Goal: Transaction & Acquisition: Purchase product/service

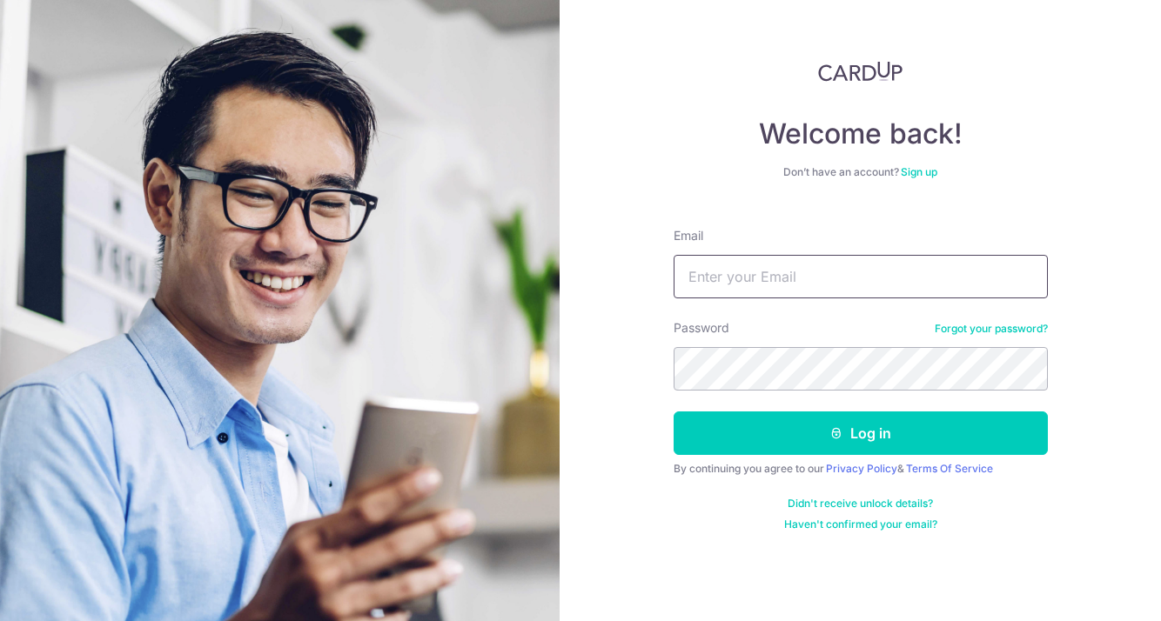
click at [782, 292] on input "Email" at bounding box center [861, 277] width 374 height 44
type input "[EMAIL_ADDRESS][DOMAIN_NAME]"
click at [674, 412] on button "Log in" at bounding box center [861, 434] width 374 height 44
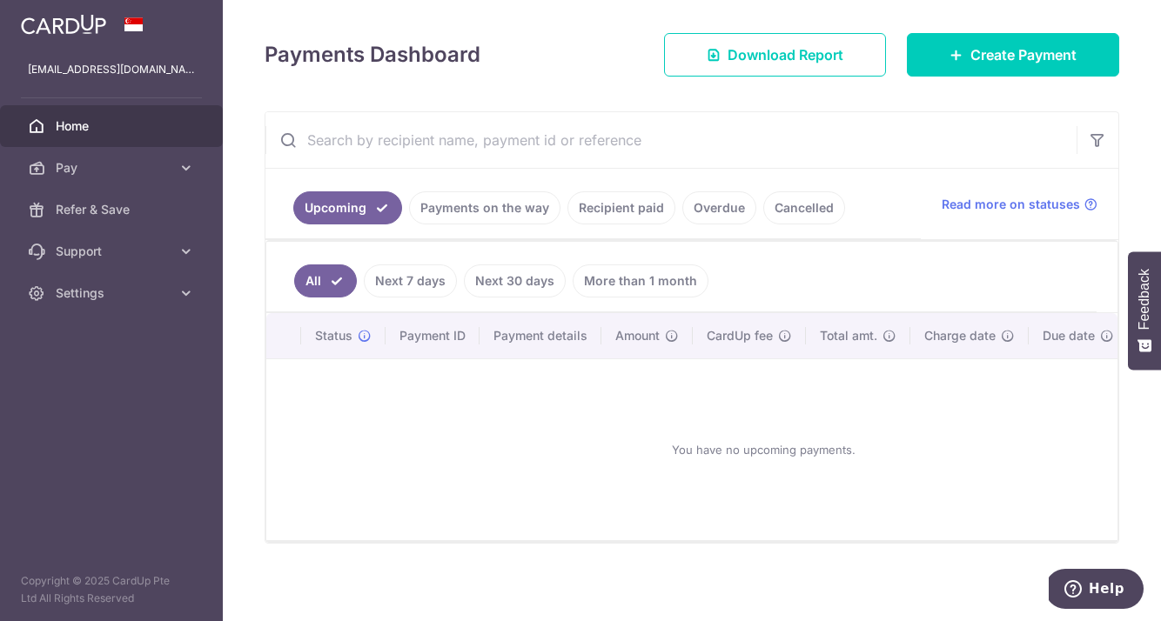
scroll to position [238, 0]
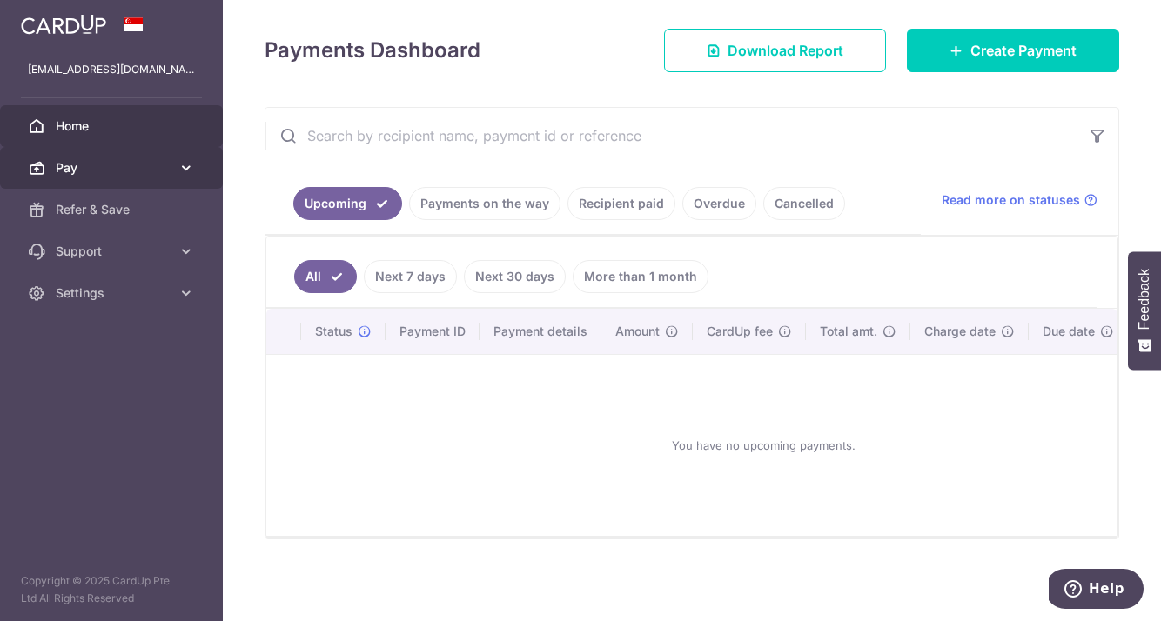
click at [136, 168] on span "Pay" at bounding box center [113, 167] width 115 height 17
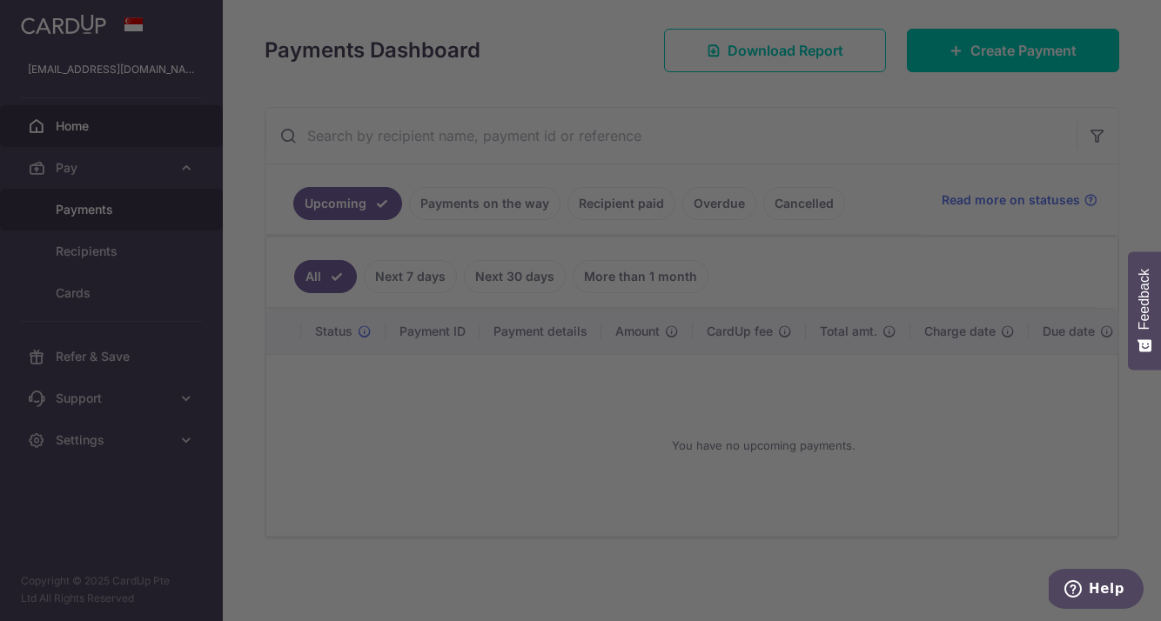
click at [140, 201] on div at bounding box center [586, 314] width 1172 height 628
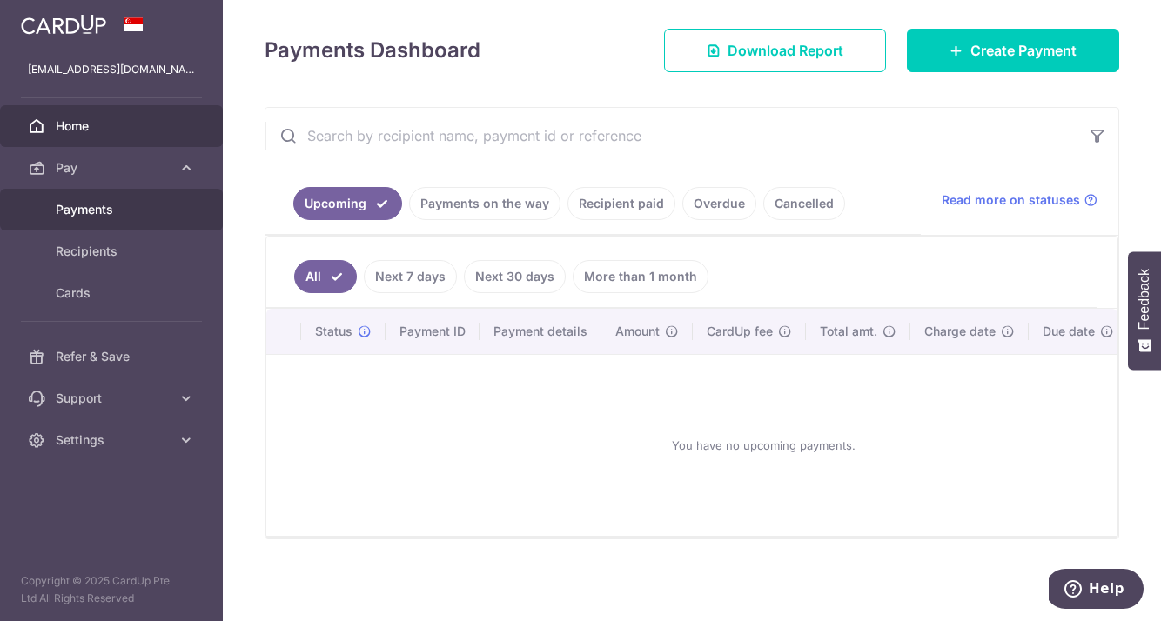
click at [156, 213] on span "Payments" at bounding box center [113, 209] width 115 height 17
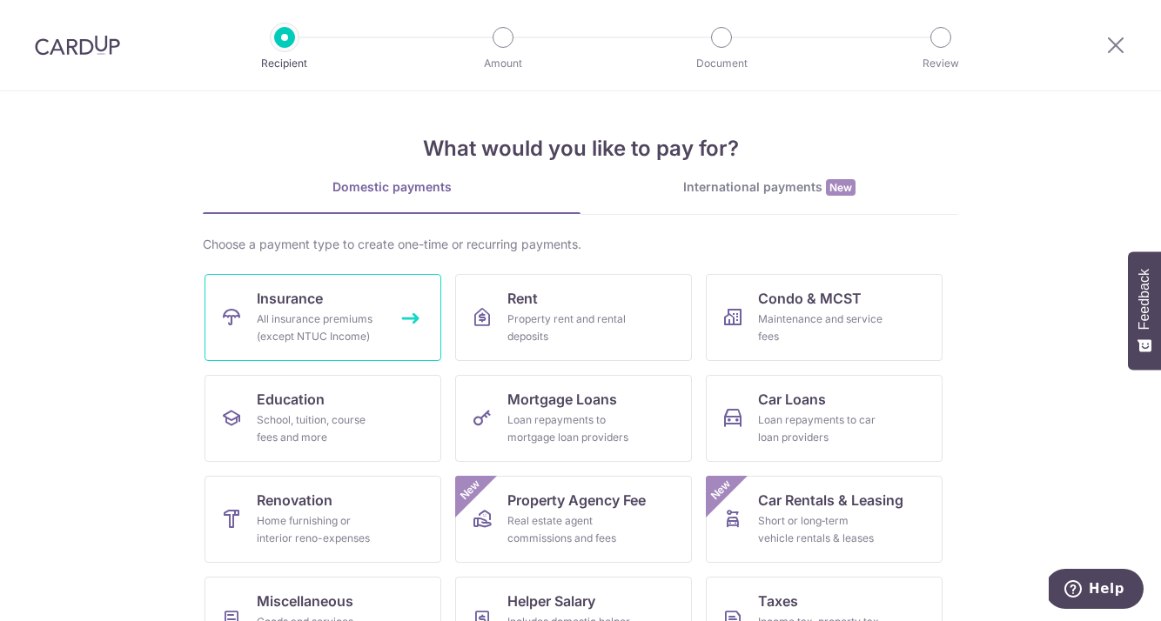
click at [386, 337] on link "Insurance All insurance premiums (except NTUC Income)" at bounding box center [323, 317] width 237 height 87
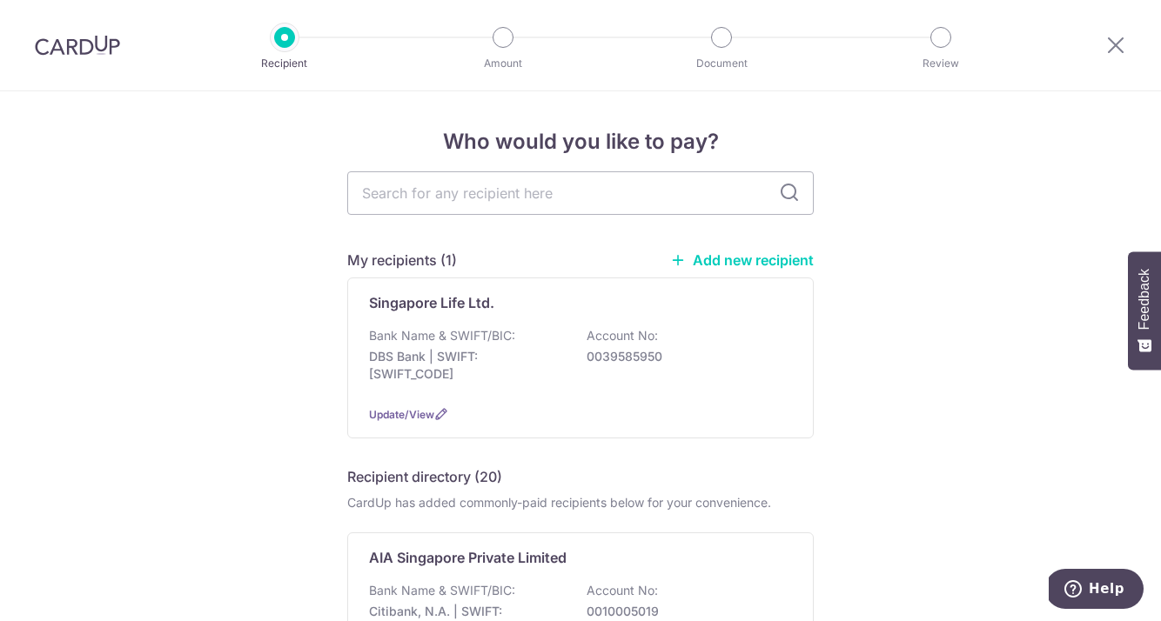
scroll to position [134, 0]
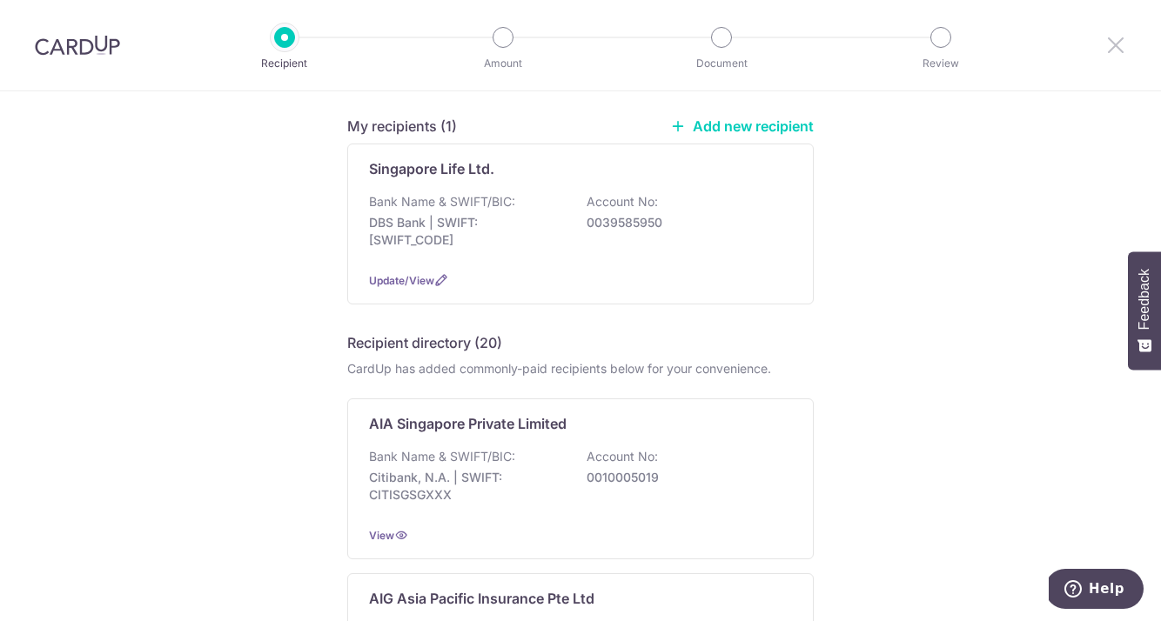
click at [1117, 48] on icon at bounding box center [1115, 45] width 21 height 22
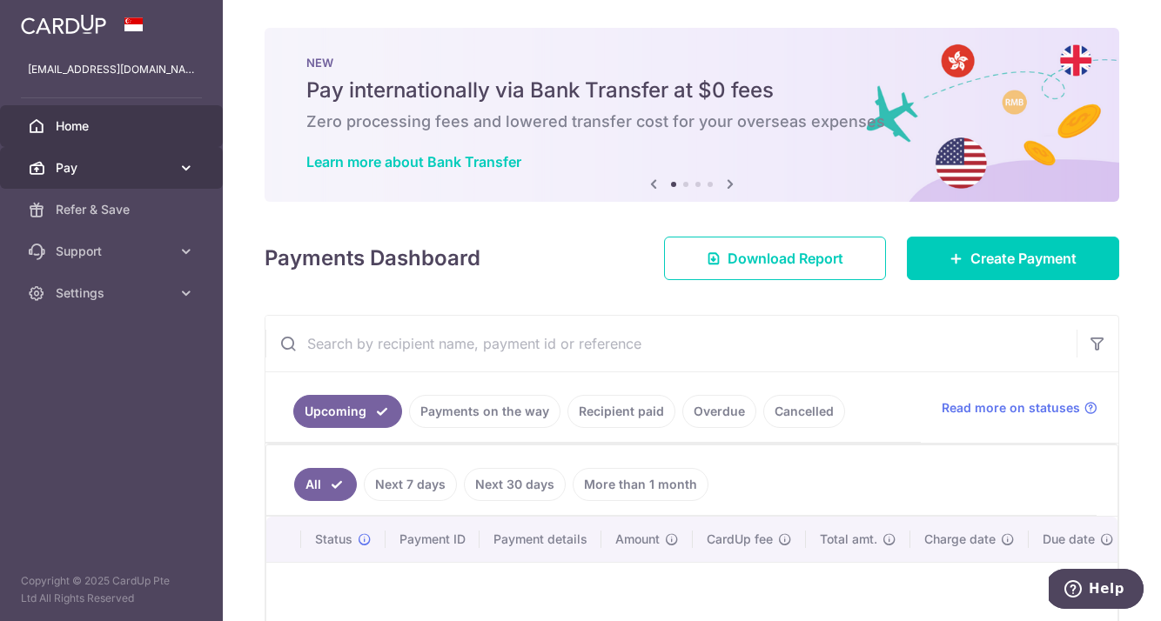
click at [101, 168] on span "Pay" at bounding box center [113, 167] width 115 height 17
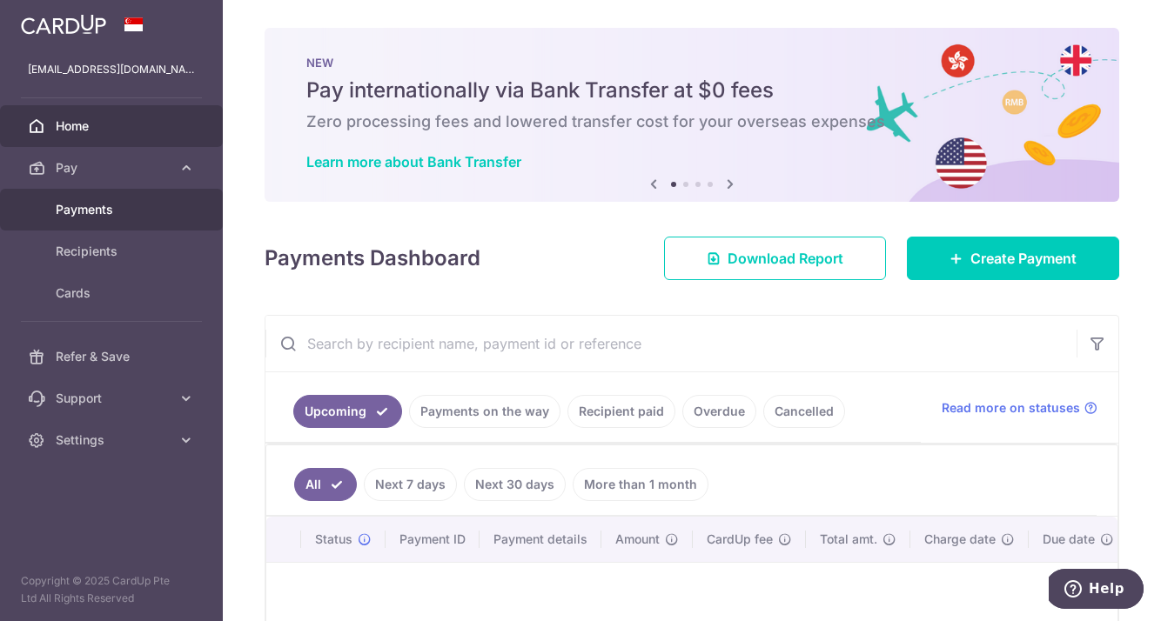
click at [130, 218] on span "Payments" at bounding box center [113, 209] width 115 height 17
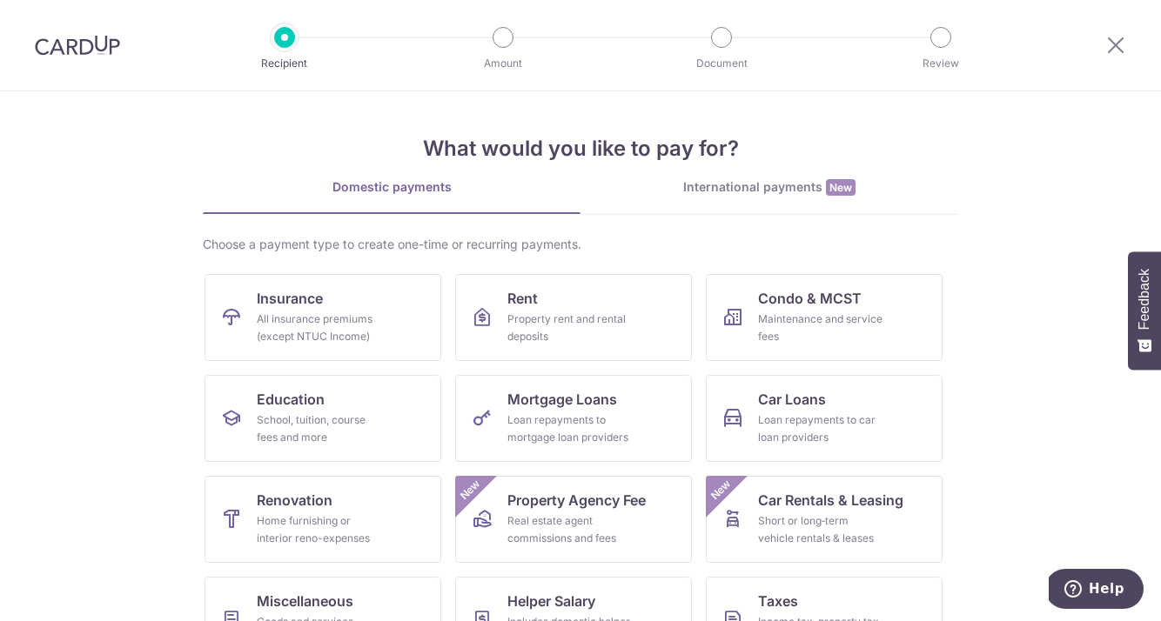
scroll to position [144, 0]
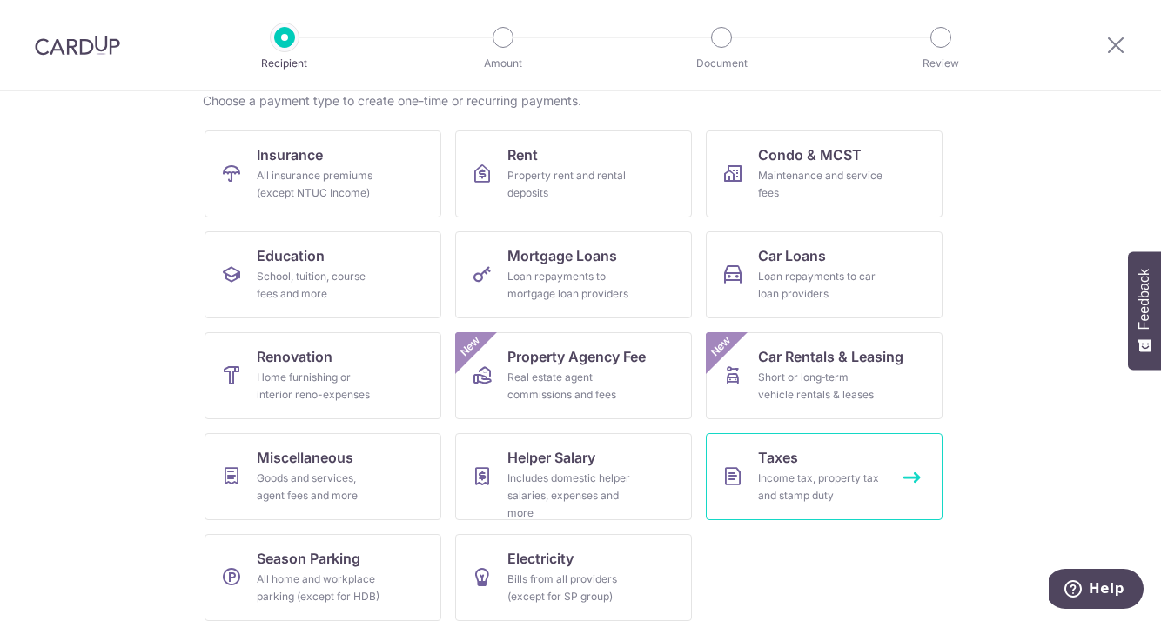
click at [749, 471] on link "Taxes Income tax, property tax and stamp duty" at bounding box center [824, 476] width 237 height 87
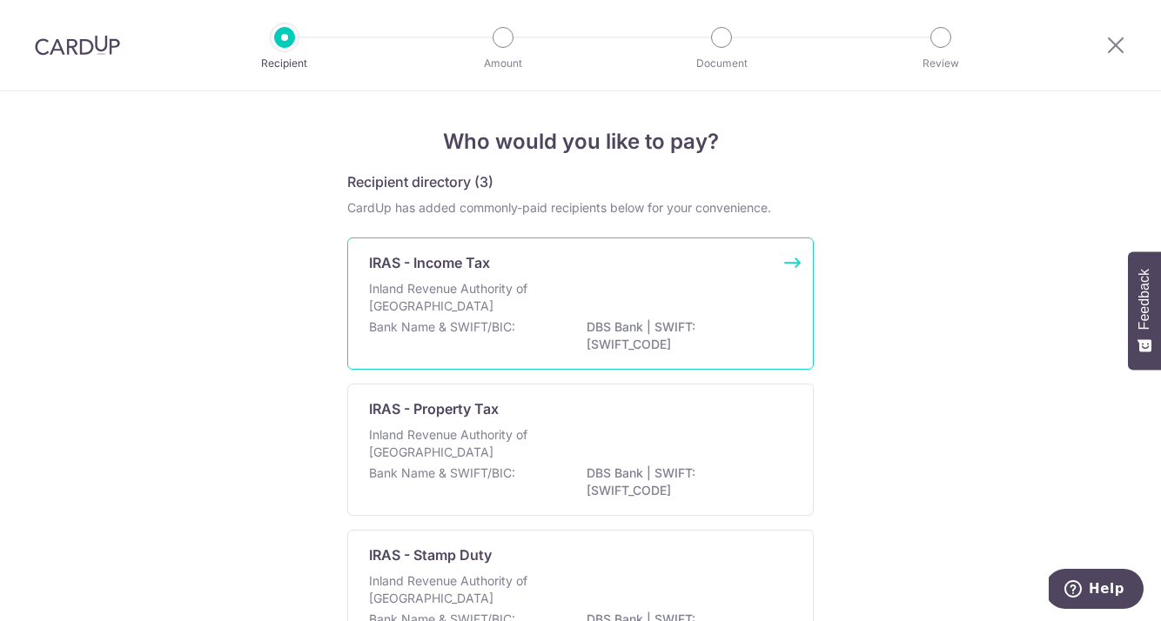
click at [518, 319] on div "Bank Name & SWIFT/BIC: DBS Bank | SWIFT: DBSSSGSGXXX" at bounding box center [580, 337] width 423 height 37
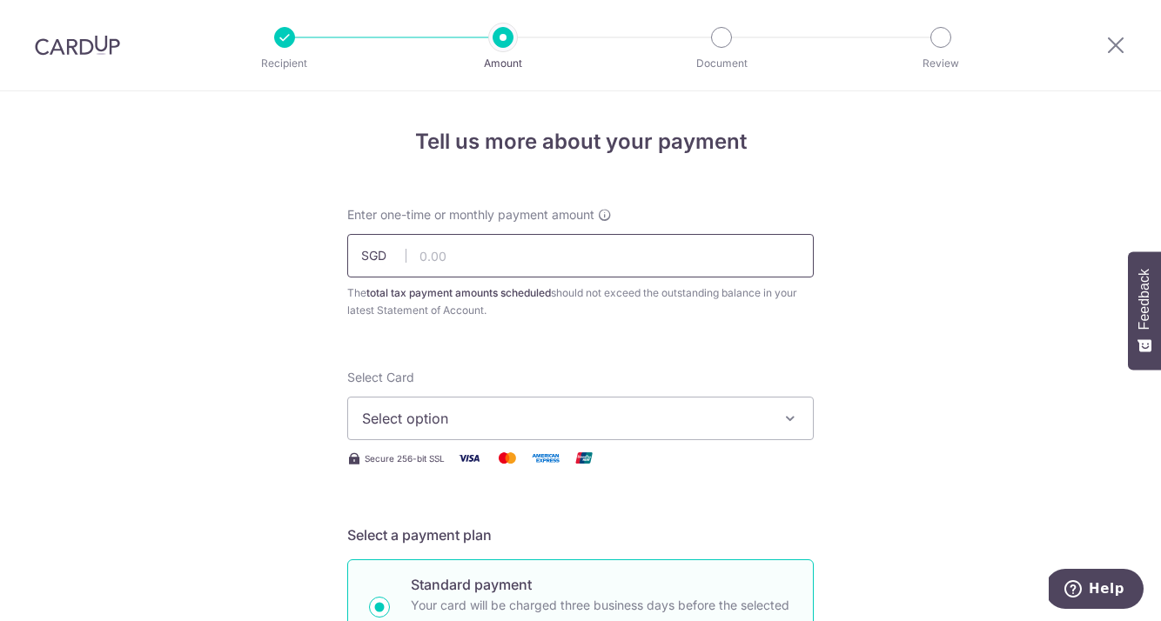
click at [461, 265] on input "text" at bounding box center [580, 256] width 467 height 44
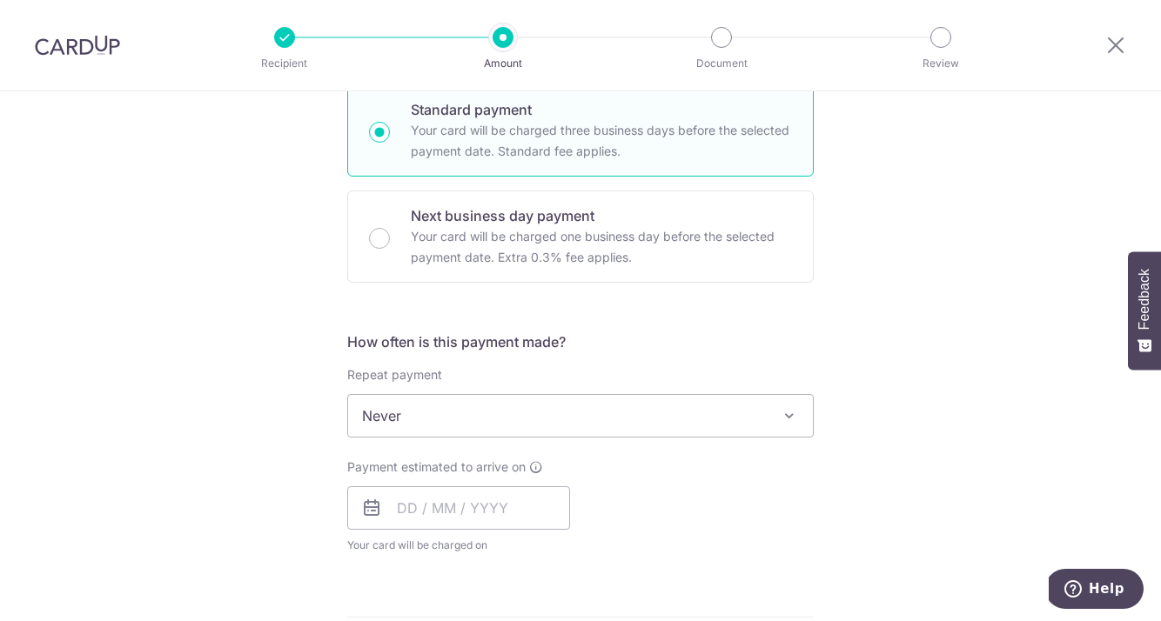
scroll to position [512, 0]
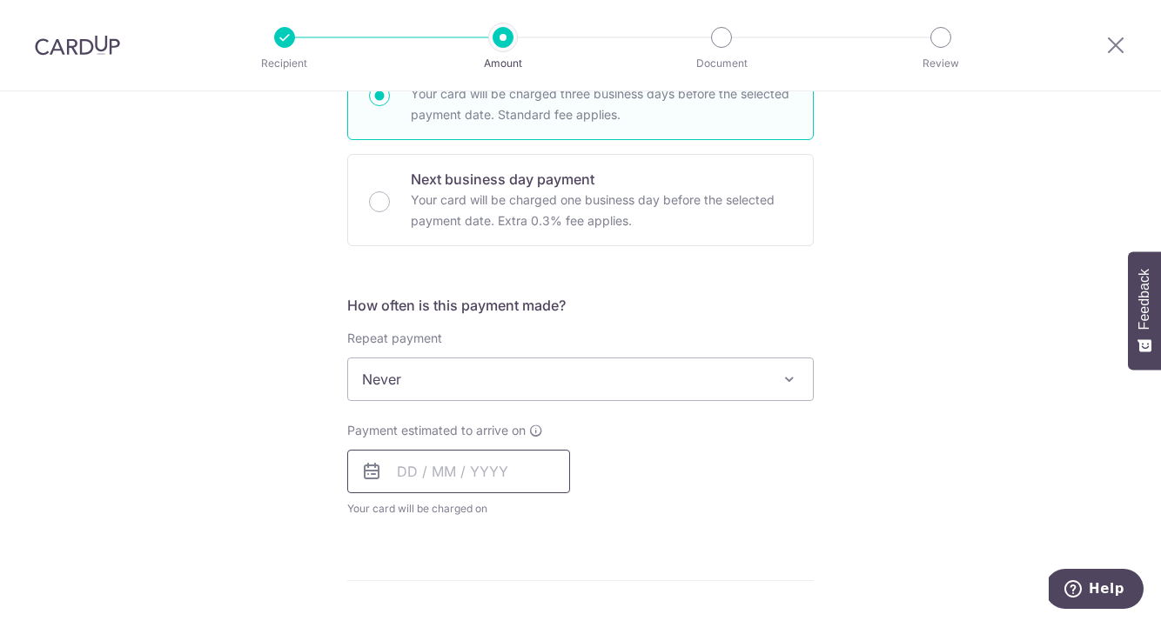
click at [436, 467] on input "text" at bounding box center [458, 472] width 223 height 44
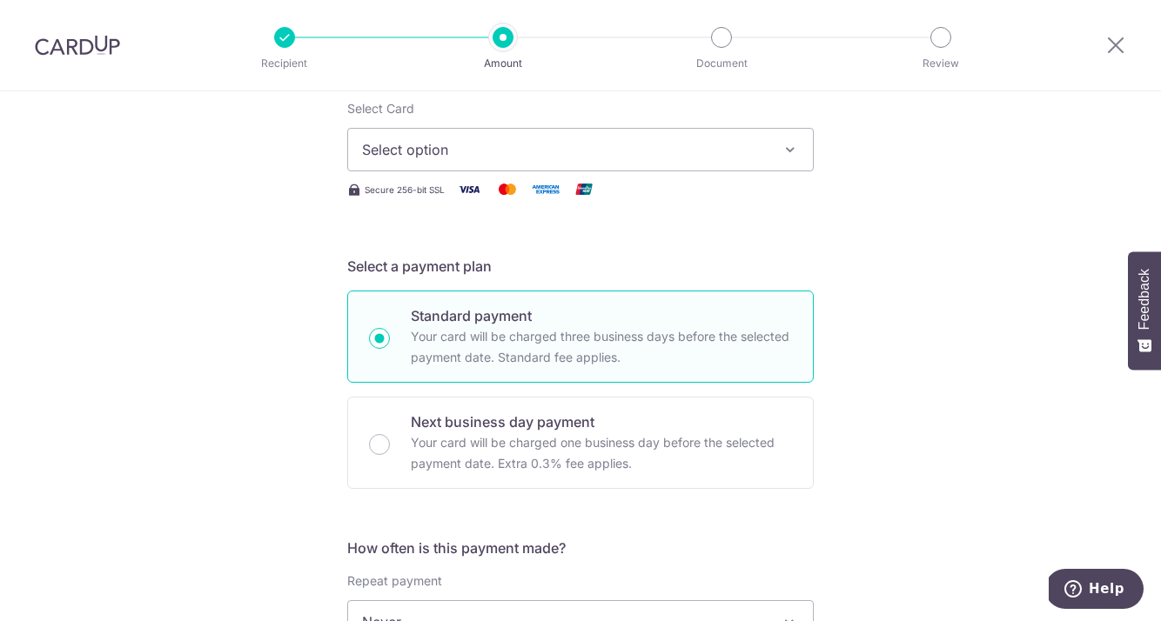
scroll to position [0, 0]
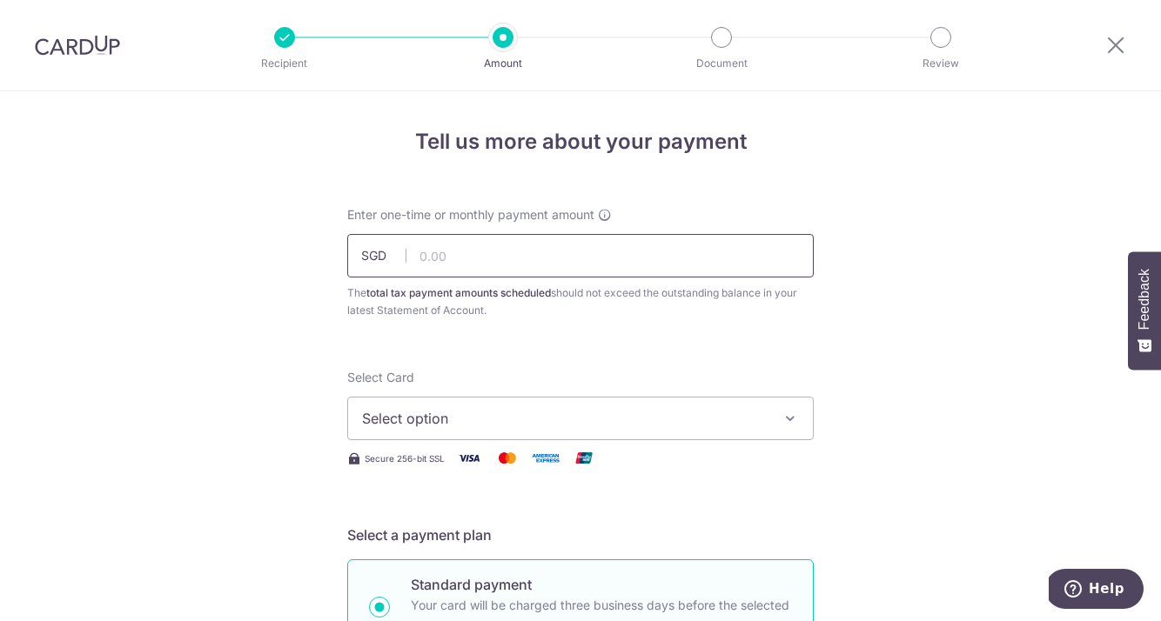
click at [580, 271] on input "text" at bounding box center [580, 256] width 467 height 44
click at [452, 254] on input "text" at bounding box center [580, 256] width 467 height 44
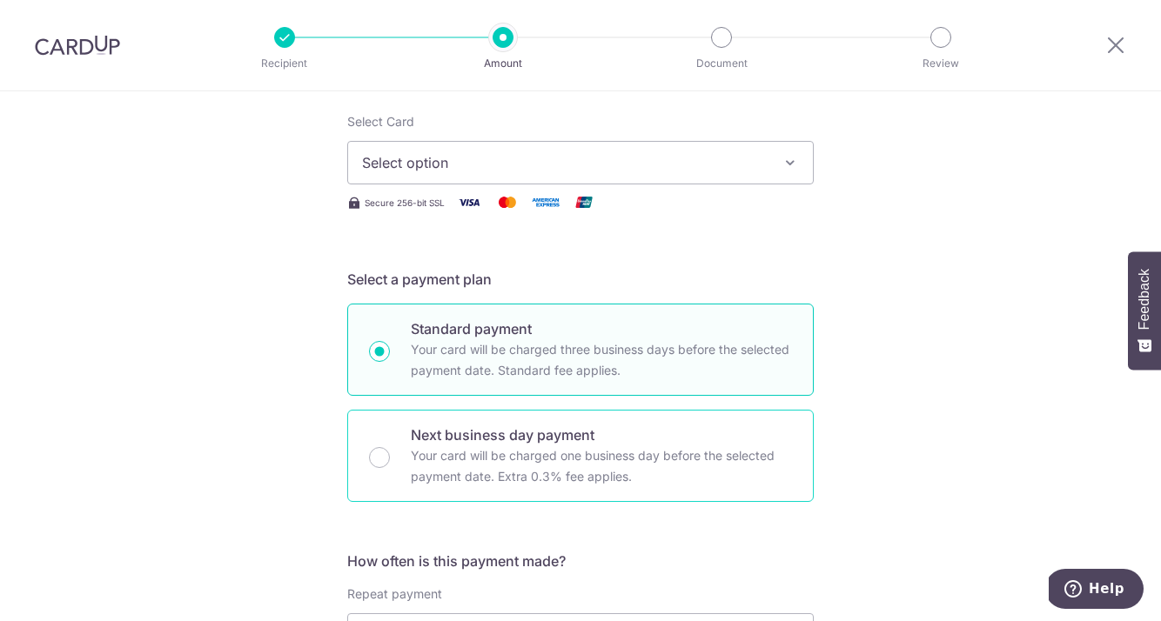
scroll to position [93, 0]
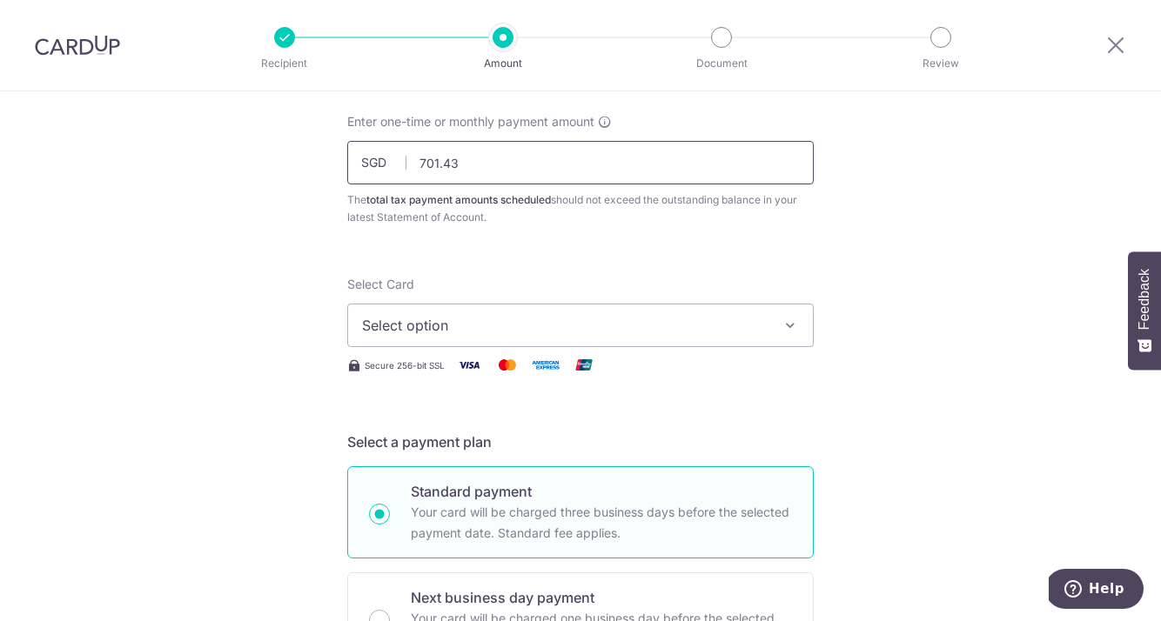
click at [475, 162] on input "701.43" at bounding box center [580, 163] width 467 height 44
type input "7"
click at [475, 161] on input "text" at bounding box center [580, 163] width 467 height 44
click at [573, 164] on input "text" at bounding box center [580, 163] width 467 height 44
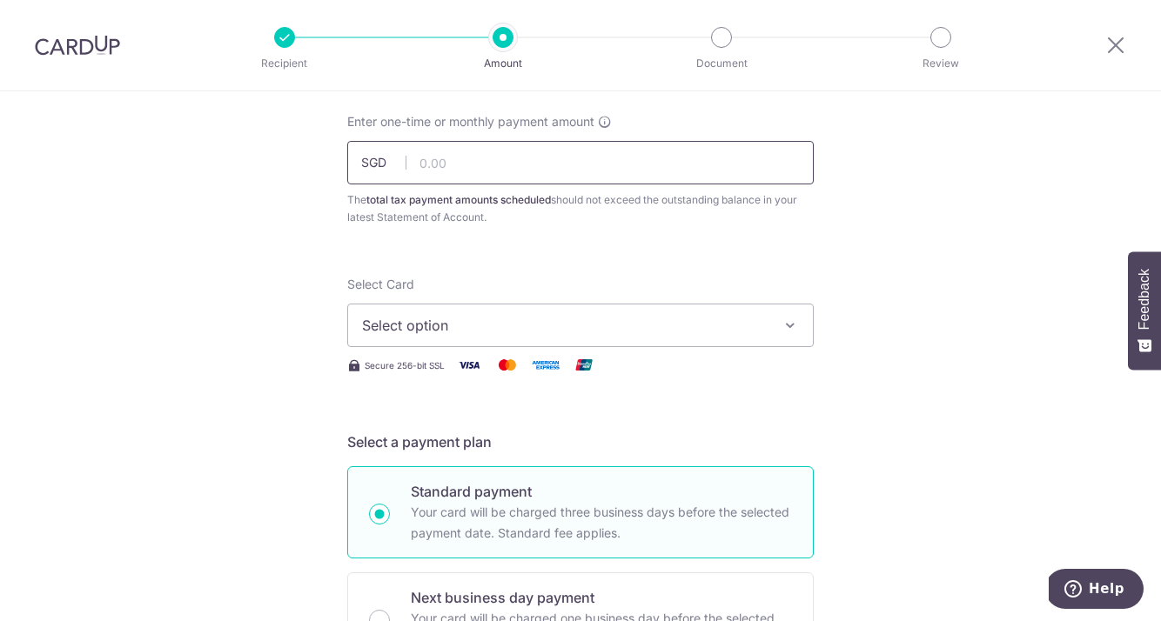
click at [573, 164] on input "text" at bounding box center [580, 163] width 467 height 44
type input "701.43"
click at [499, 326] on span "Select option" at bounding box center [565, 325] width 406 height 21
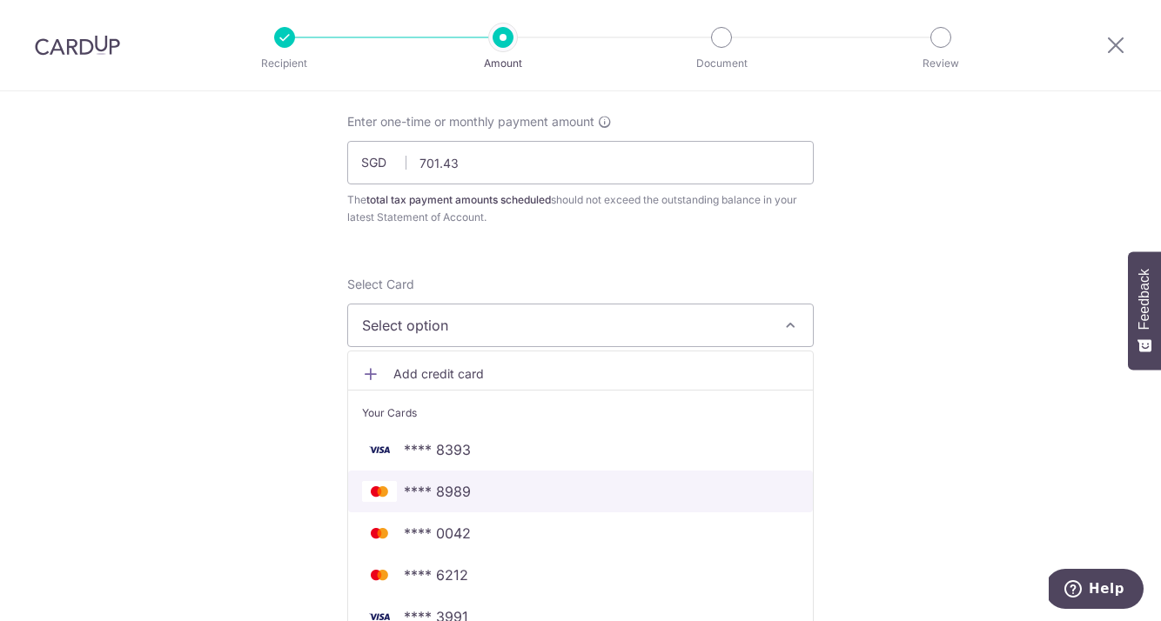
click at [520, 490] on span "**** 8989" at bounding box center [580, 491] width 437 height 21
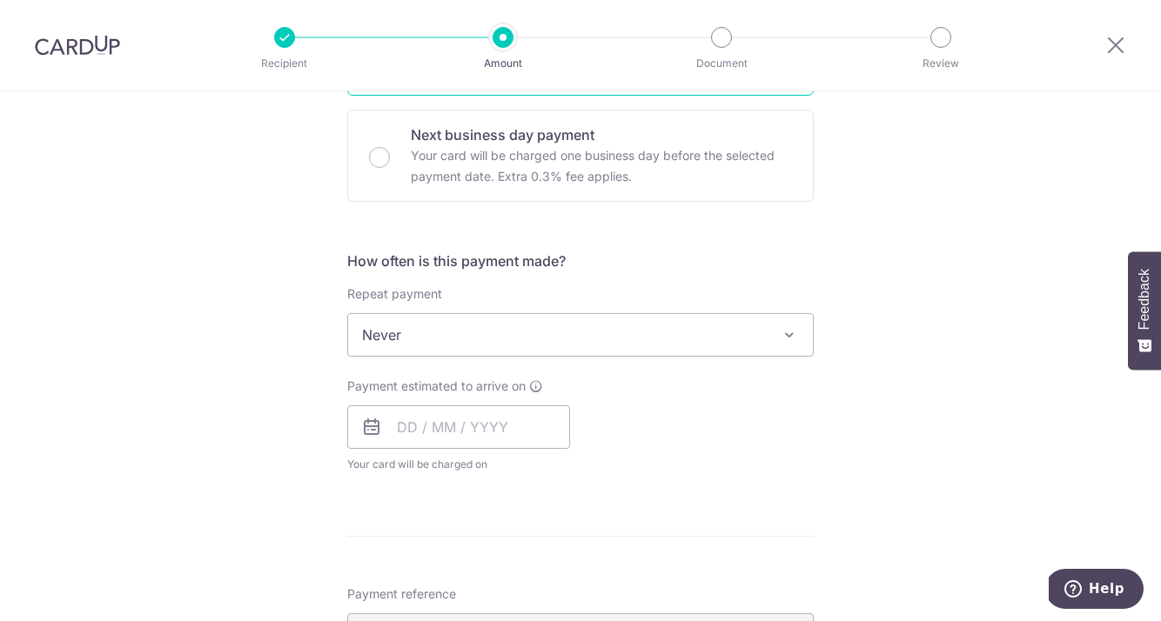
scroll to position [516, 0]
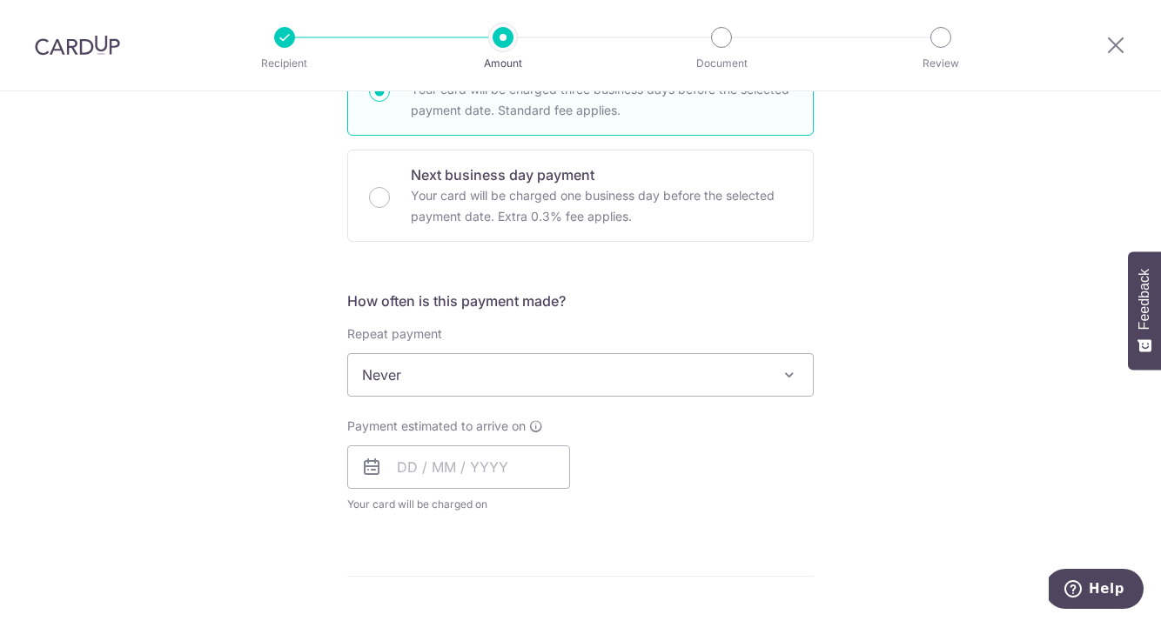
click at [510, 402] on div "How often is this payment made? Repeat payment Never Every month Never To set u…" at bounding box center [580, 409] width 467 height 237
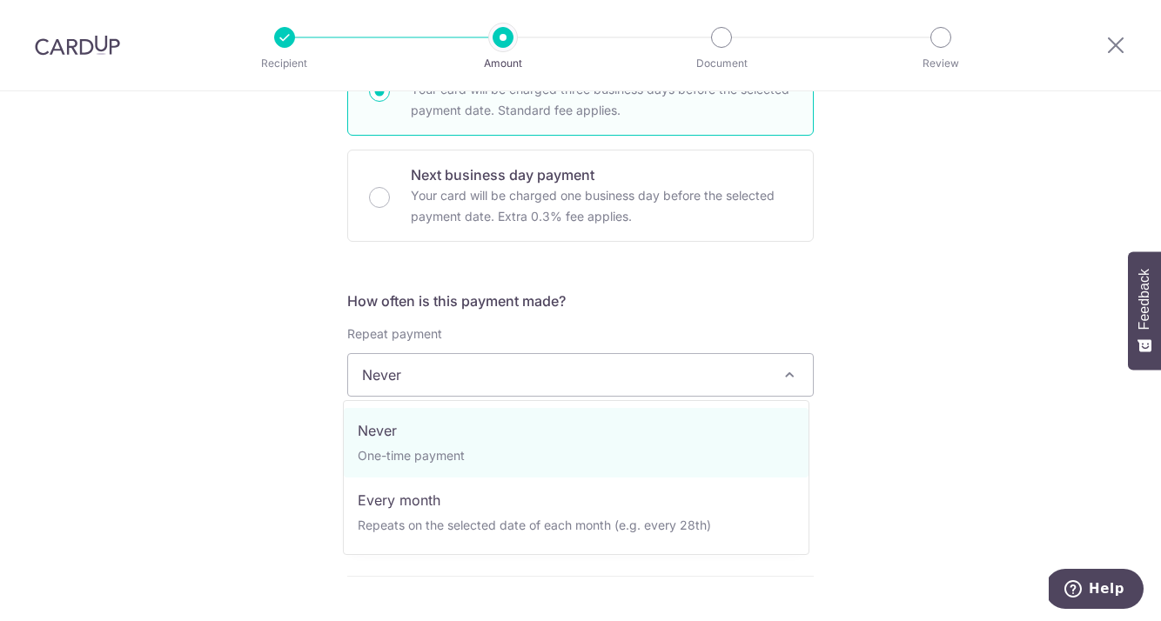
click at [510, 374] on span "Never" at bounding box center [580, 375] width 465 height 42
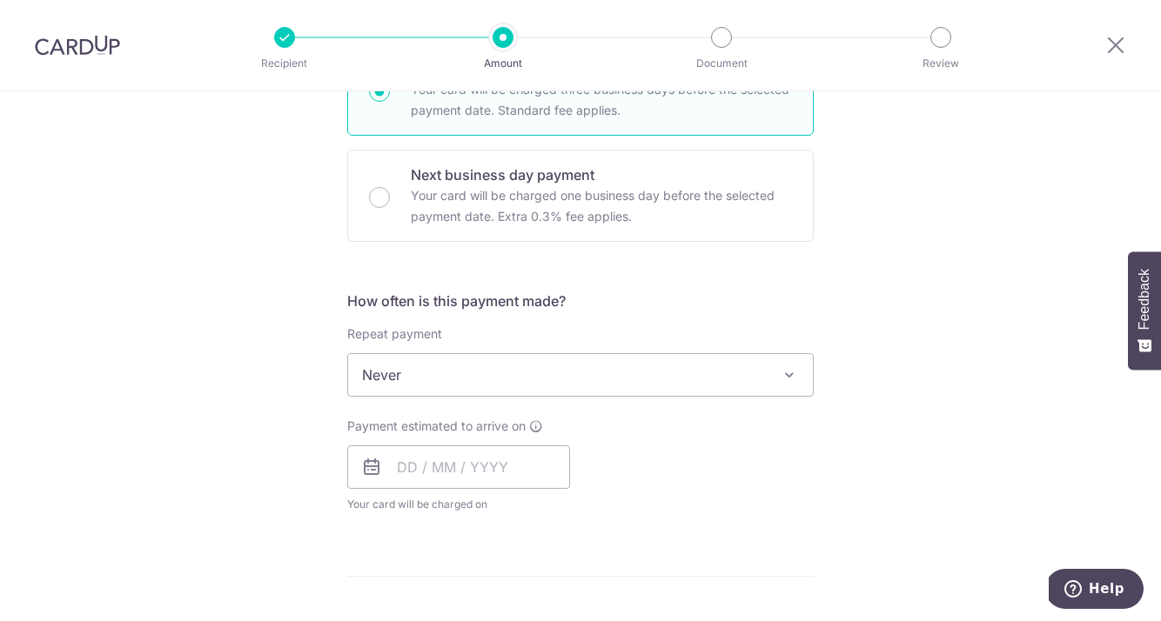
click at [273, 479] on div "Tell us more about your payment Enter one-time or monthly payment amount SGD 70…" at bounding box center [580, 383] width 1161 height 1616
click at [434, 467] on input "text" at bounding box center [458, 468] width 223 height 44
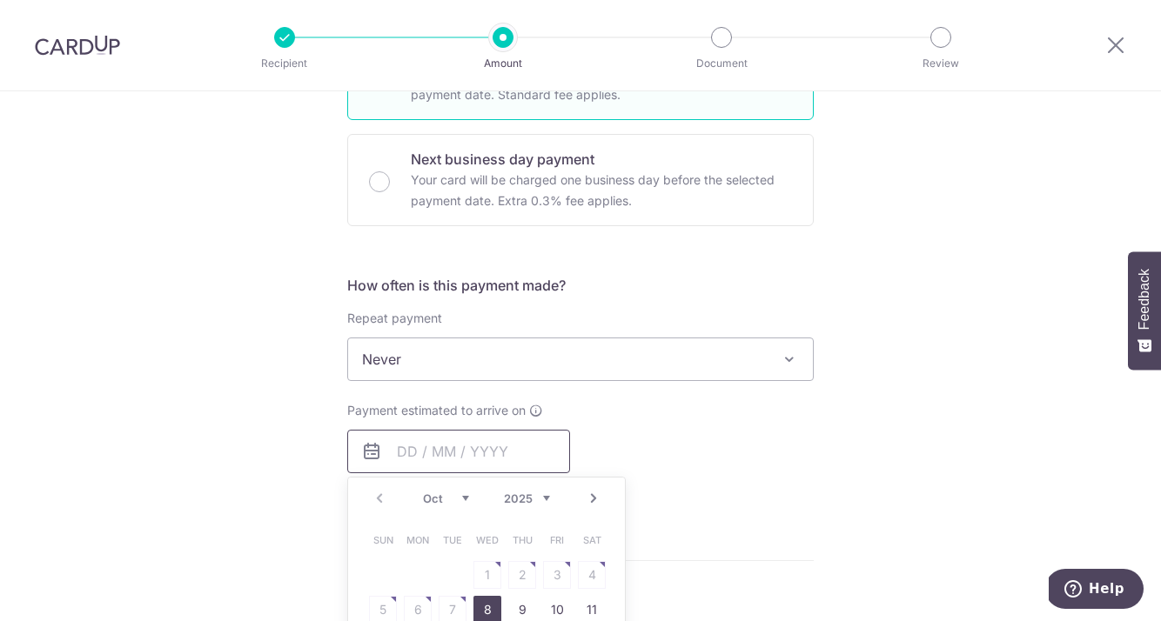
scroll to position [552, 0]
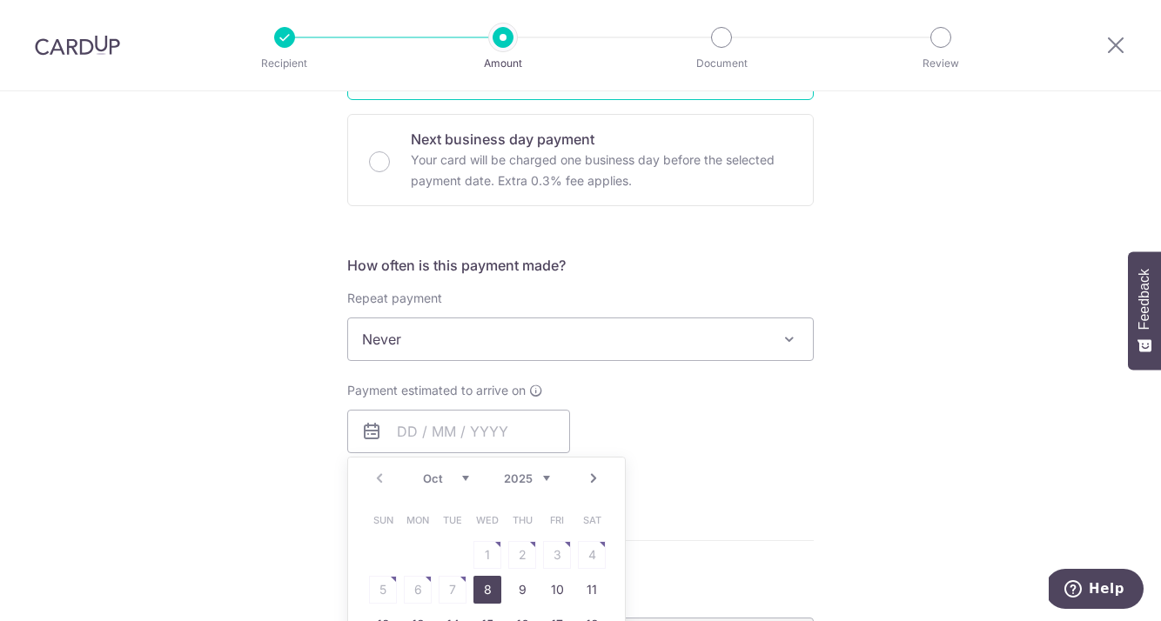
click at [480, 586] on link "8" at bounding box center [487, 590] width 28 height 28
type input "[DATE]"
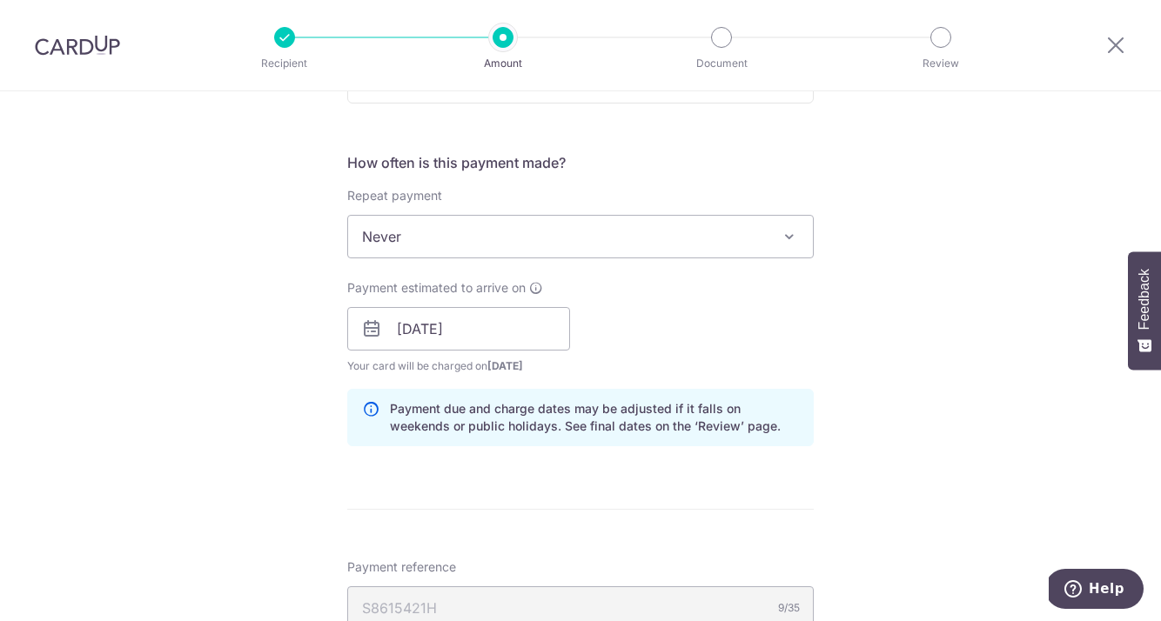
scroll to position [895, 0]
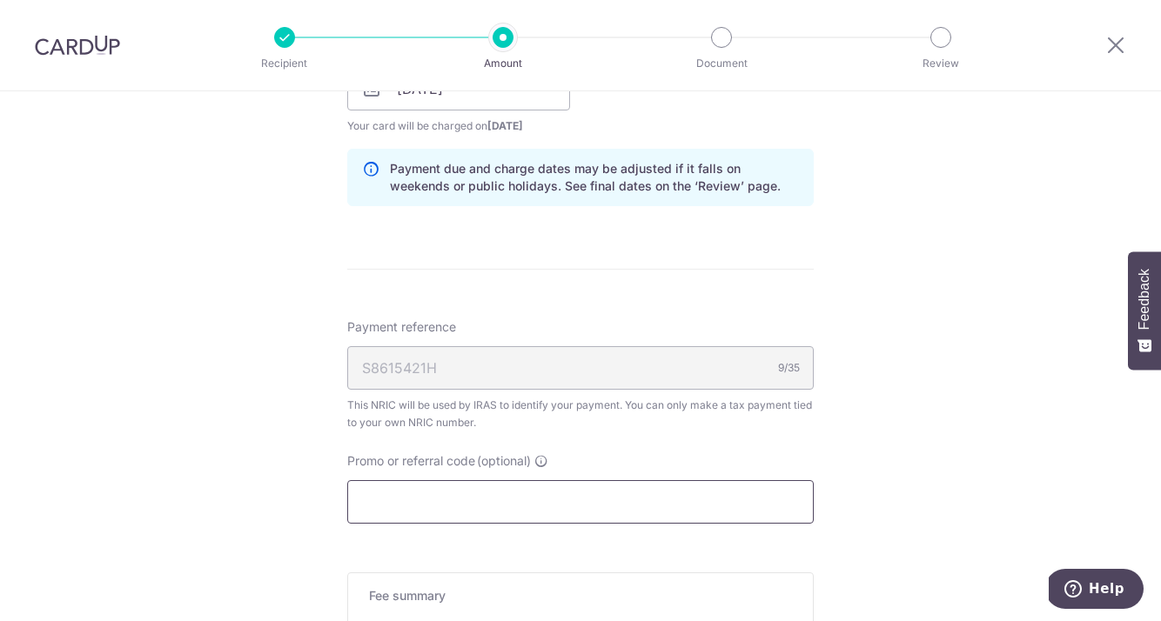
click at [466, 487] on input "Promo or referral code (optional)" at bounding box center [580, 502] width 467 height 44
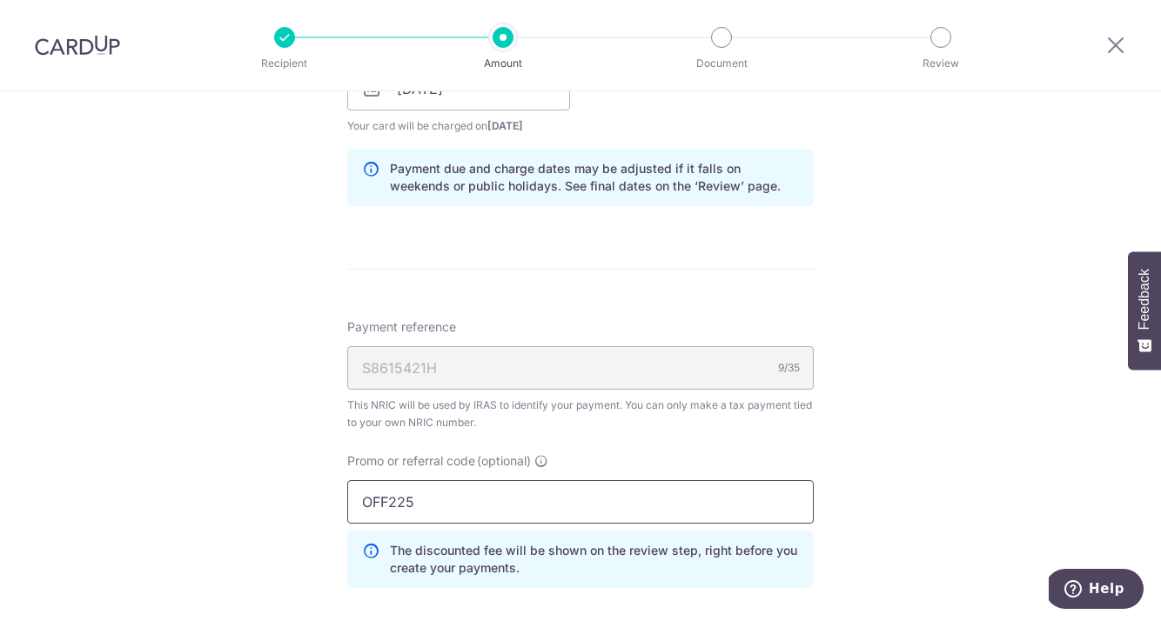
scroll to position [1236, 0]
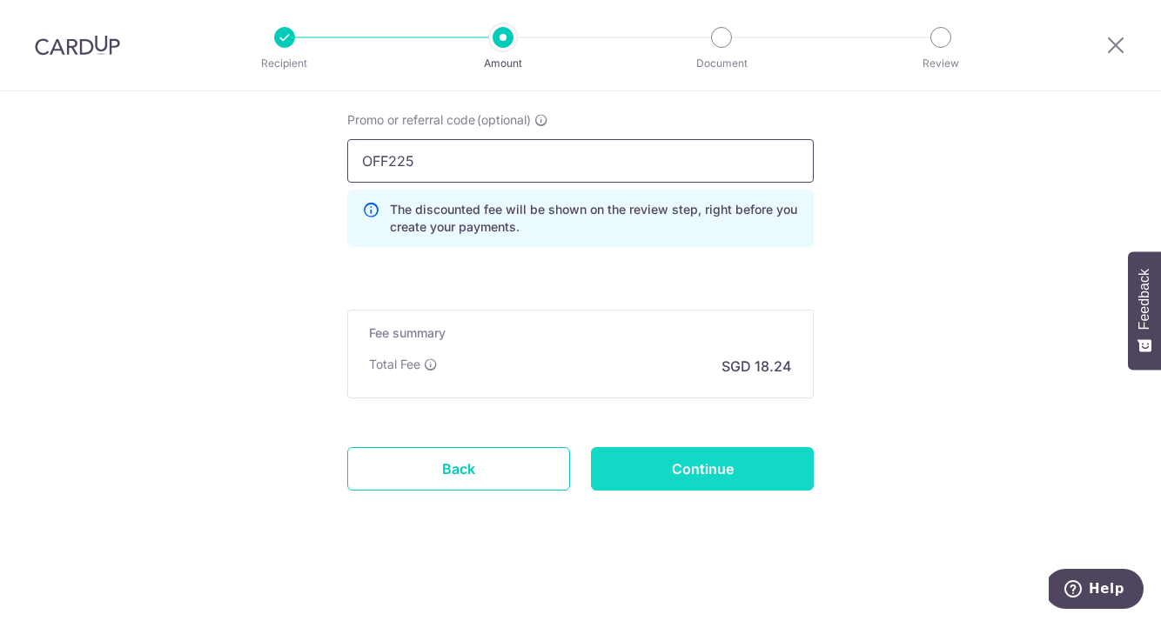
type input "OFF225"
click at [703, 457] on input "Continue" at bounding box center [702, 469] width 223 height 44
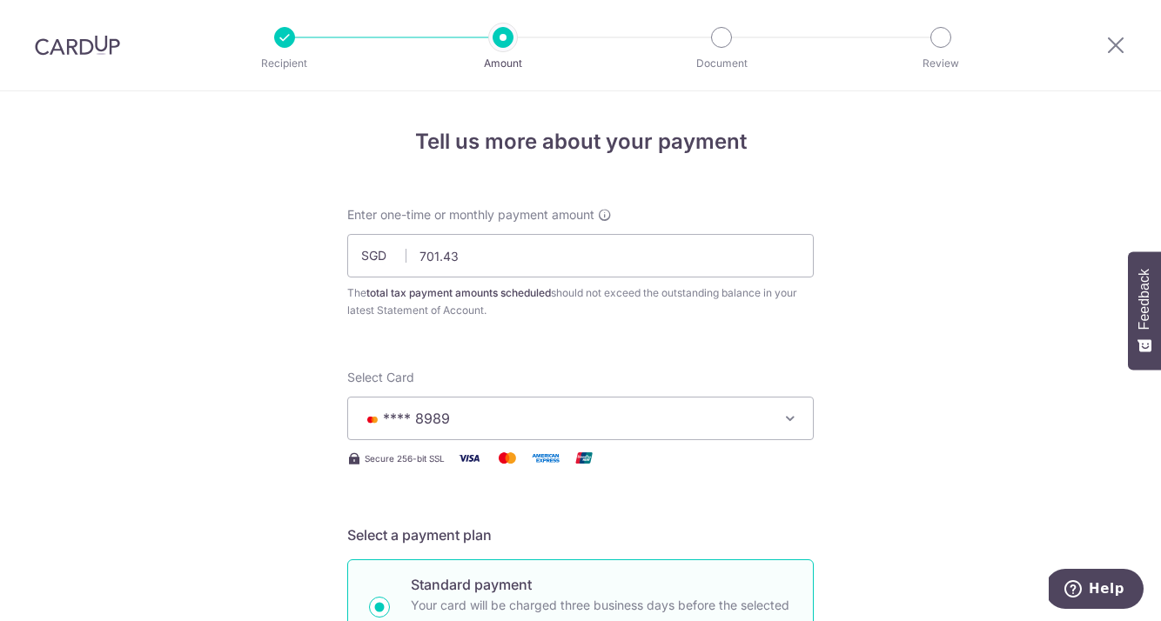
click at [108, 53] on img at bounding box center [77, 45] width 85 height 21
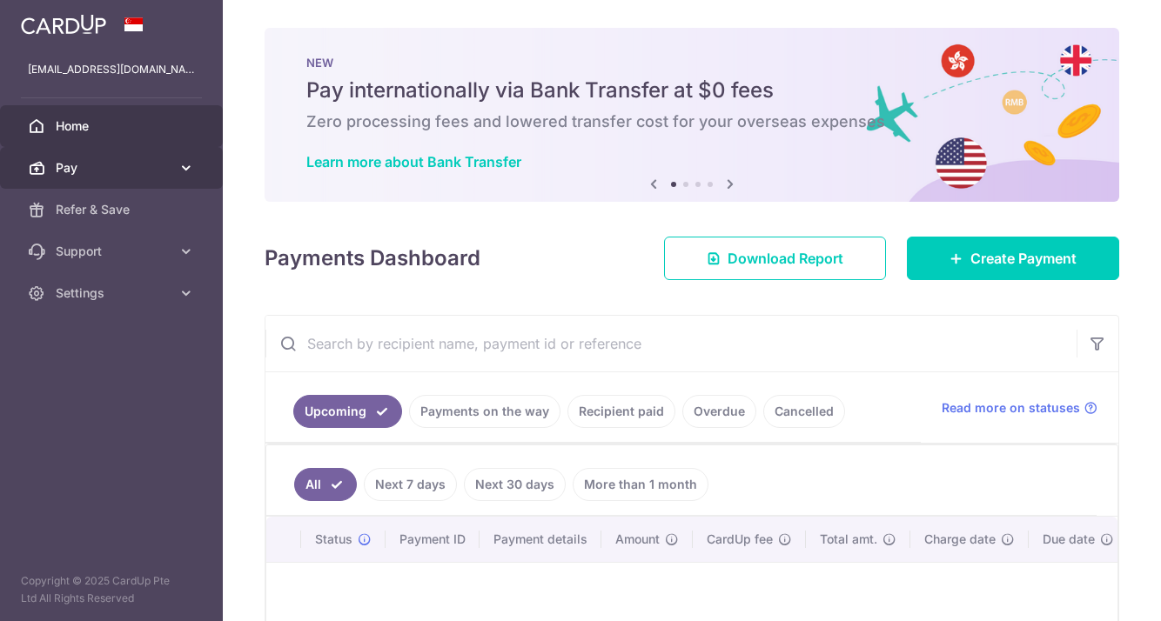
click at [117, 169] on span "Pay" at bounding box center [113, 167] width 115 height 17
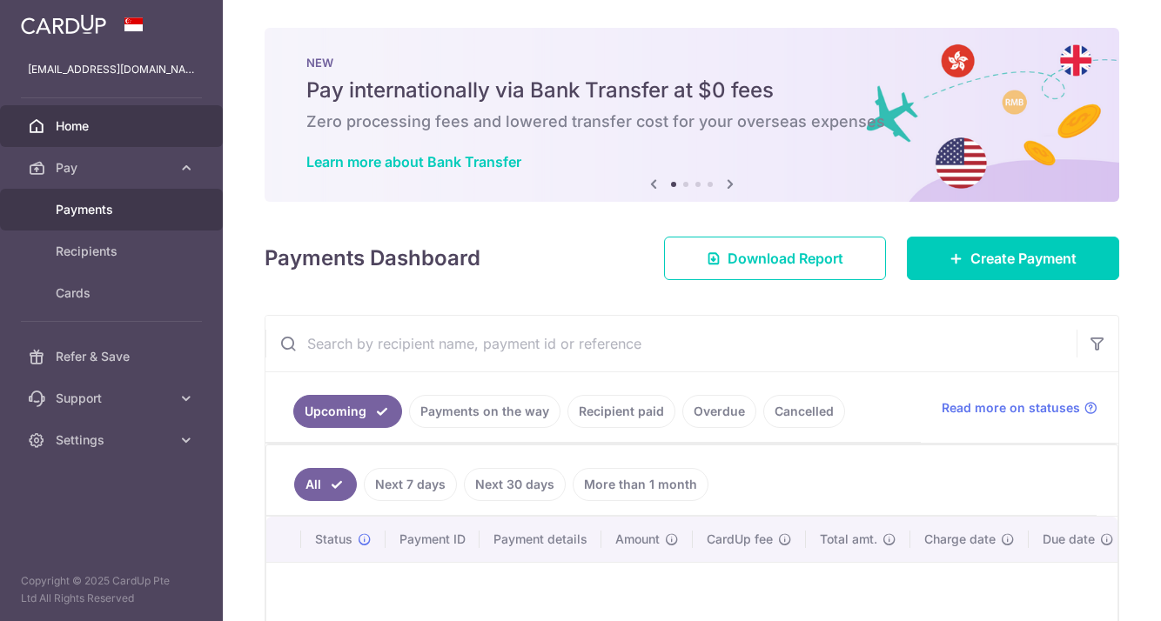
click at [99, 216] on span "Payments" at bounding box center [113, 209] width 115 height 17
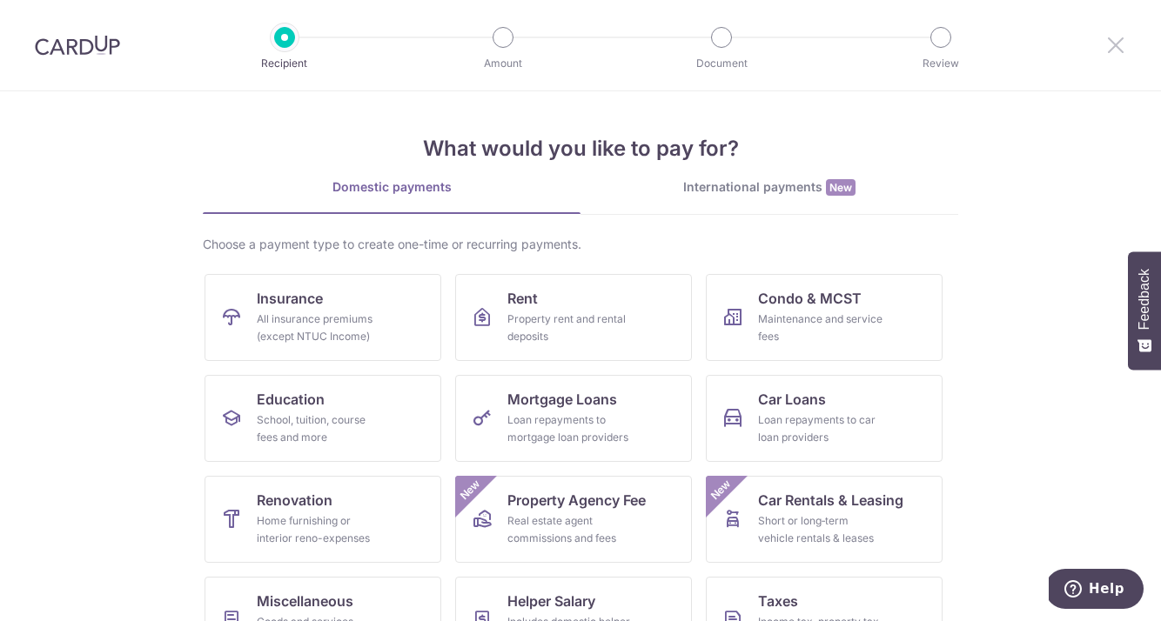
click at [1110, 36] on icon at bounding box center [1115, 45] width 21 height 22
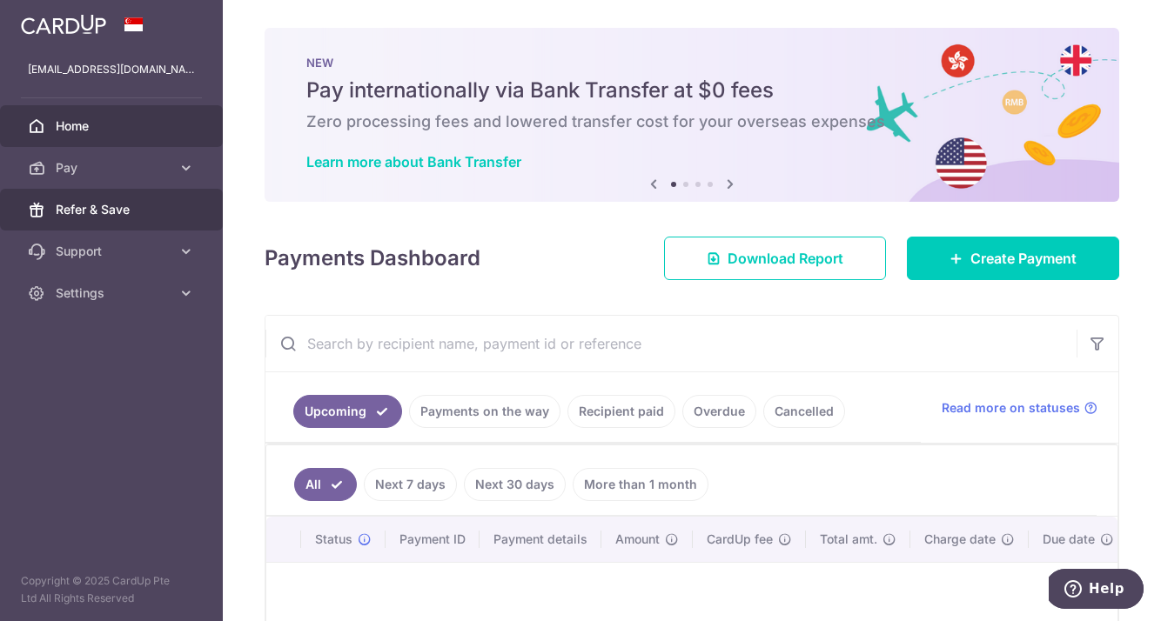
click at [96, 225] on link "Refer & Save" at bounding box center [111, 210] width 223 height 42
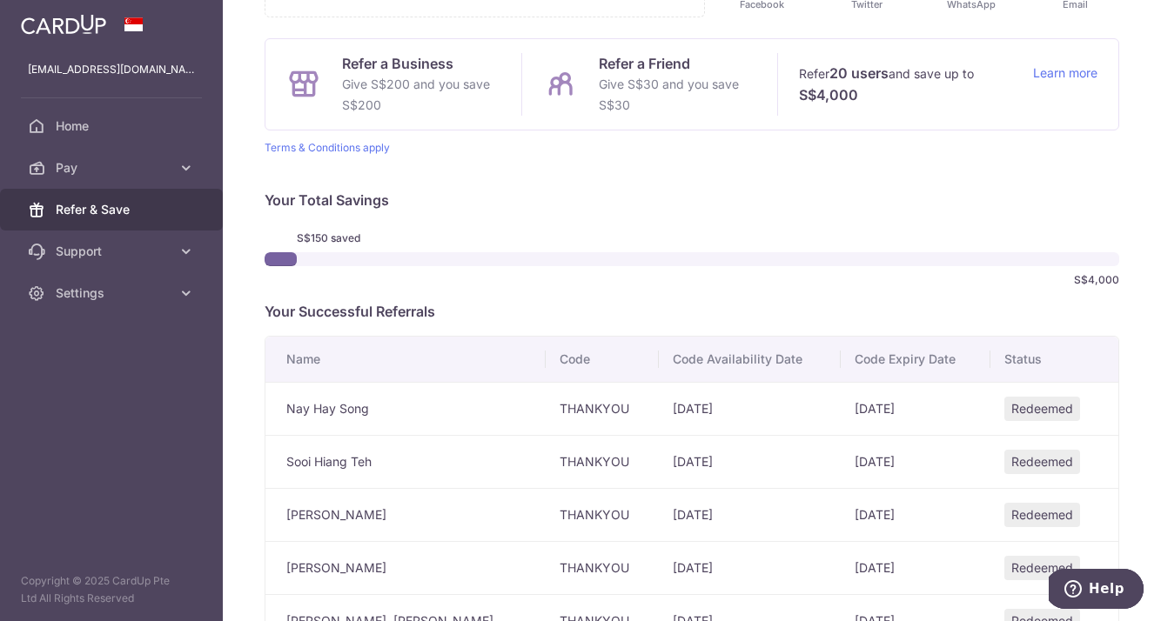
scroll to position [4, 0]
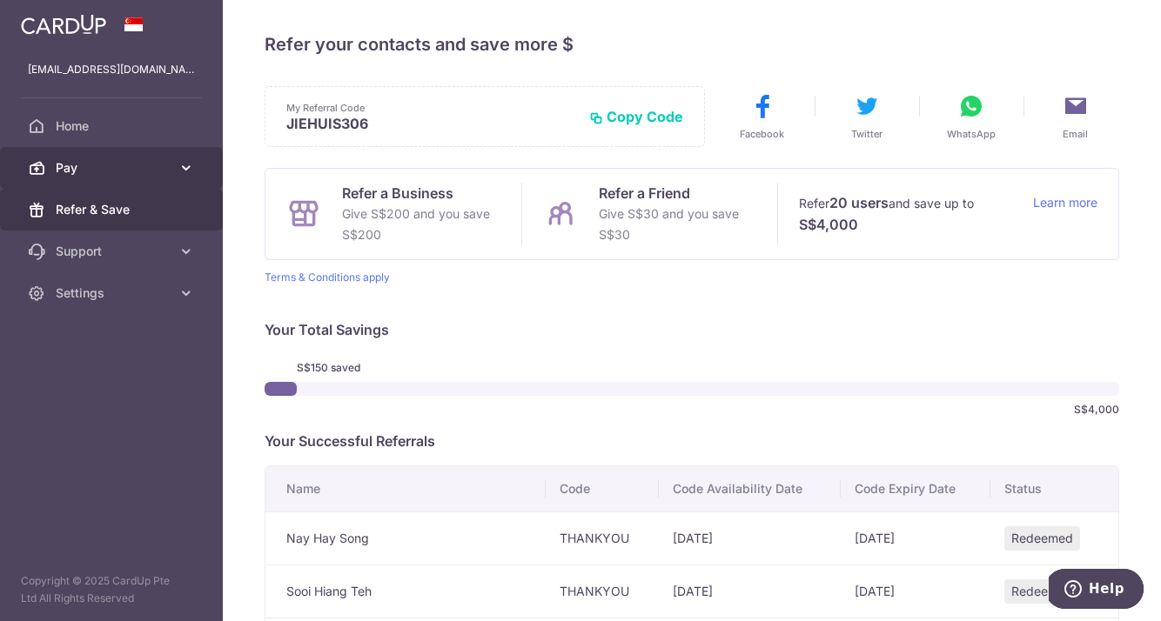
click at [77, 168] on span "Pay" at bounding box center [113, 167] width 115 height 17
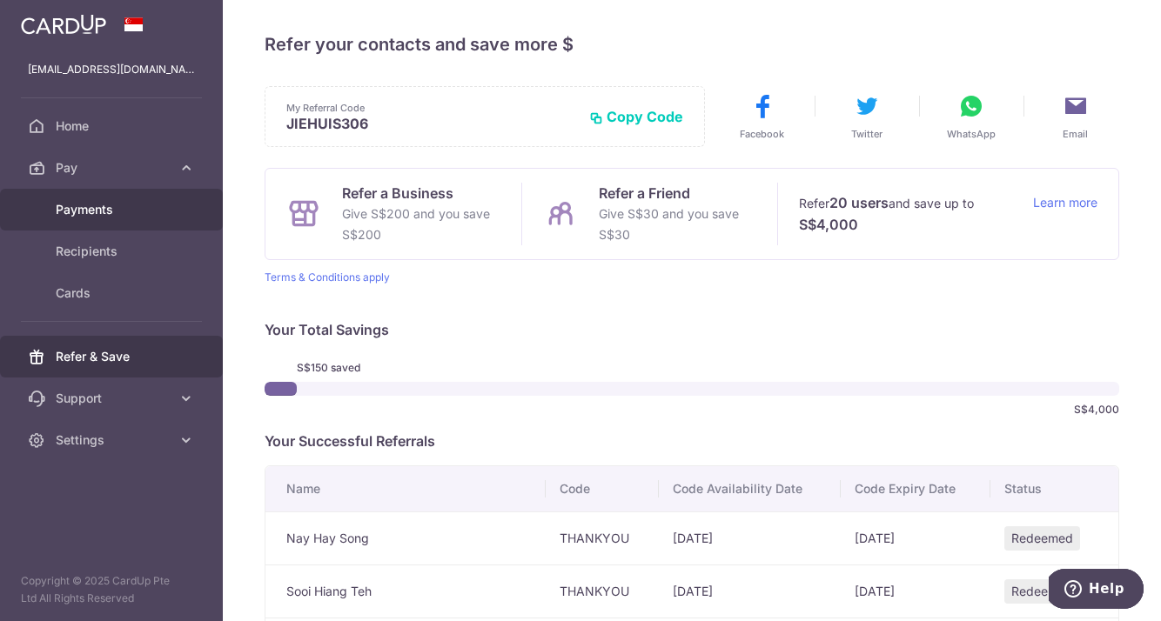
click at [151, 203] on span "Payments" at bounding box center [113, 209] width 115 height 17
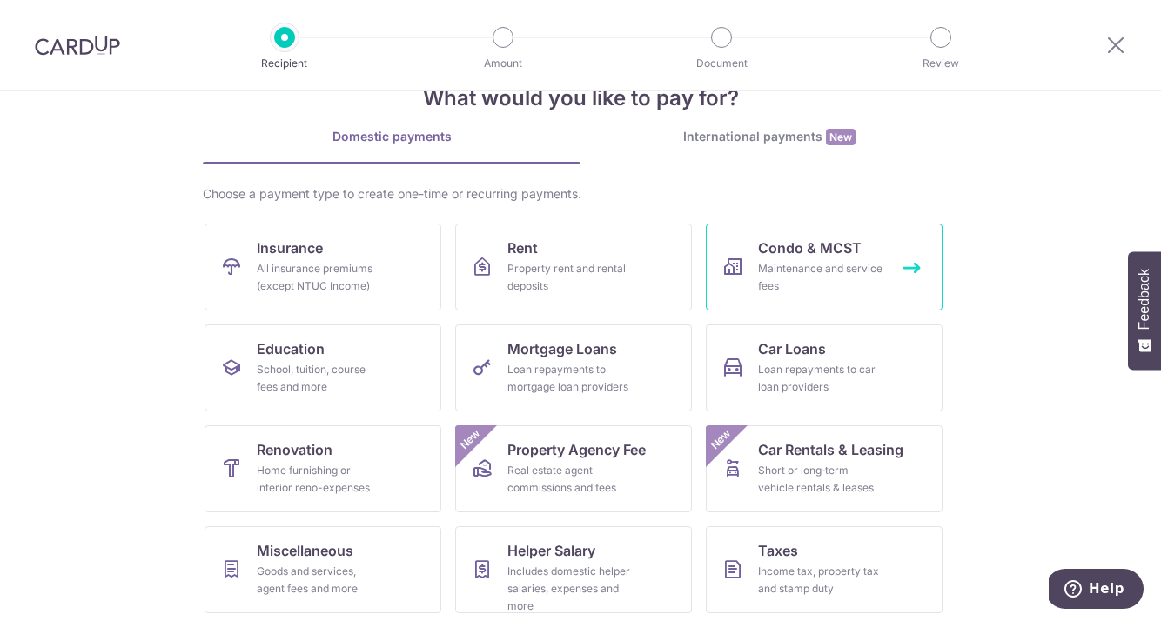
scroll to position [153, 0]
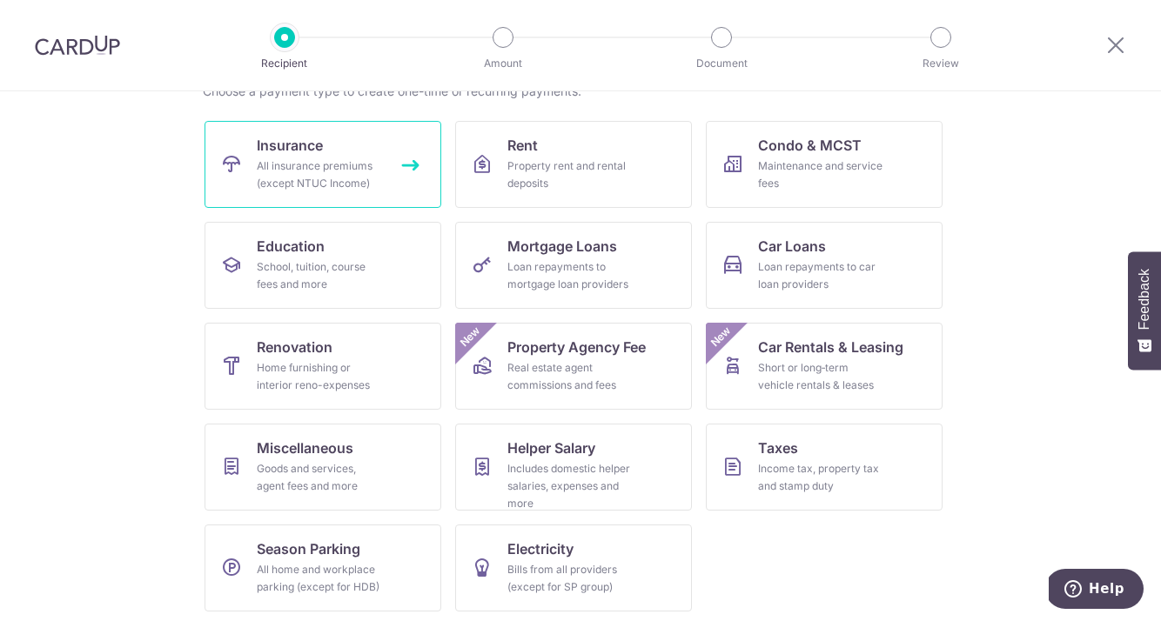
click at [350, 189] on div "All insurance premiums (except NTUC Income)" at bounding box center [319, 175] width 125 height 35
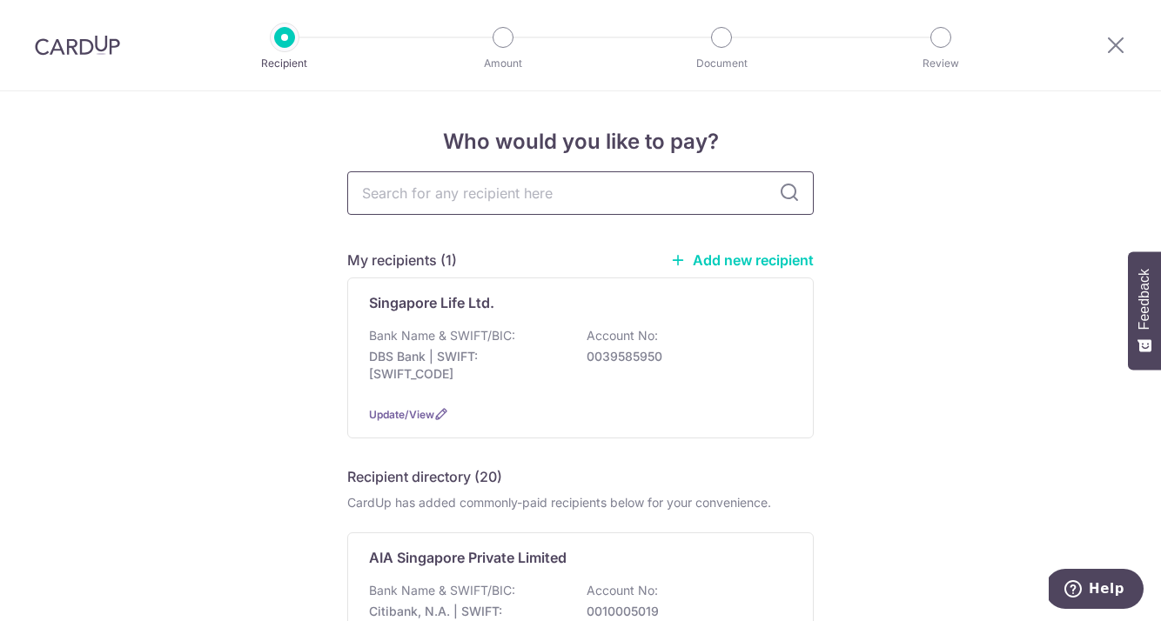
click at [492, 192] on input "text" at bounding box center [580, 193] width 467 height 44
type input "aia"
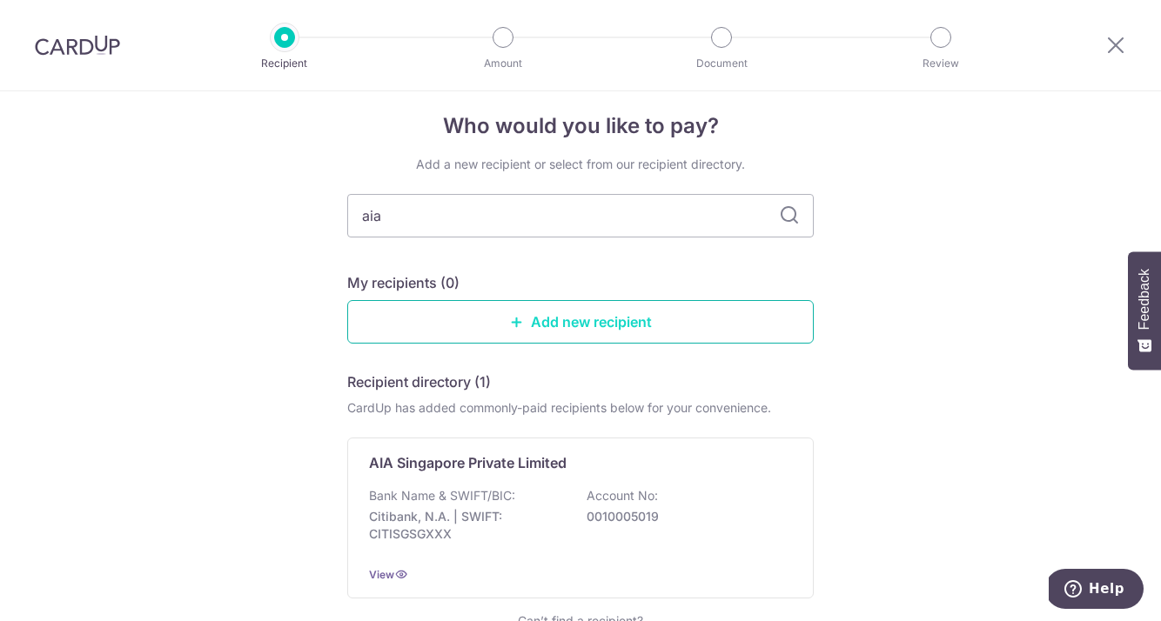
scroll to position [29, 0]
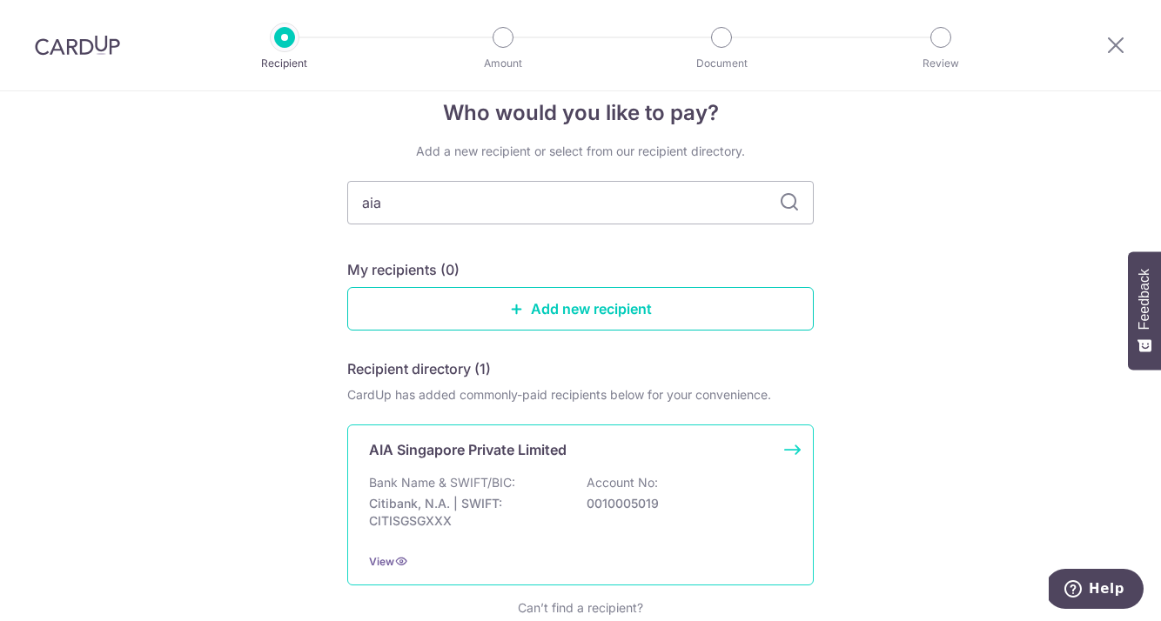
click at [621, 527] on div "Bank Name & SWIFT/BIC: Citibank, N.A. | SWIFT: CITISGSGXXX Account No: 00100050…" at bounding box center [580, 506] width 423 height 64
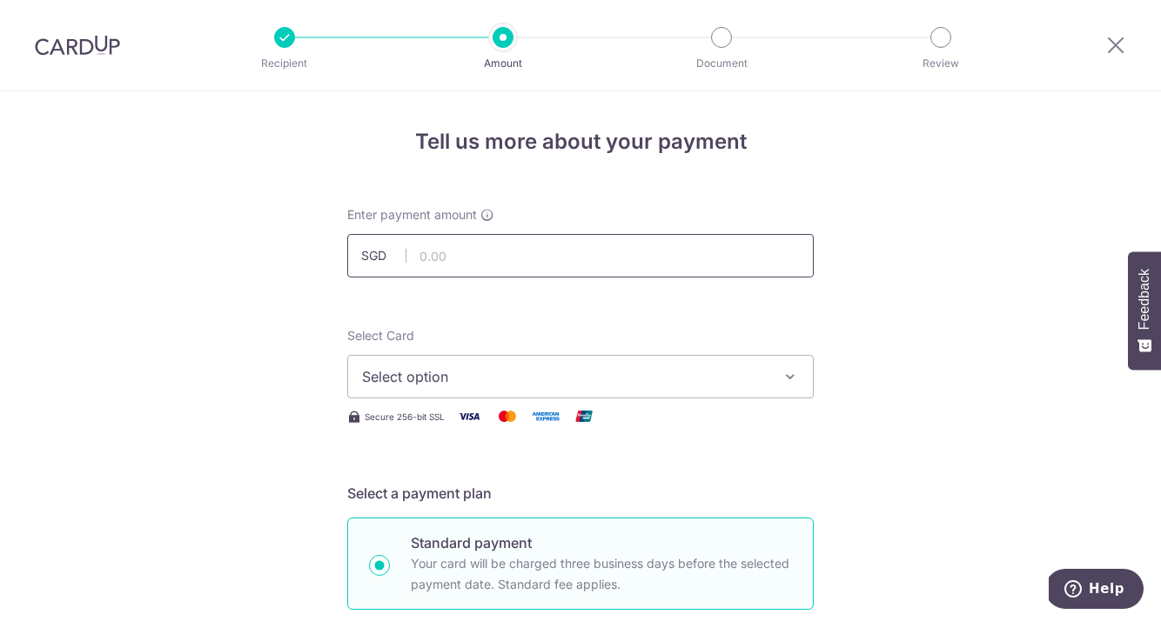
click at [432, 249] on input "text" at bounding box center [580, 256] width 467 height 44
type input "692.80"
click at [659, 399] on div "Select Card Select option Add credit card Your Cards **** 8393 **** 8989 **** 0…" at bounding box center [580, 377] width 467 height 100
click at [657, 387] on button "Select option" at bounding box center [580, 377] width 467 height 44
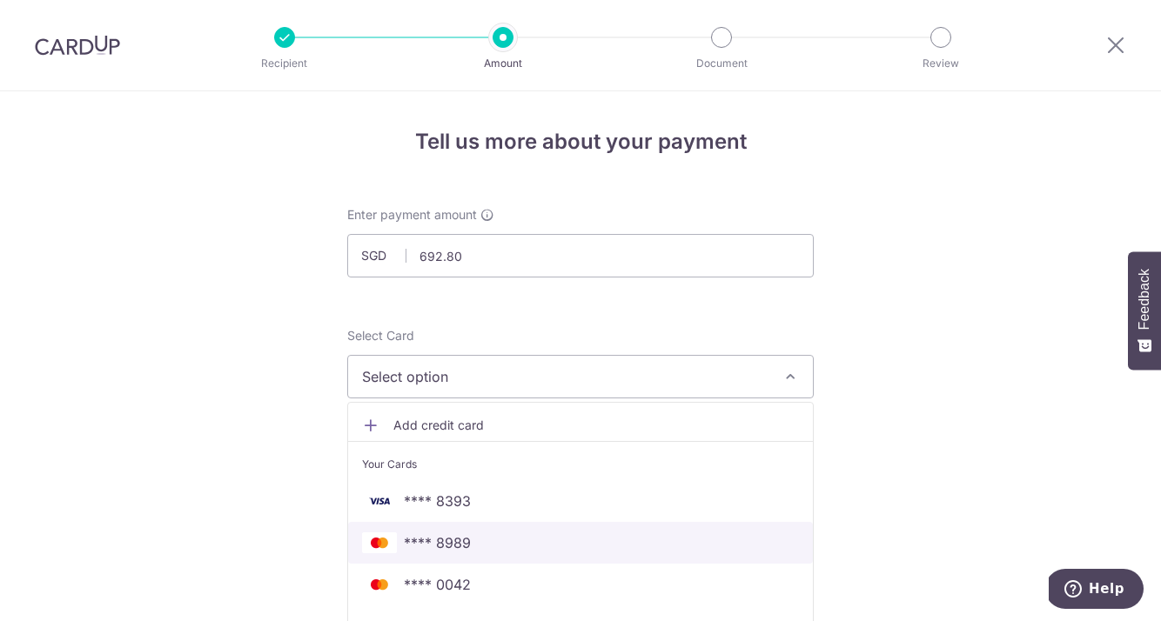
click at [470, 540] on span "**** 8989" at bounding box center [580, 543] width 437 height 21
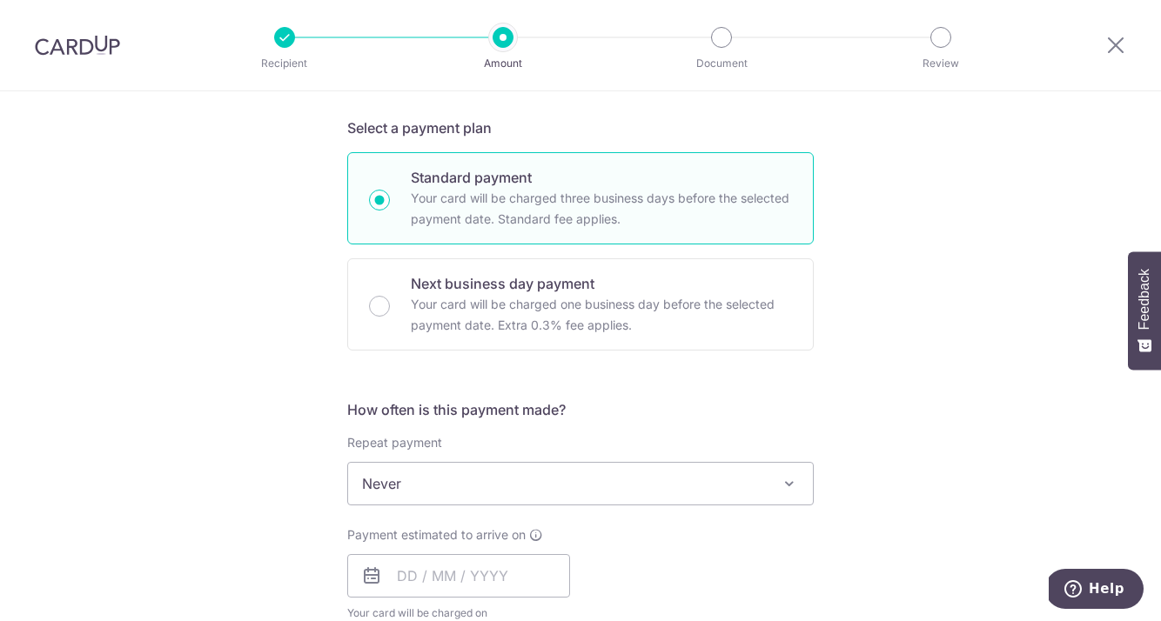
scroll to position [433, 0]
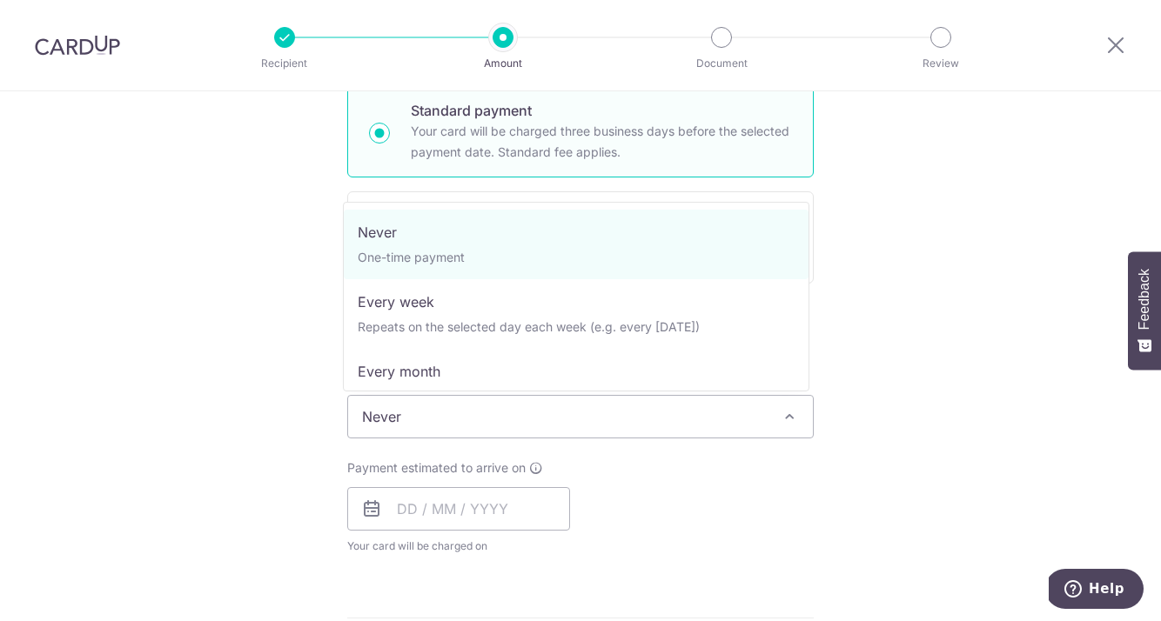
click at [433, 413] on span "Never" at bounding box center [580, 417] width 465 height 42
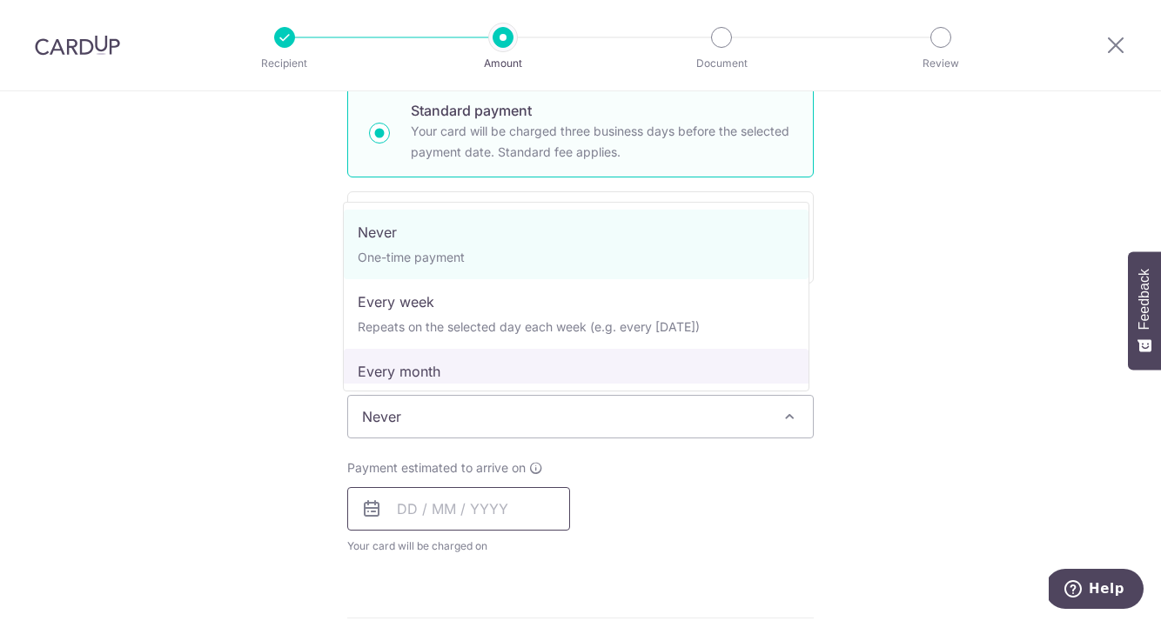
click at [410, 499] on input "text" at bounding box center [458, 509] width 223 height 44
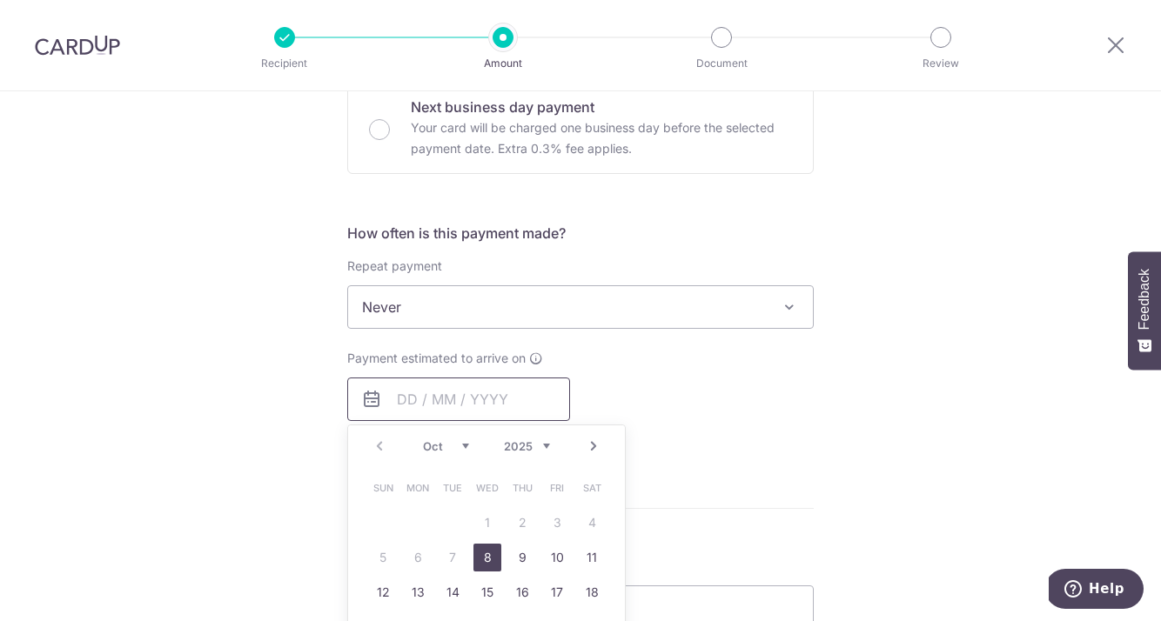
scroll to position [586, 0]
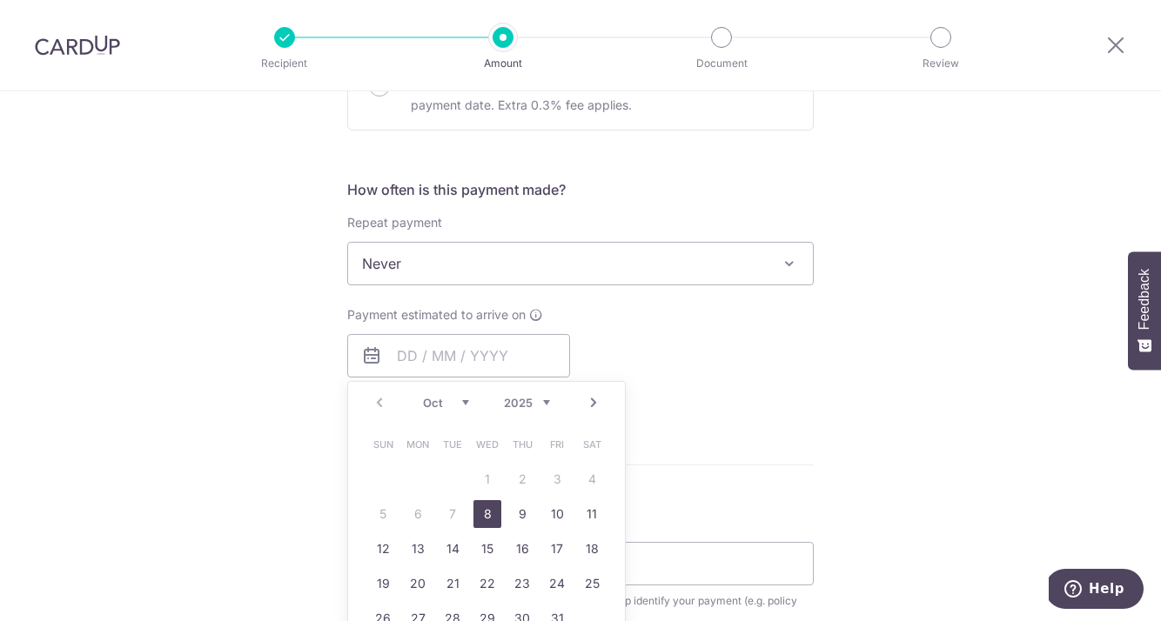
click at [478, 514] on link "8" at bounding box center [487, 514] width 28 height 28
type input "08/10/2025"
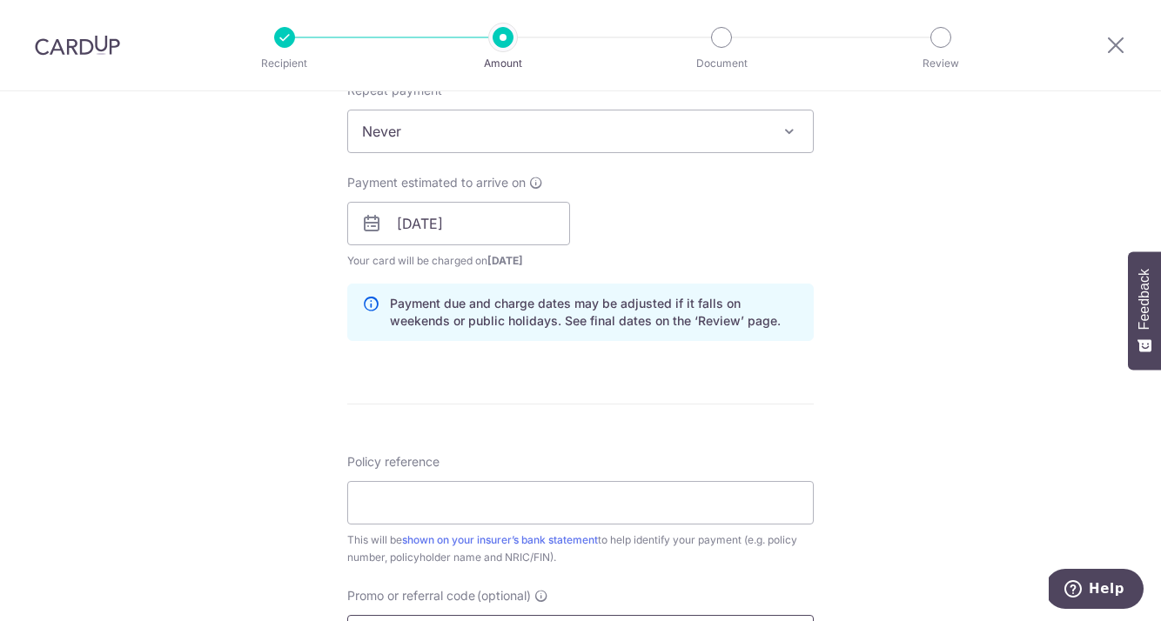
scroll to position [903, 0]
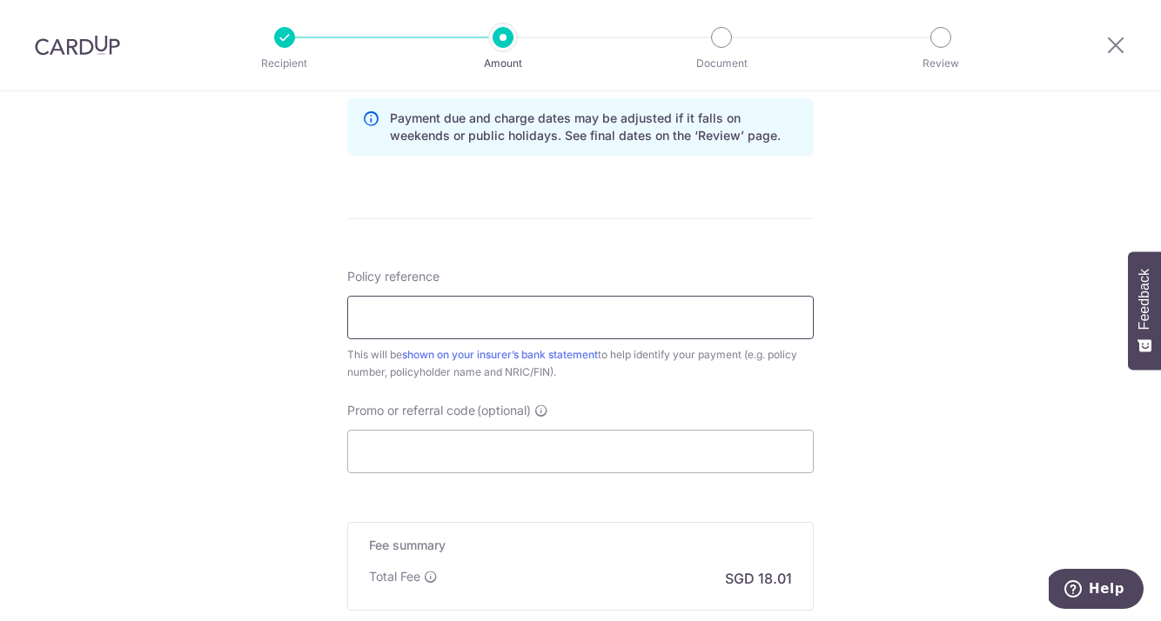
click at [464, 318] on input "Policy reference" at bounding box center [580, 318] width 467 height 44
click at [487, 320] on input "Policy reference" at bounding box center [580, 318] width 467 height 44
click at [386, 321] on input "L536328227" at bounding box center [580, 318] width 467 height 44
click at [404, 319] on input "L536328227" at bounding box center [580, 318] width 467 height 44
click at [422, 319] on input "L536328227" at bounding box center [580, 318] width 467 height 44
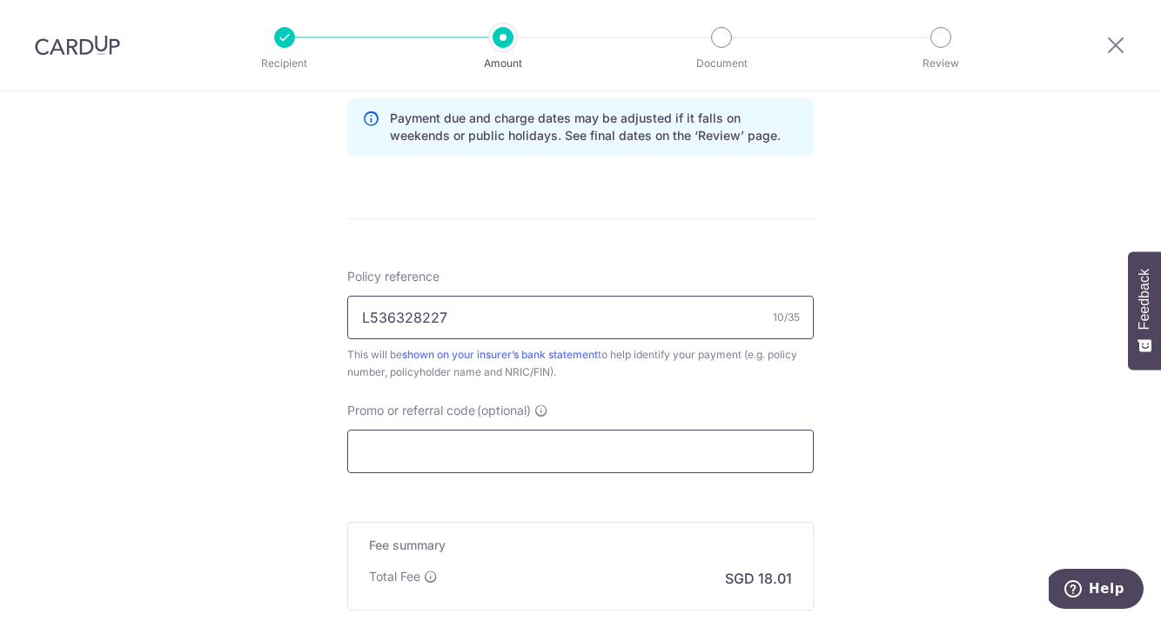
type input "L536328227"
click at [467, 456] on input "Promo or referral code (optional)" at bounding box center [580, 452] width 467 height 44
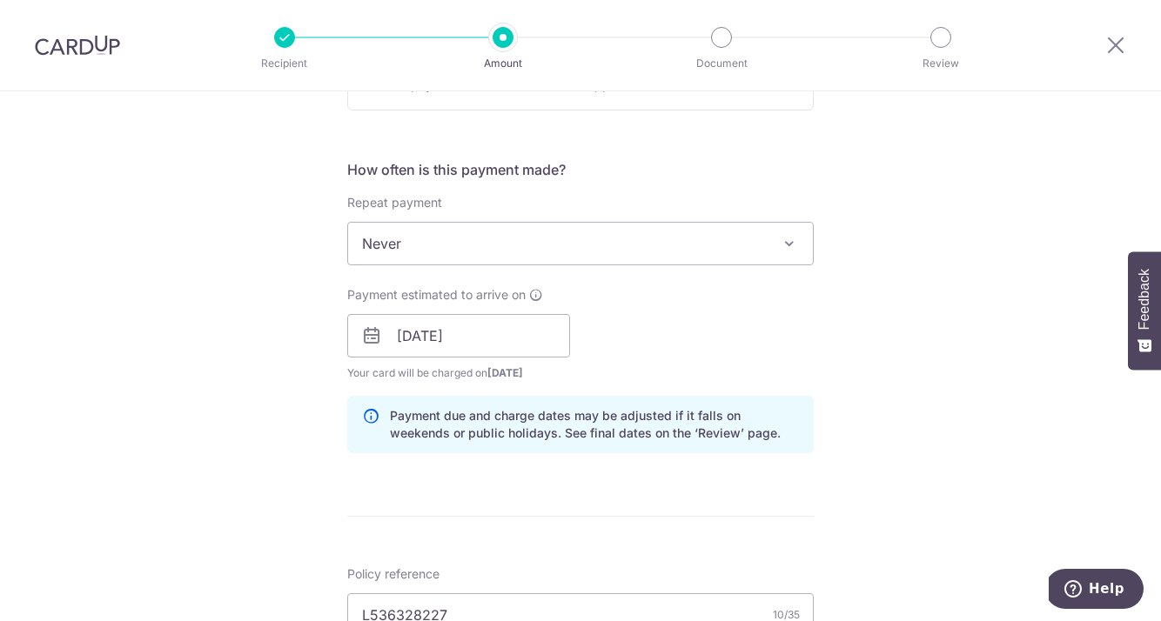
scroll to position [1194, 0]
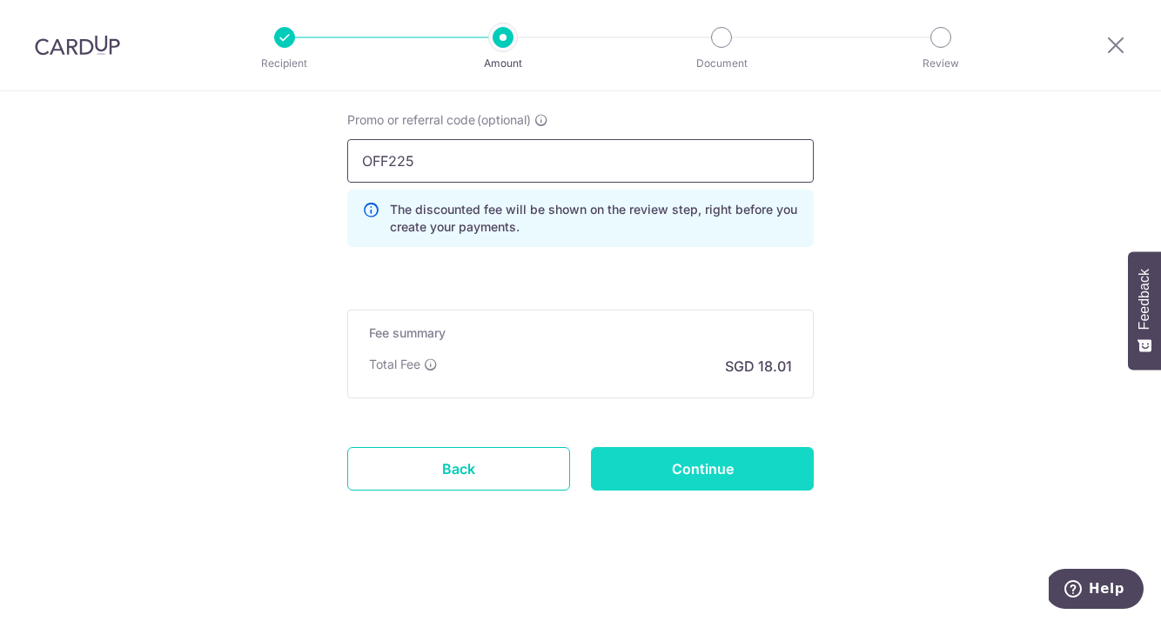
type input "OFF225"
click at [676, 456] on input "Continue" at bounding box center [702, 469] width 223 height 44
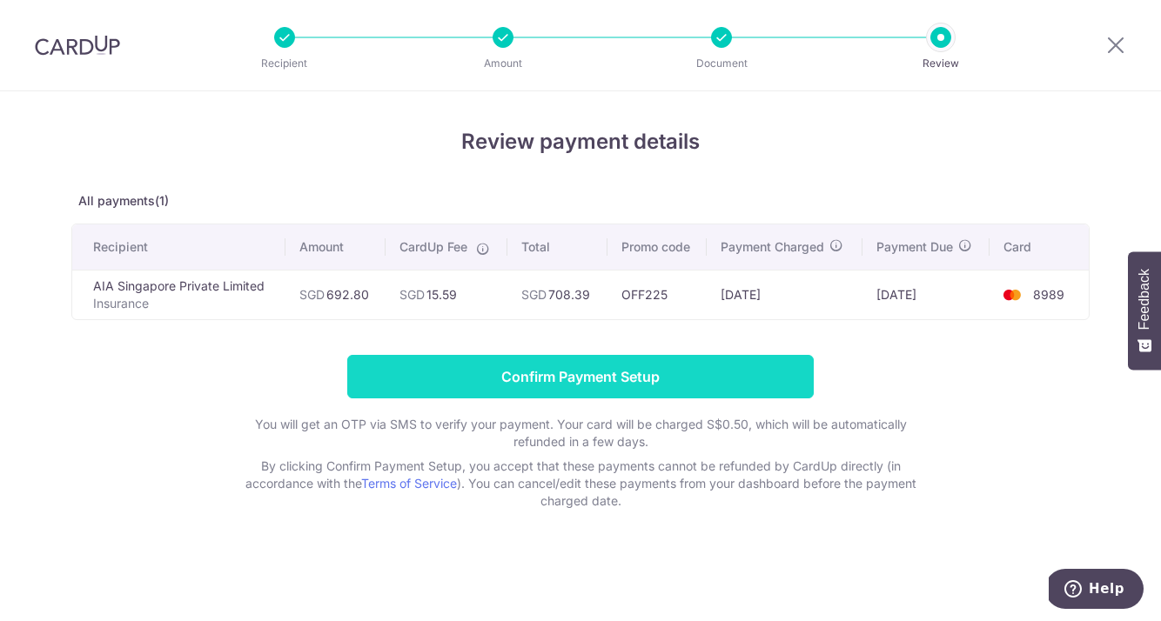
click at [529, 375] on input "Confirm Payment Setup" at bounding box center [580, 377] width 467 height 44
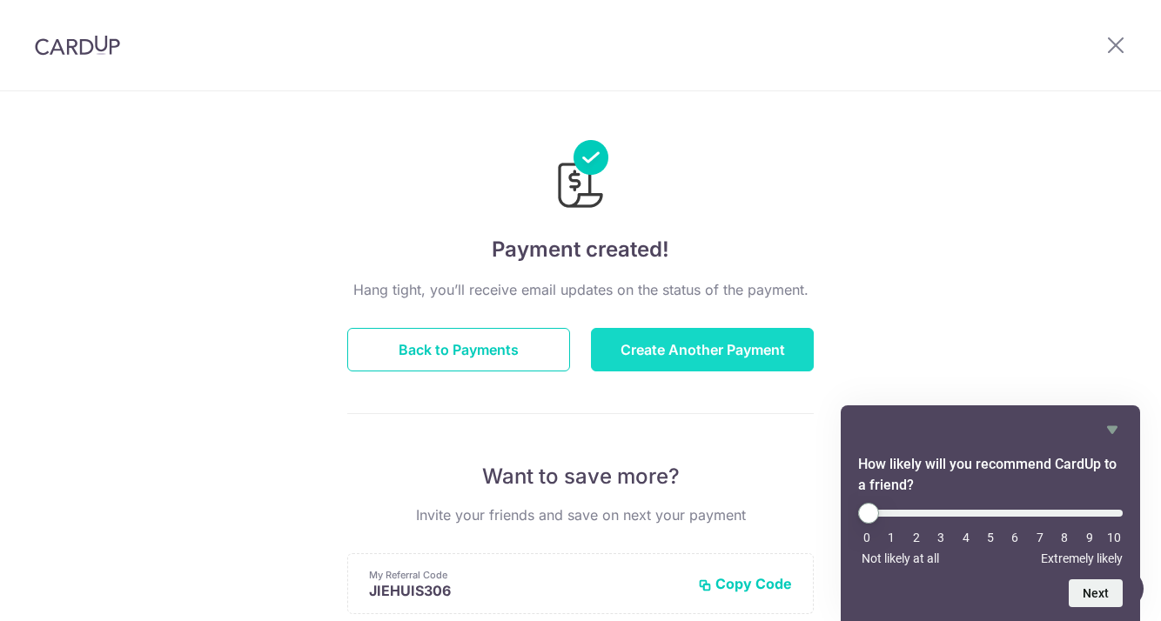
click at [672, 346] on button "Create Another Payment" at bounding box center [702, 350] width 223 height 44
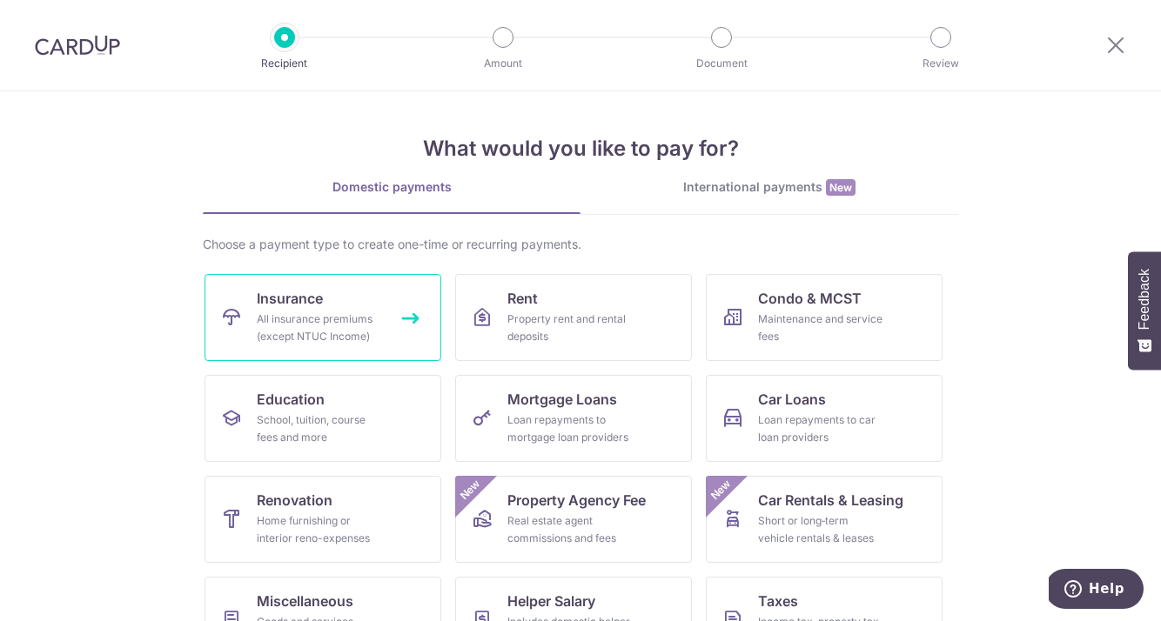
click at [357, 321] on div "All insurance premiums (except NTUC Income)" at bounding box center [319, 328] width 125 height 35
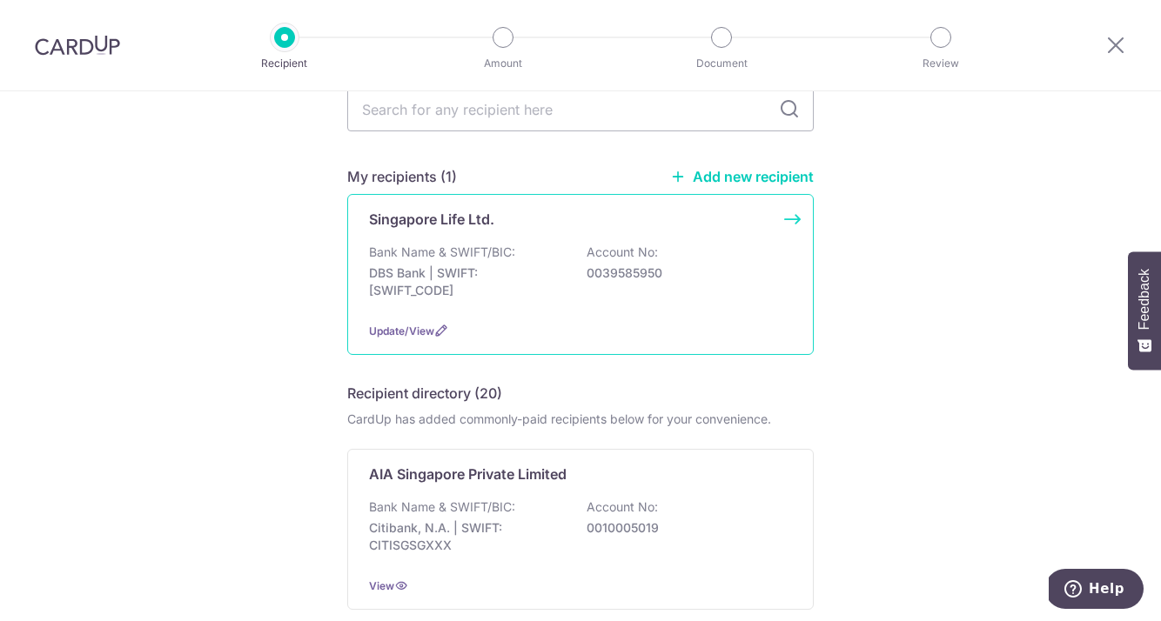
scroll to position [120, 0]
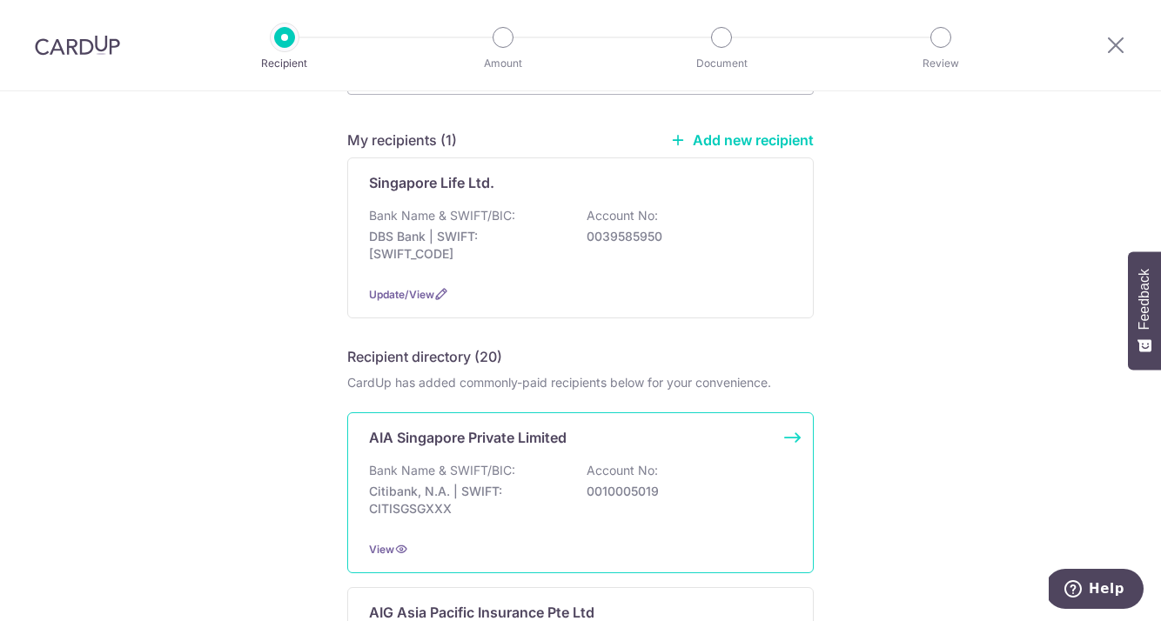
click at [602, 456] on div "AIA Singapore Private Limited Bank Name & SWIFT/BIC: Citibank, N.A. | SWIFT: CI…" at bounding box center [580, 493] width 467 height 161
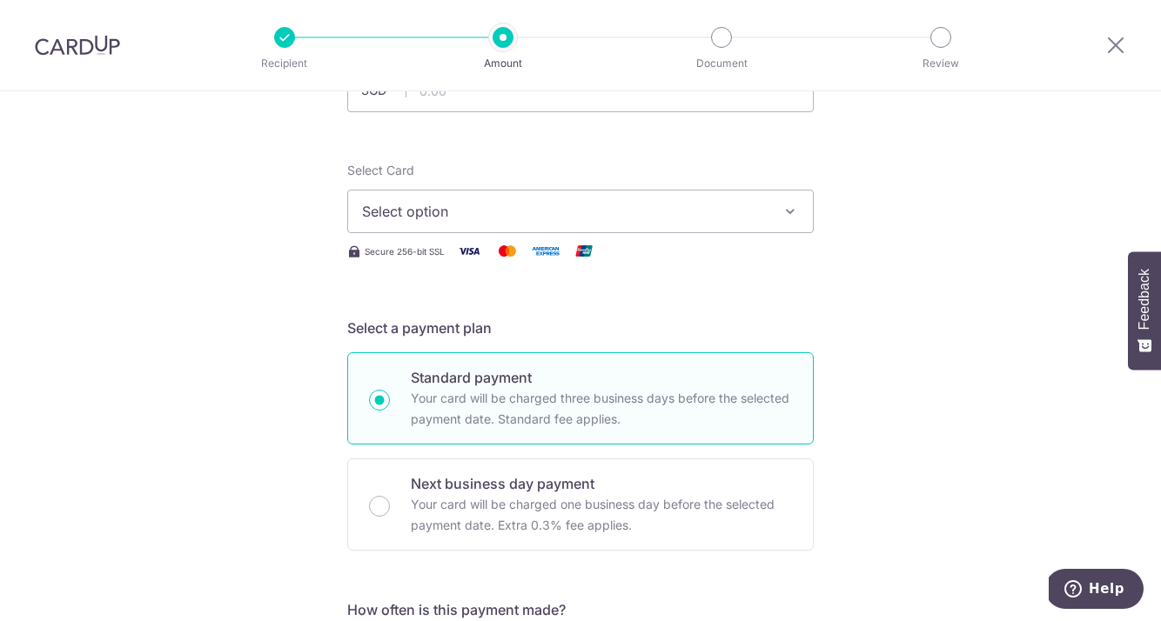
scroll to position [13, 0]
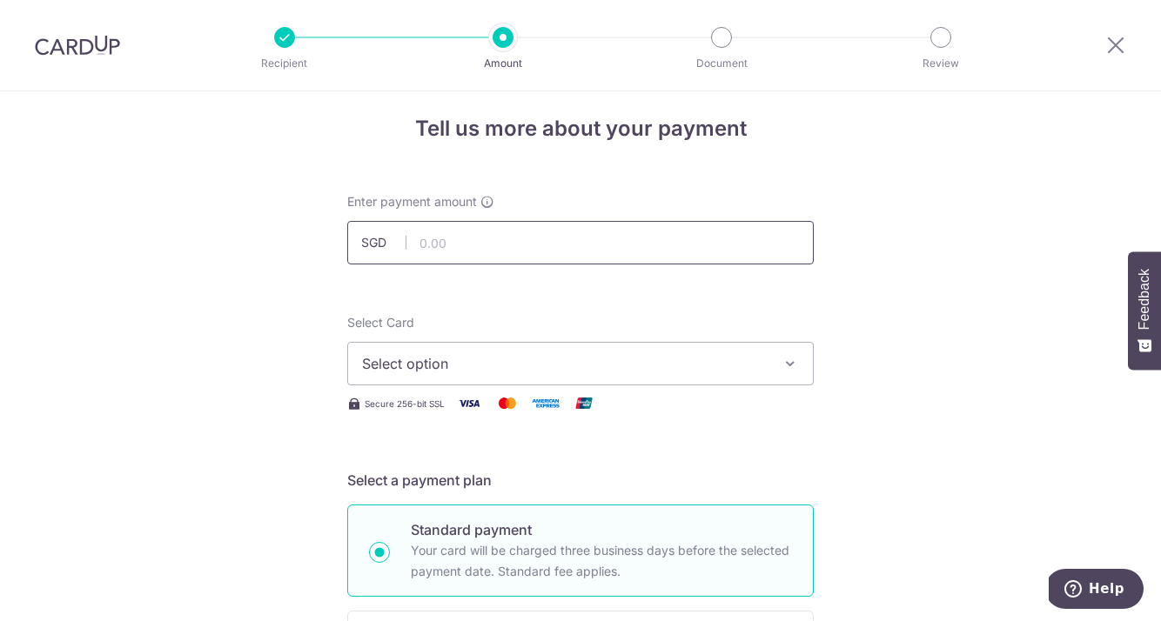
click at [428, 241] on input "text" at bounding box center [580, 243] width 467 height 44
type input "552.70"
click at [379, 363] on span "Select option" at bounding box center [565, 363] width 406 height 21
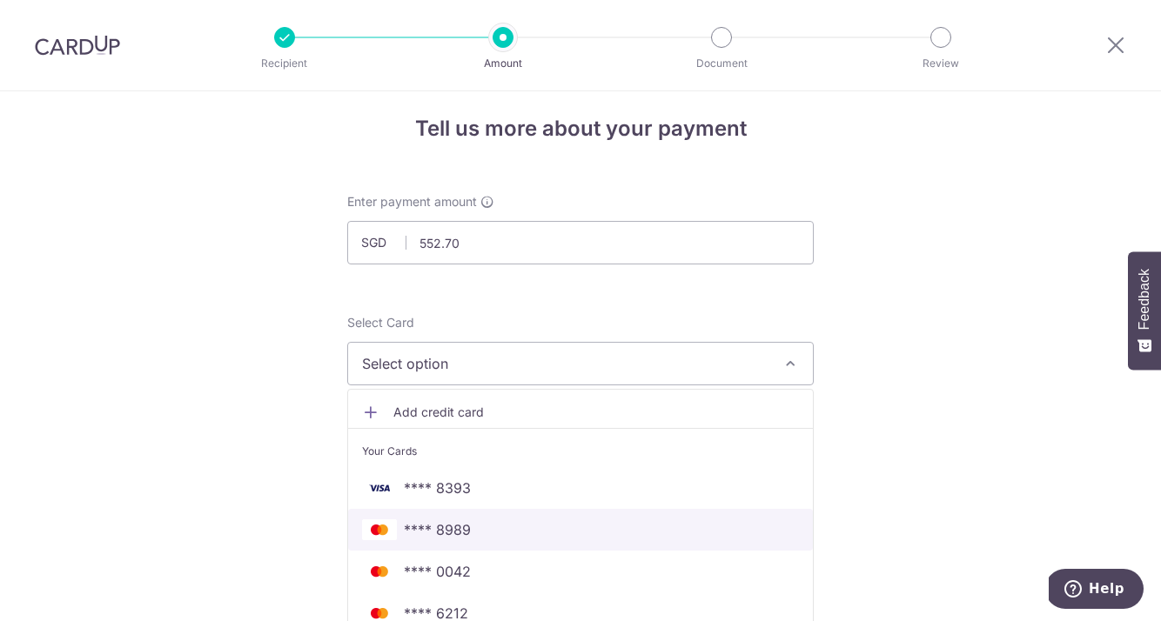
click at [447, 527] on span "**** 8989" at bounding box center [437, 530] width 67 height 21
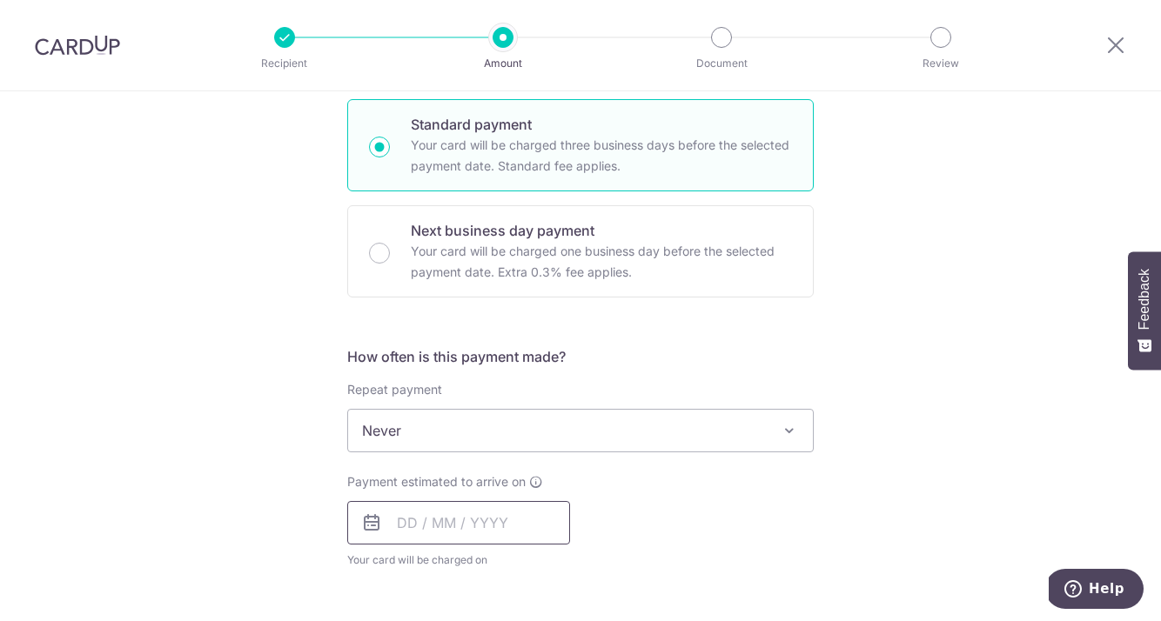
scroll to position [550, 0]
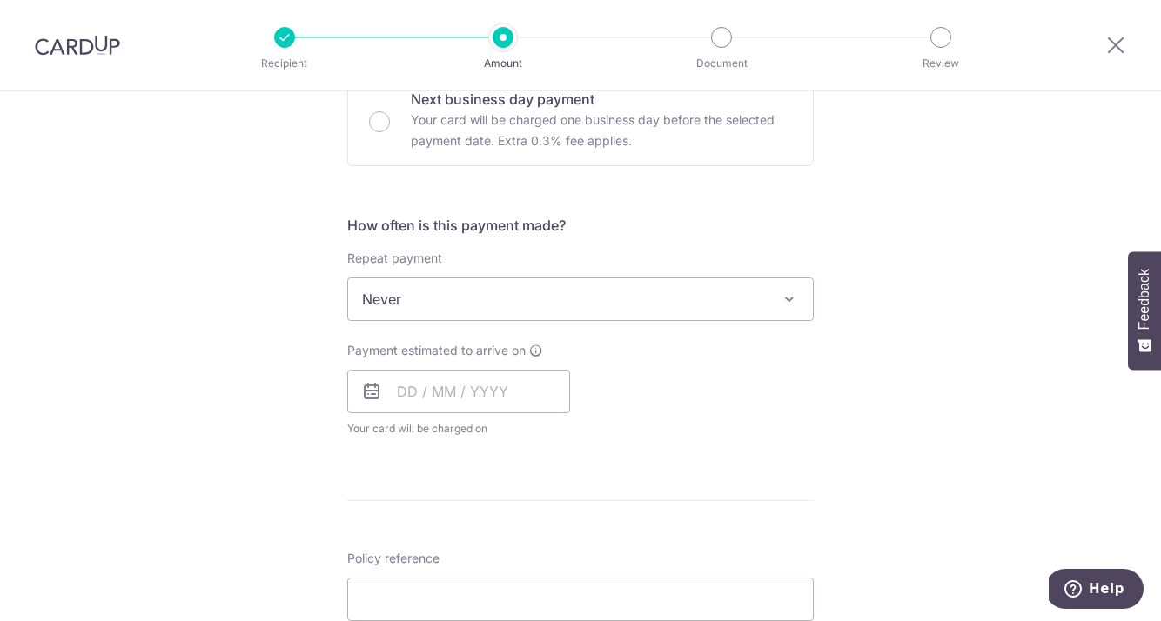
click at [467, 308] on span "Never" at bounding box center [580, 300] width 465 height 42
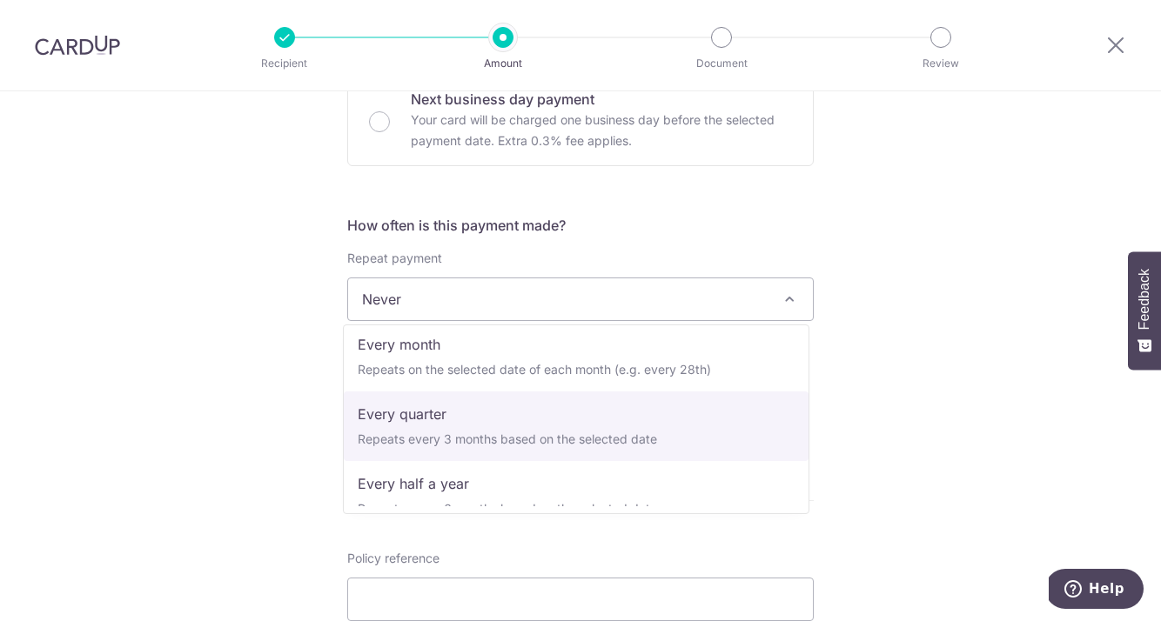
scroll to position [0, 0]
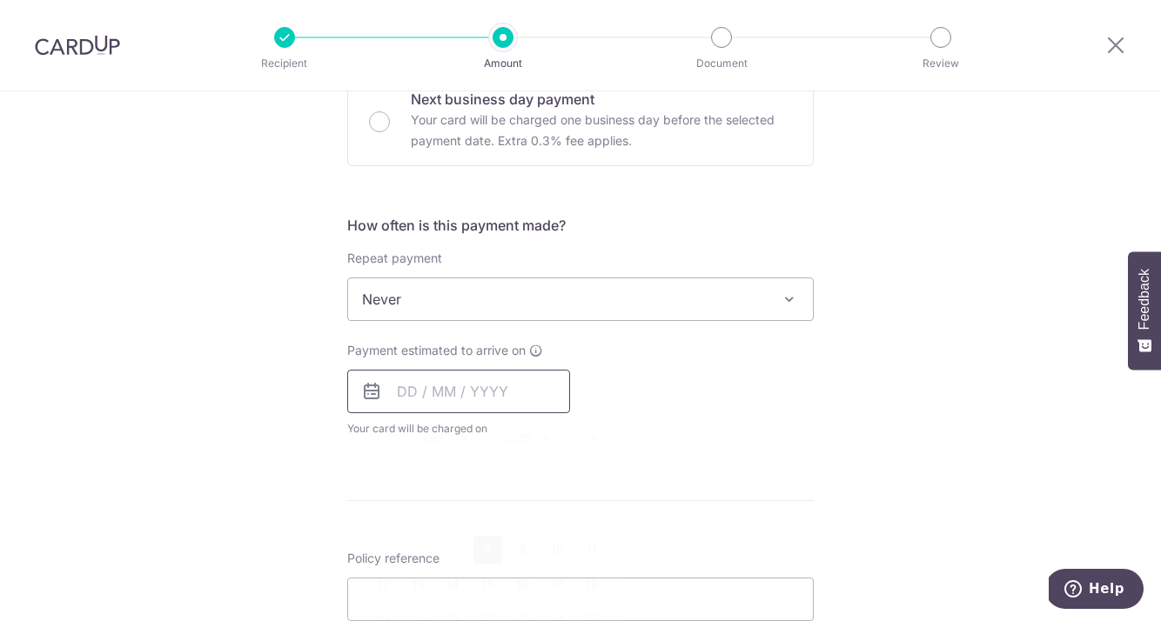
click at [421, 404] on input "text" at bounding box center [458, 392] width 223 height 44
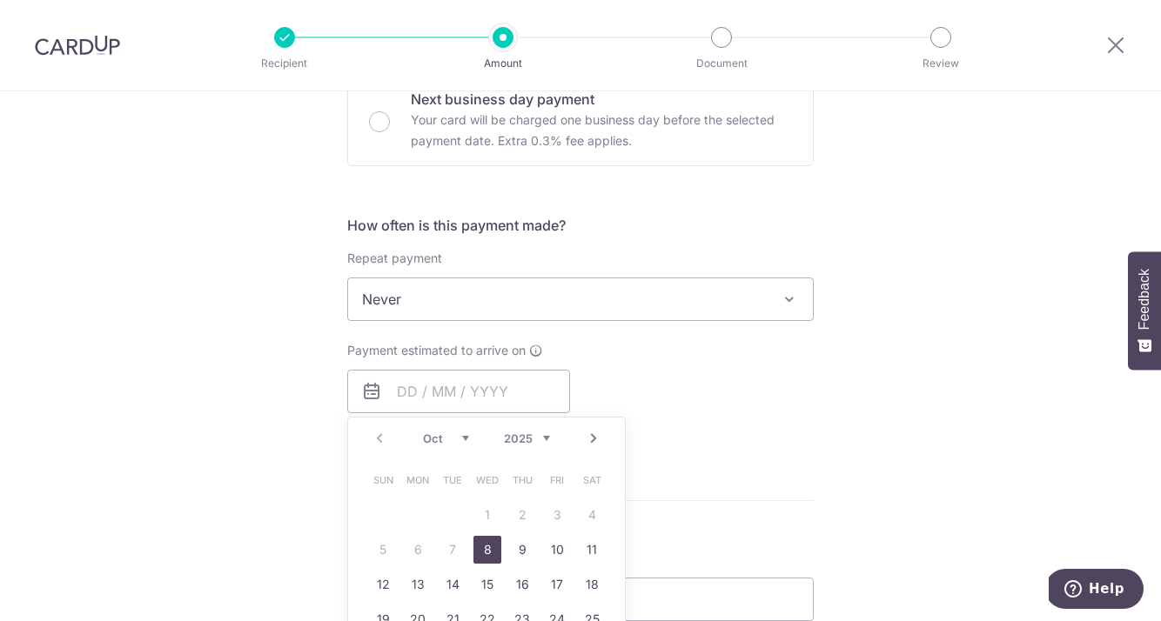
click at [486, 544] on link "8" at bounding box center [487, 550] width 28 height 28
type input "08/10/2025"
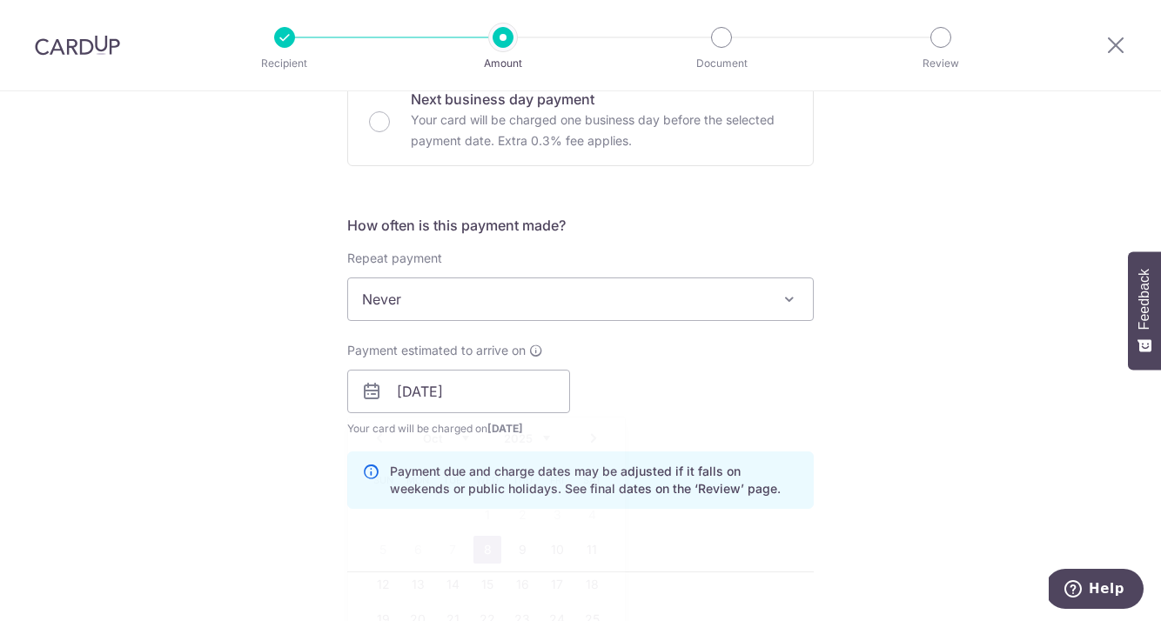
scroll to position [727, 0]
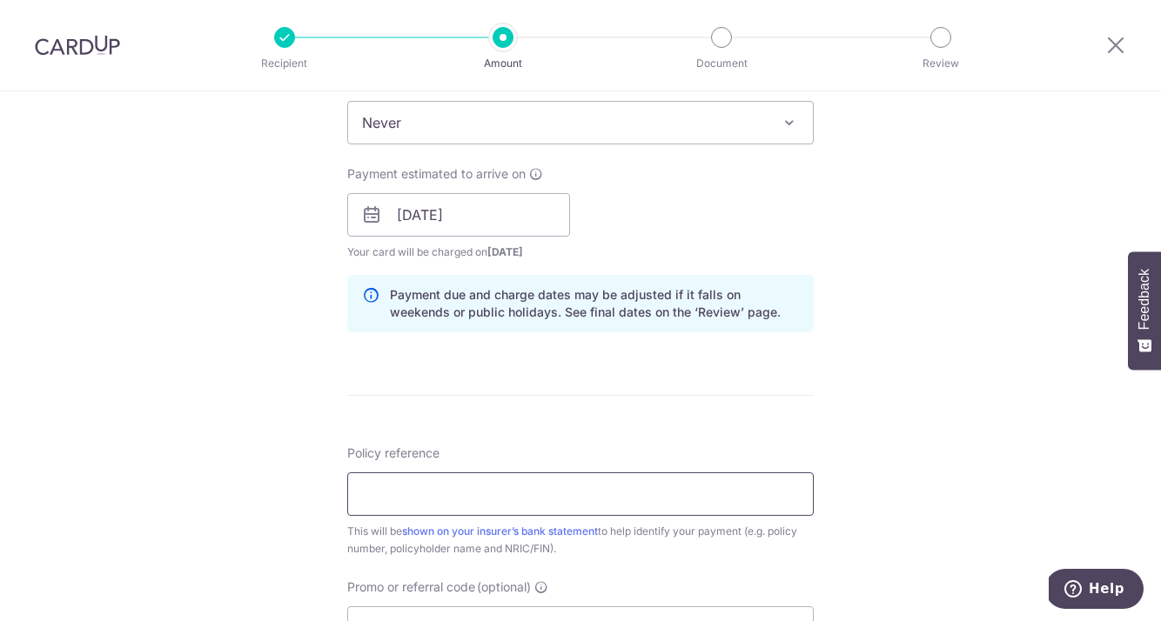
click at [482, 480] on input "Policy reference" at bounding box center [580, 495] width 467 height 44
click at [501, 501] on input "Policy reference" at bounding box center [580, 495] width 467 height 44
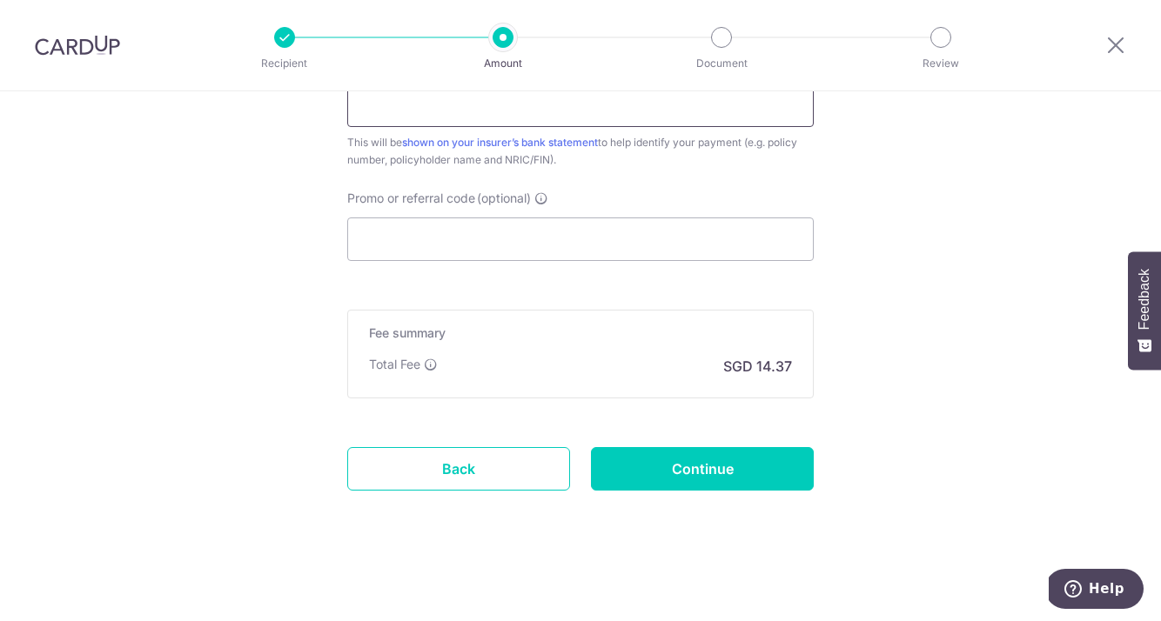
scroll to position [734, 0]
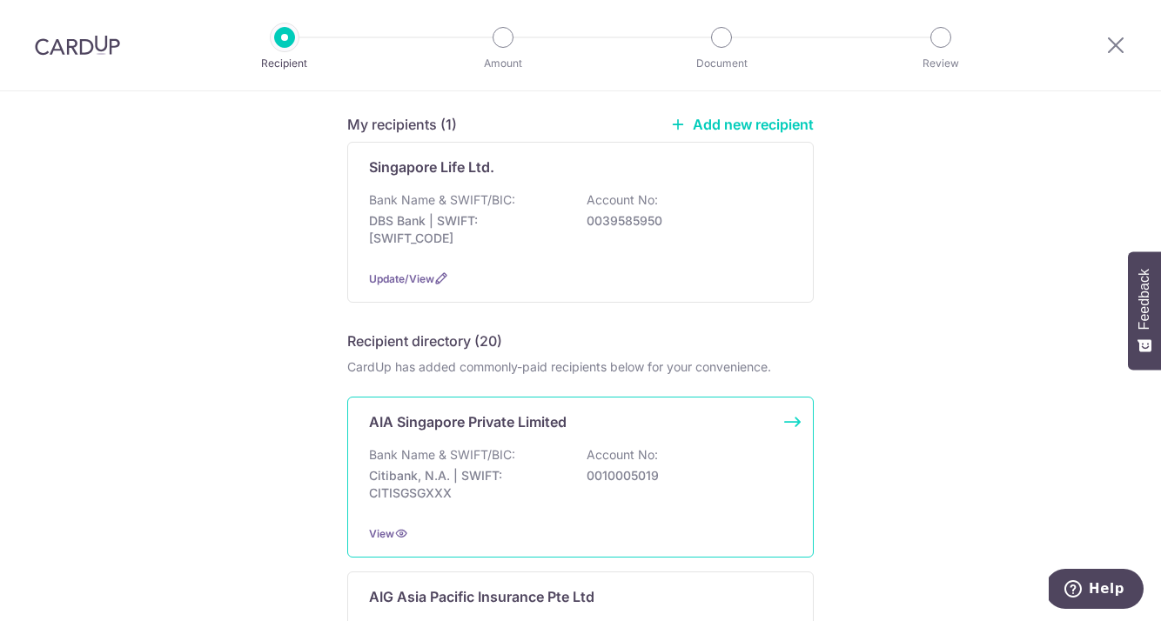
scroll to position [164, 0]
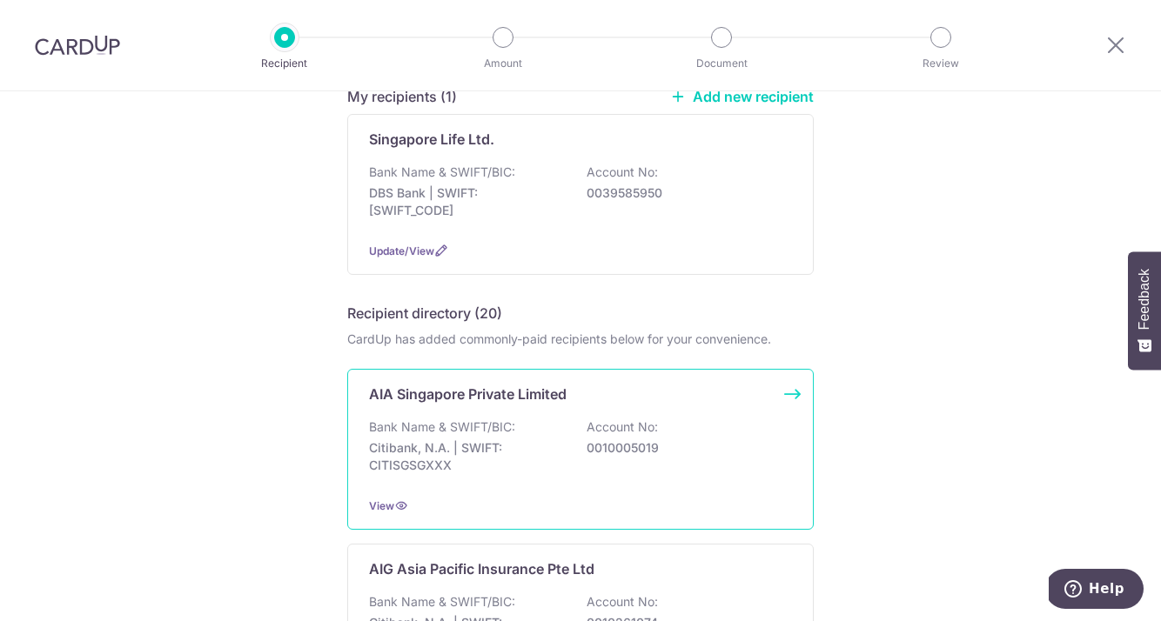
click at [442, 453] on p "Citibank, N.A. | SWIFT: CITISGSGXXX" at bounding box center [466, 457] width 195 height 35
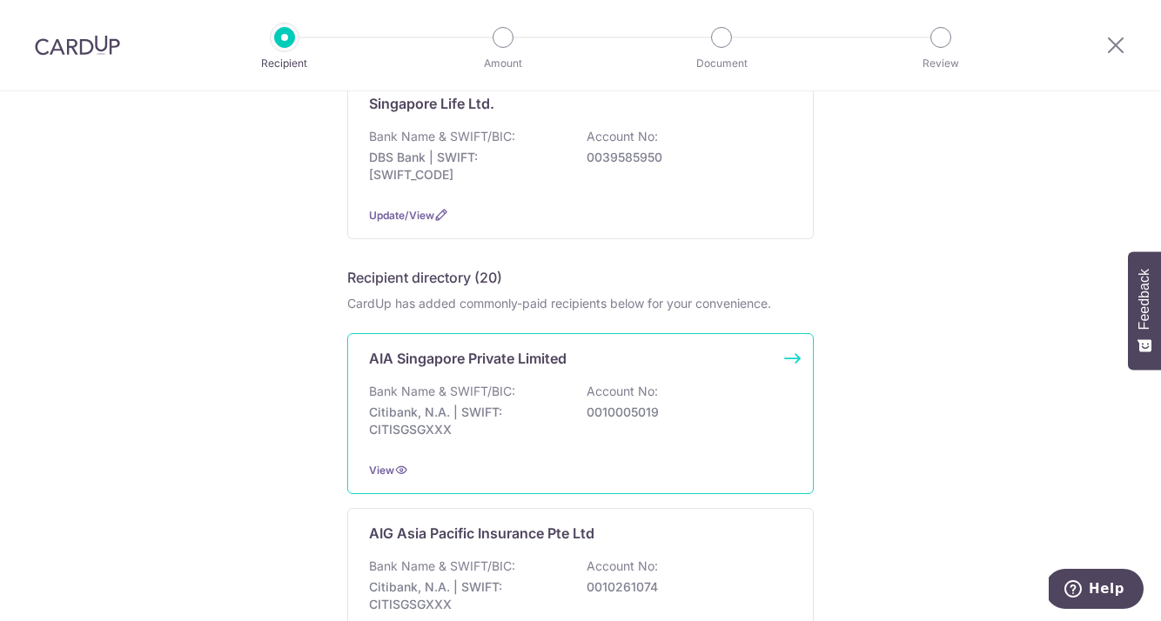
scroll to position [323, 0]
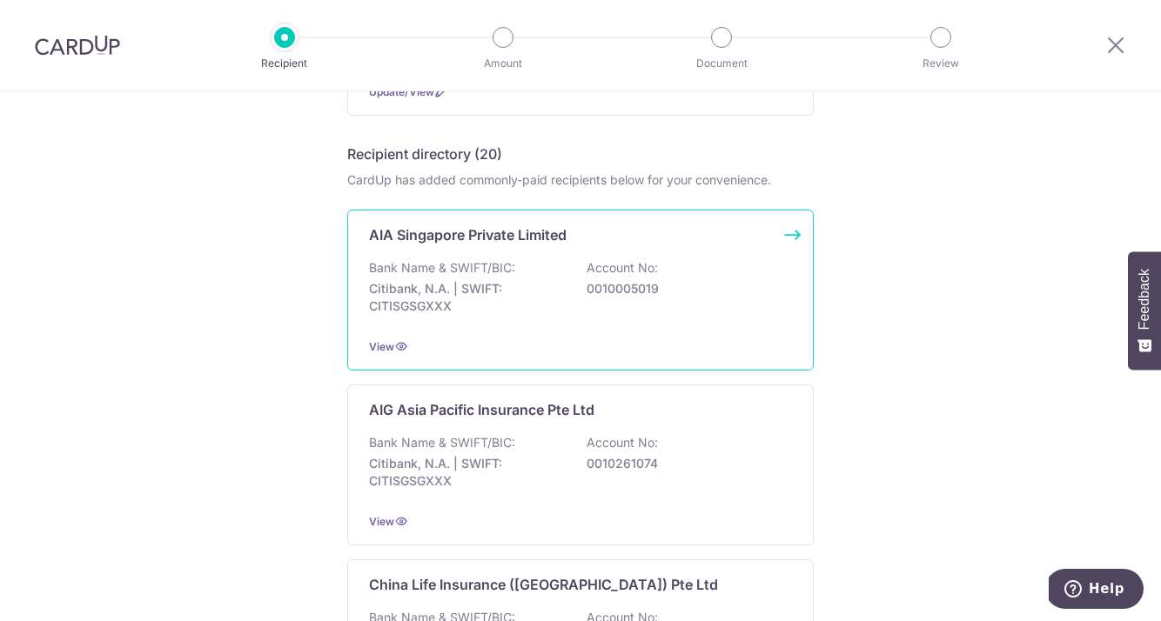
click at [527, 307] on p "Citibank, N.A. | SWIFT: CITISGSGXXX" at bounding box center [466, 297] width 195 height 35
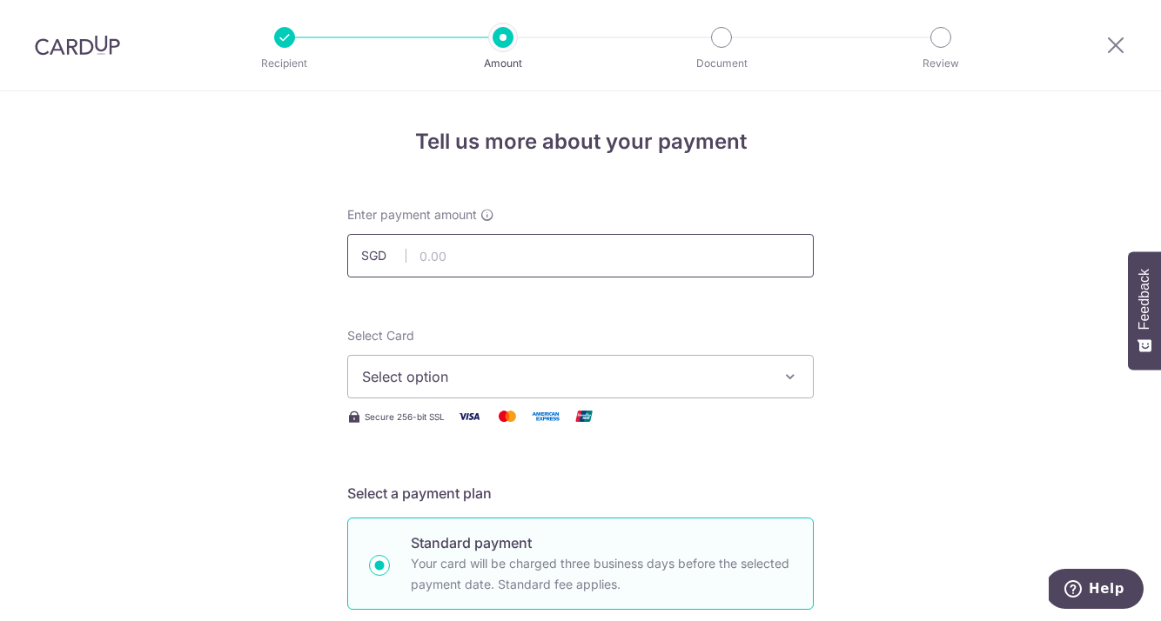
click at [470, 264] on input "text" at bounding box center [580, 256] width 467 height 44
type input "552.70"
click at [620, 363] on button "Select option" at bounding box center [580, 377] width 467 height 44
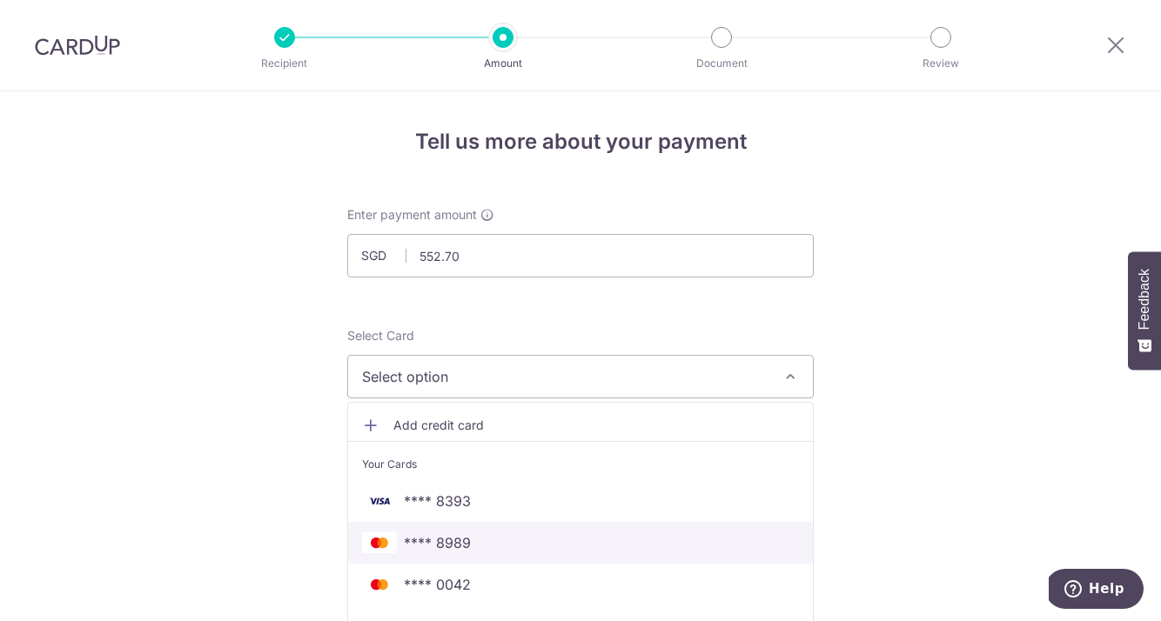
click at [456, 543] on span "**** 8989" at bounding box center [437, 543] width 67 height 21
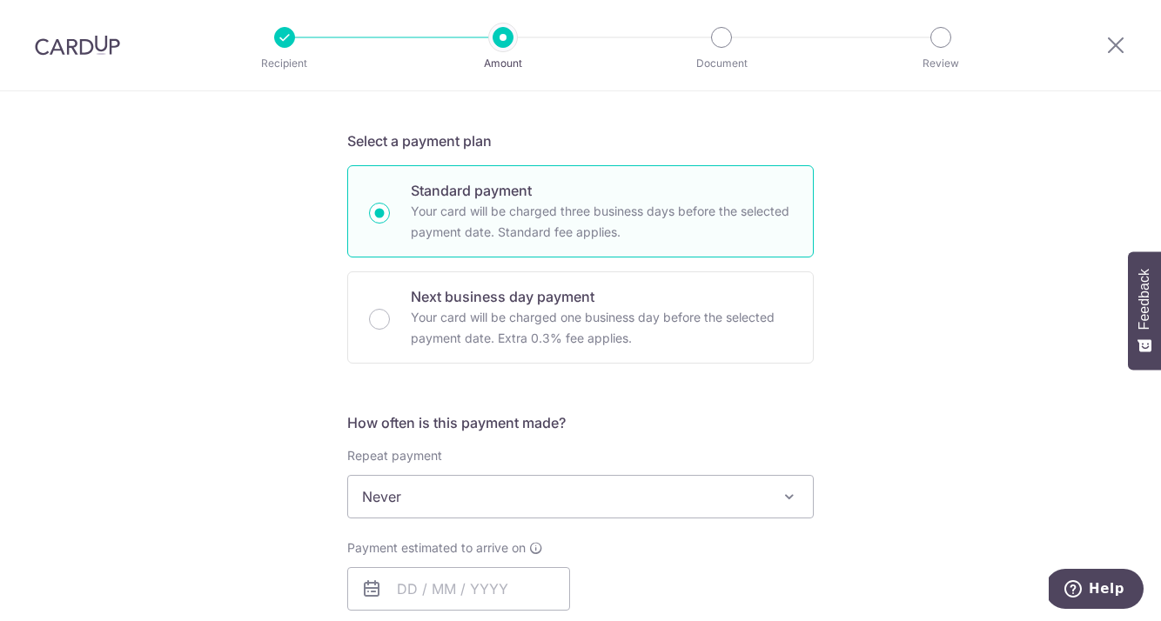
scroll to position [696, 0]
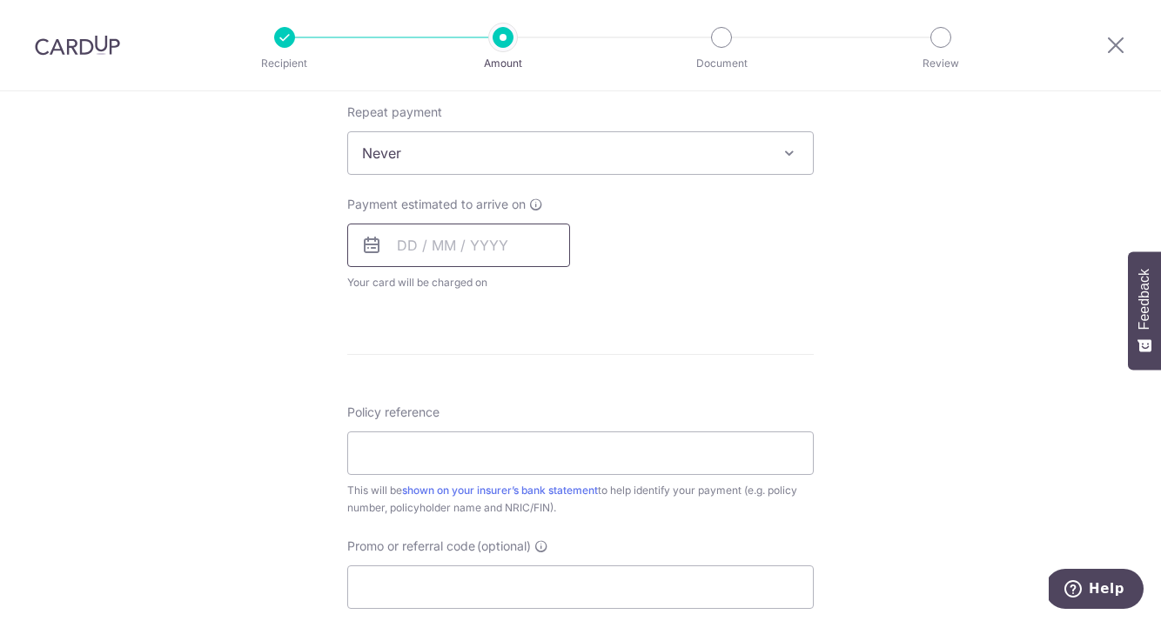
click at [466, 245] on input "text" at bounding box center [458, 246] width 223 height 44
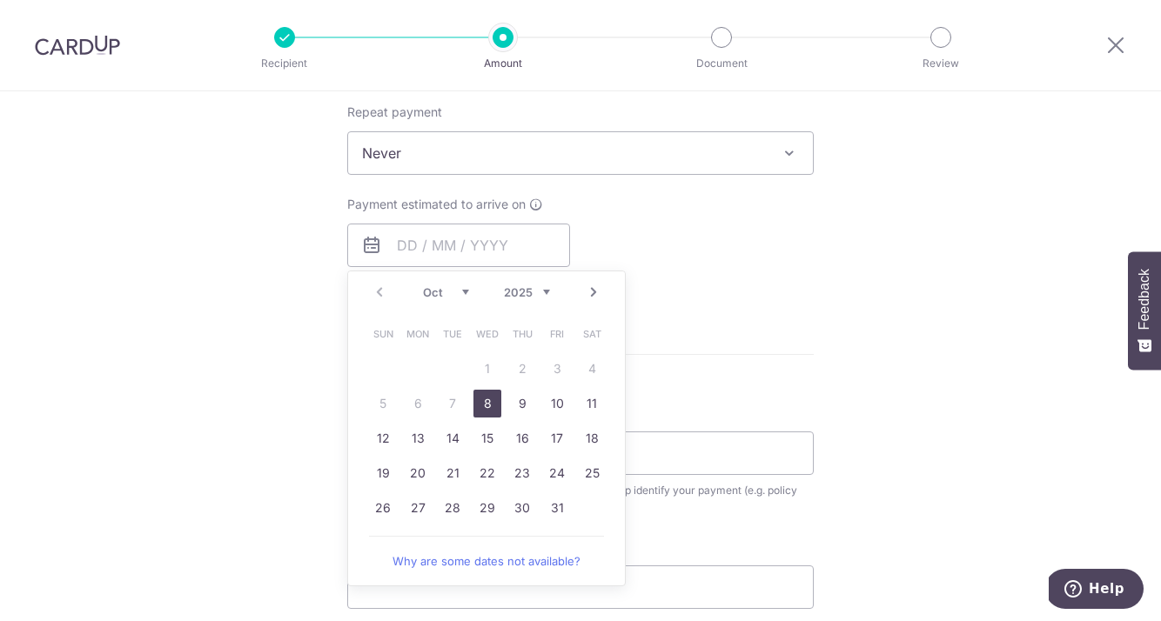
click at [488, 396] on link "8" at bounding box center [487, 404] width 28 height 28
type input "08/10/2025"
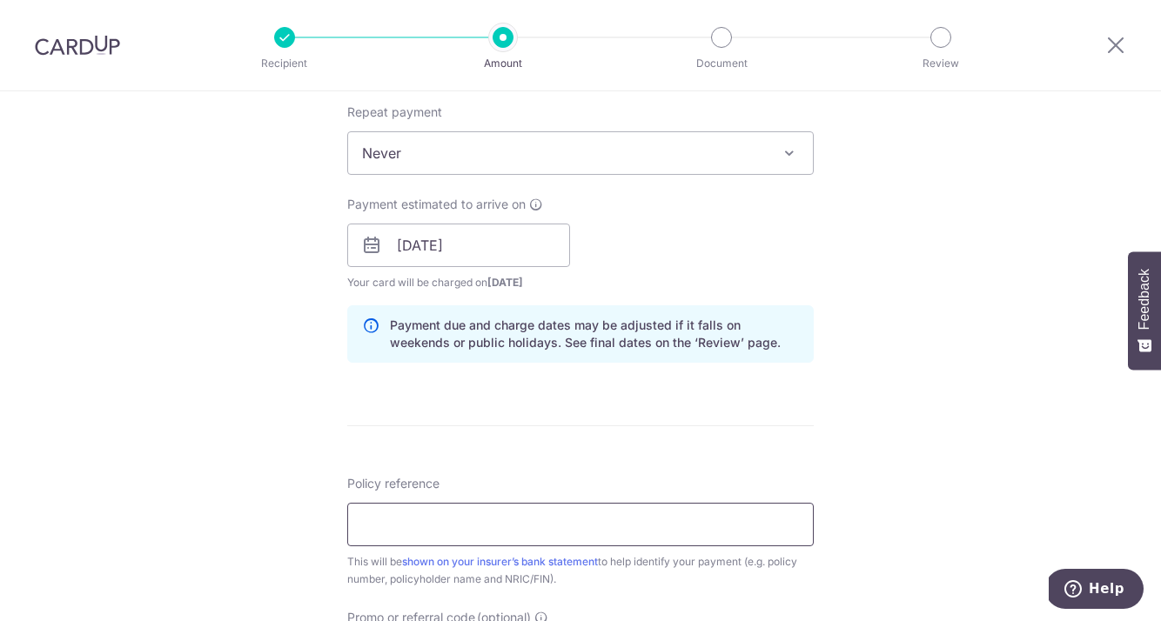
click at [494, 508] on input "Policy reference" at bounding box center [580, 525] width 467 height 44
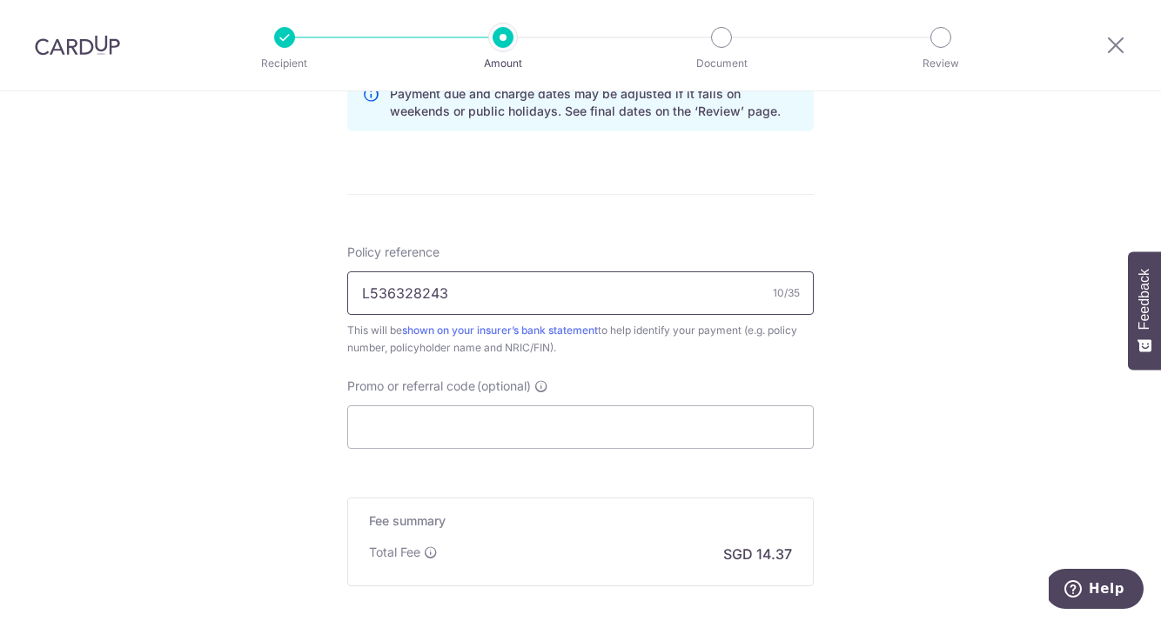
scroll to position [1116, 0]
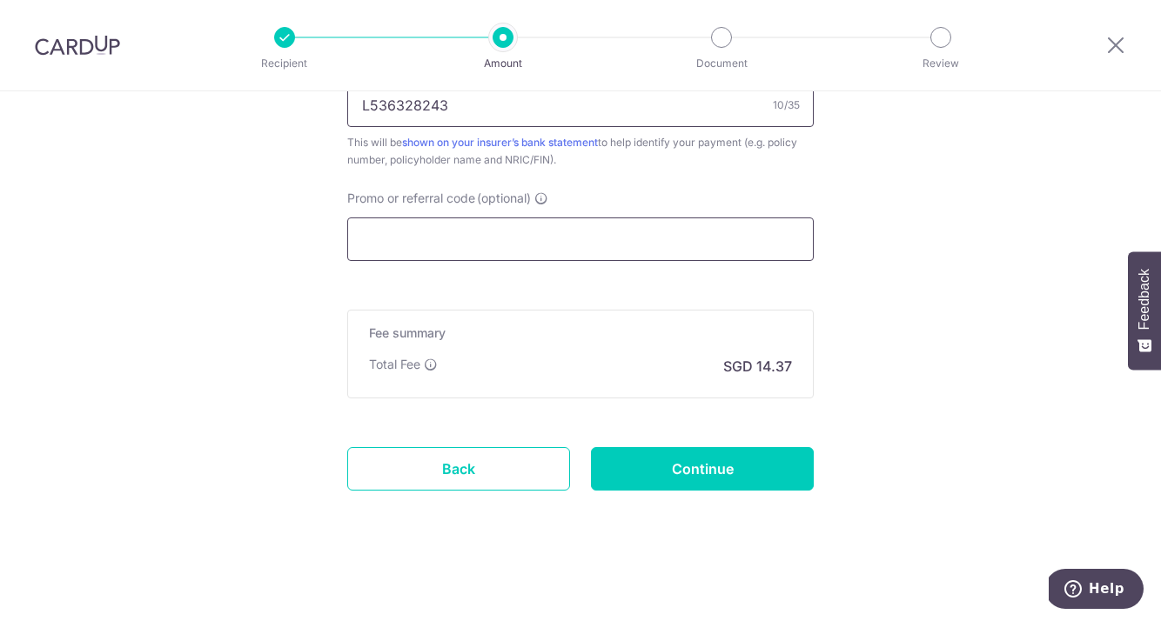
type input "L536328243"
click at [473, 241] on input "Promo or referral code (optional)" at bounding box center [580, 240] width 467 height 44
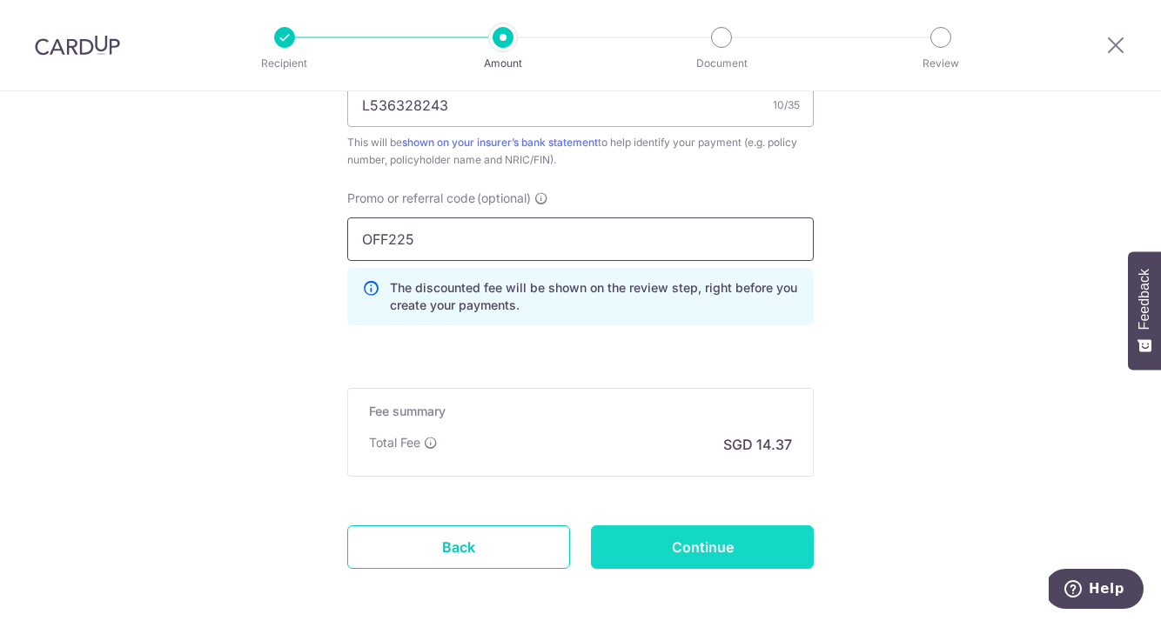
type input "OFF225"
click at [690, 556] on input "Continue" at bounding box center [702, 548] width 223 height 44
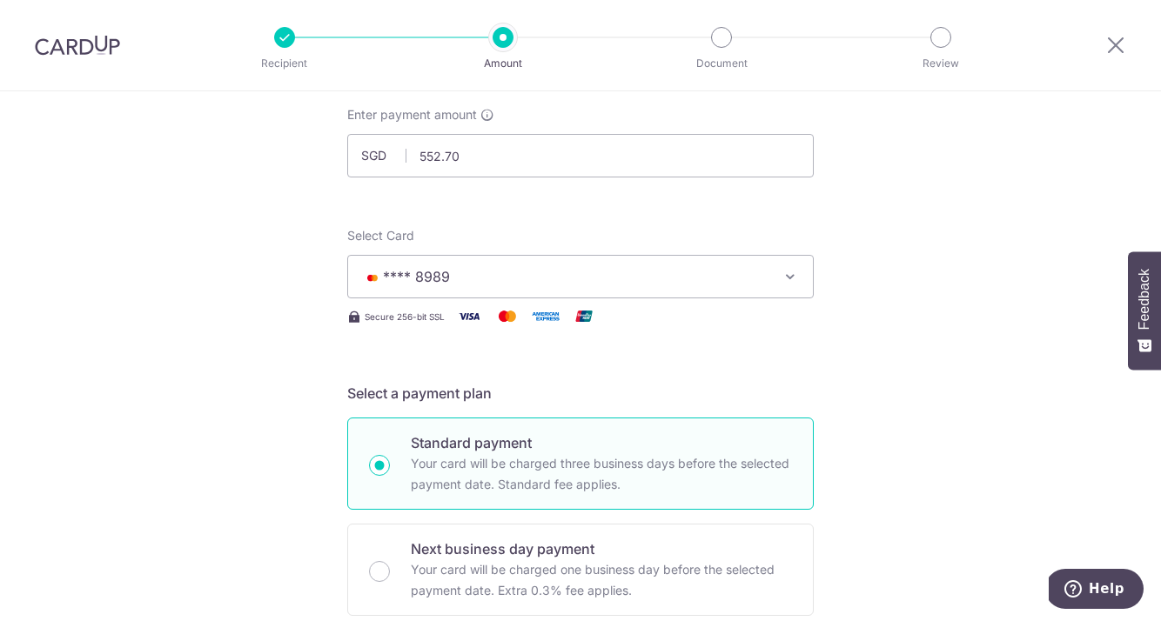
scroll to position [0, 0]
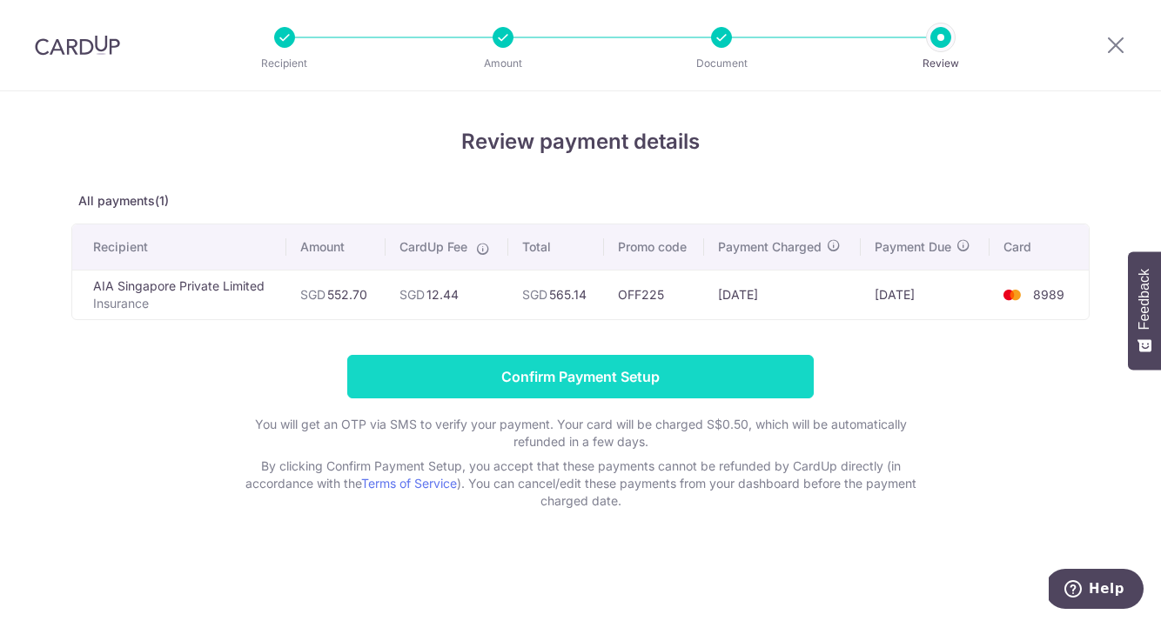
click at [596, 382] on input "Confirm Payment Setup" at bounding box center [580, 377] width 467 height 44
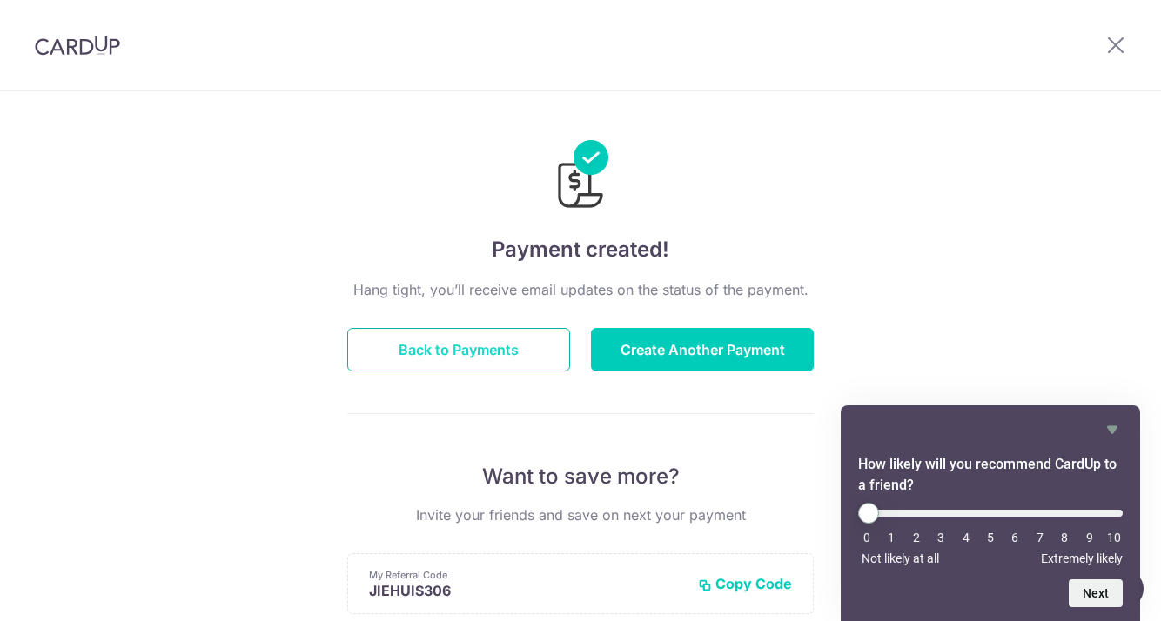
click at [515, 371] on button "Back to Payments" at bounding box center [458, 350] width 223 height 44
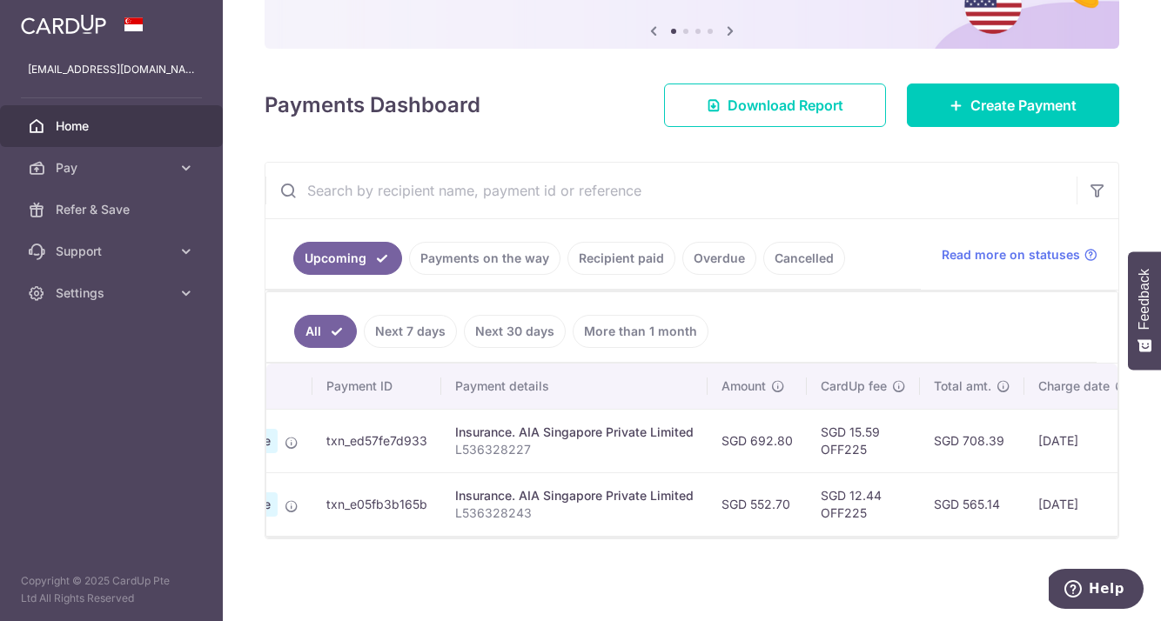
scroll to position [0, 205]
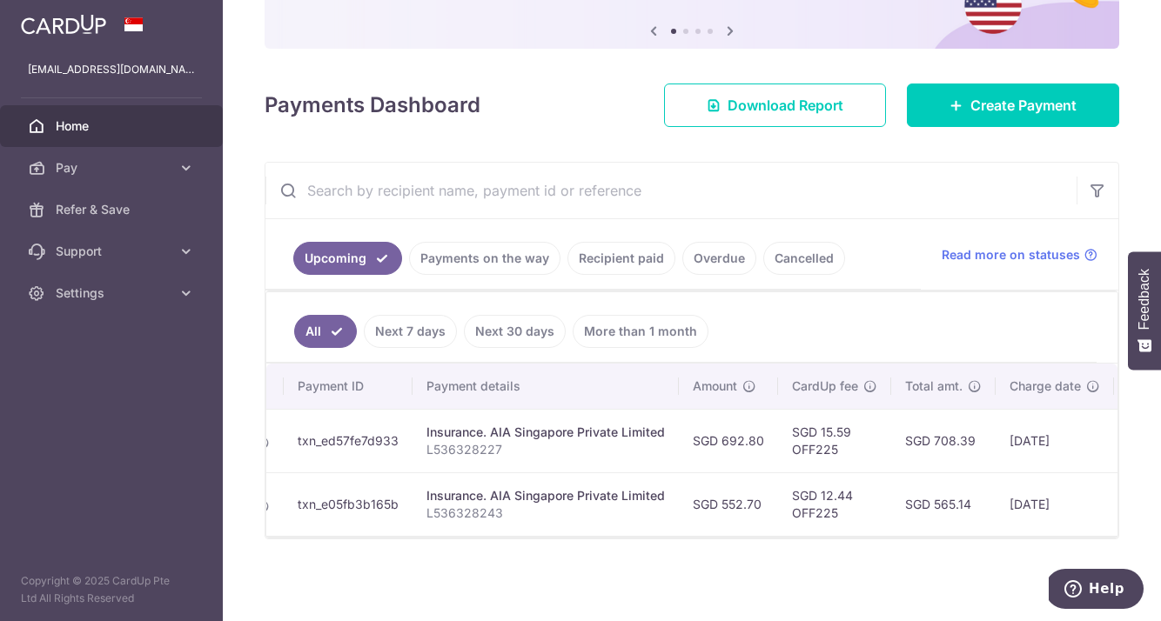
drag, startPoint x: 722, startPoint y: 496, endPoint x: 761, endPoint y: 491, distance: 39.5
click at [761, 491] on td "SGD 552.70" at bounding box center [728, 505] width 99 height 64
copy td "552.70"
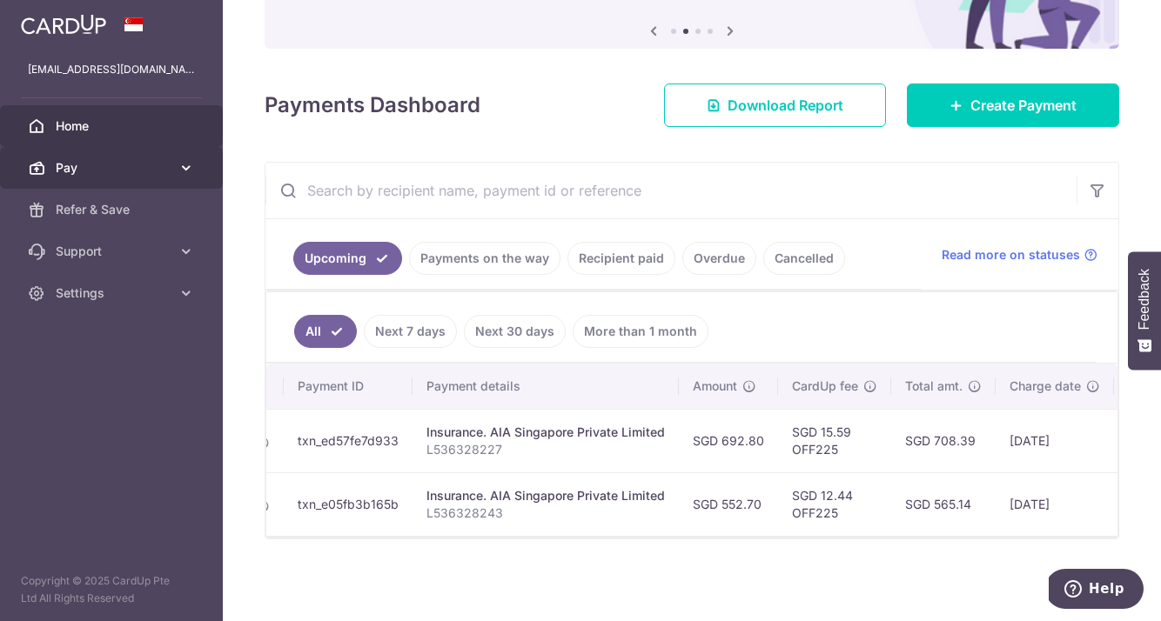
click at [138, 162] on span "Pay" at bounding box center [113, 167] width 115 height 17
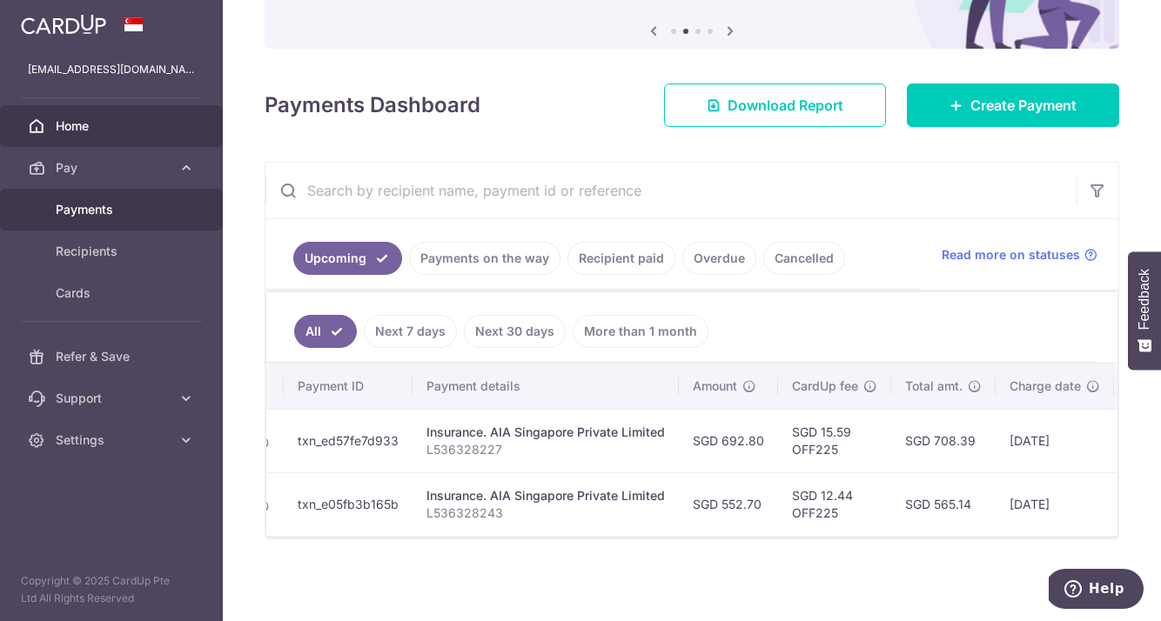
click at [149, 214] on span "Payments" at bounding box center [113, 209] width 115 height 17
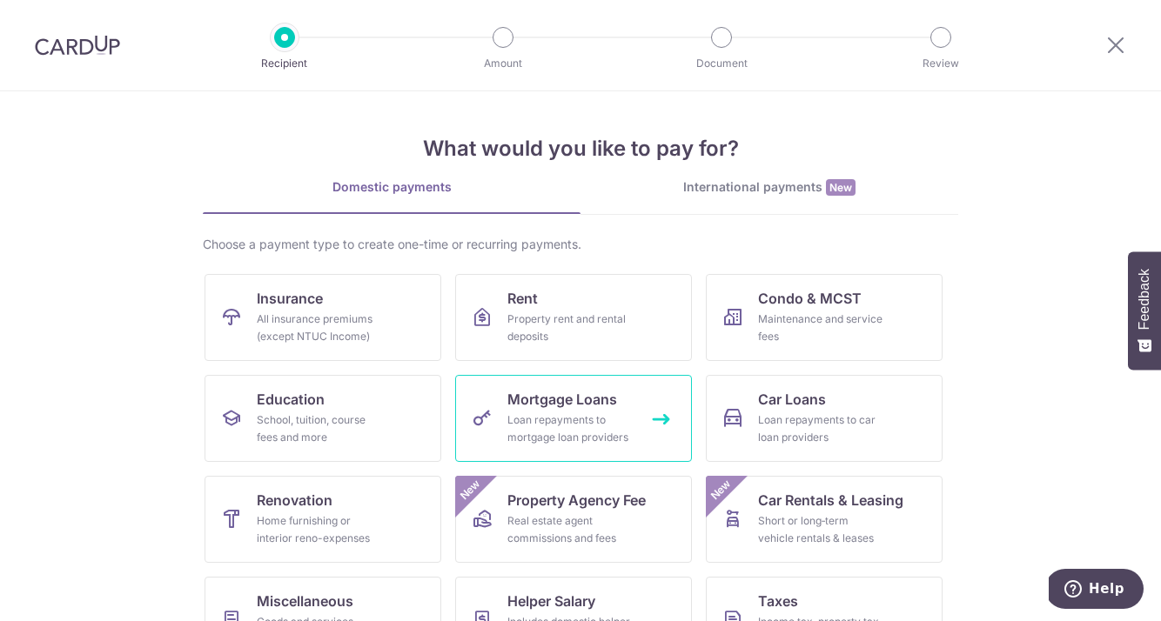
click at [563, 395] on span "Mortgage Loans" at bounding box center [562, 399] width 110 height 21
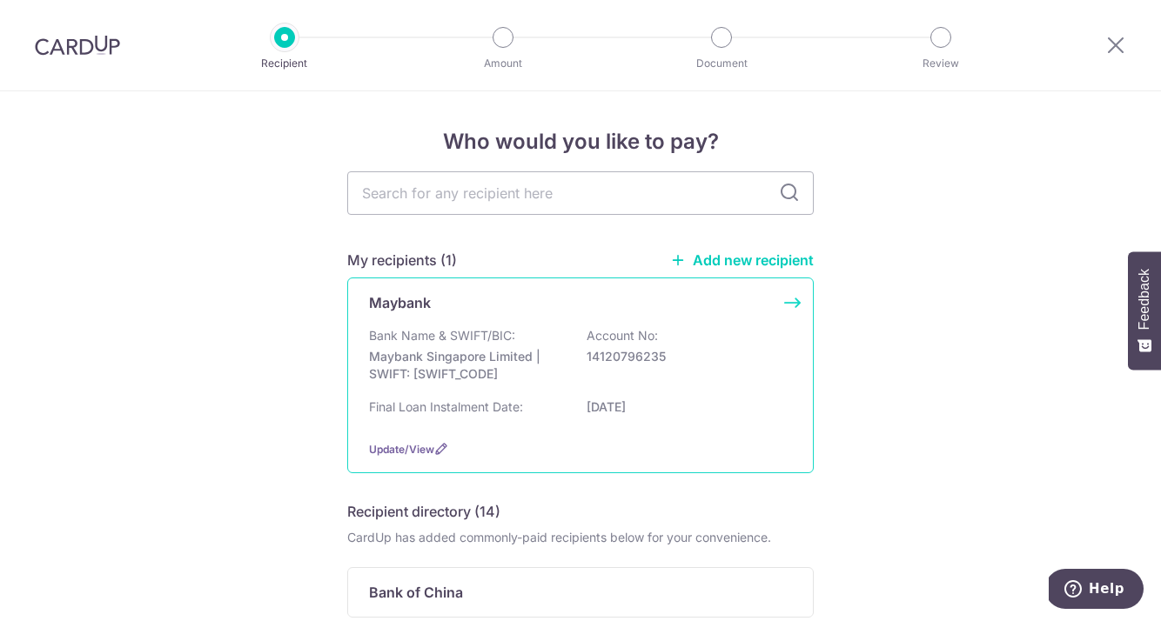
click at [573, 371] on div "Bank Name & SWIFT/BIC: Maybank Singapore Limited | SWIFT: MBBESGS2XXX Account N…" at bounding box center [580, 359] width 423 height 64
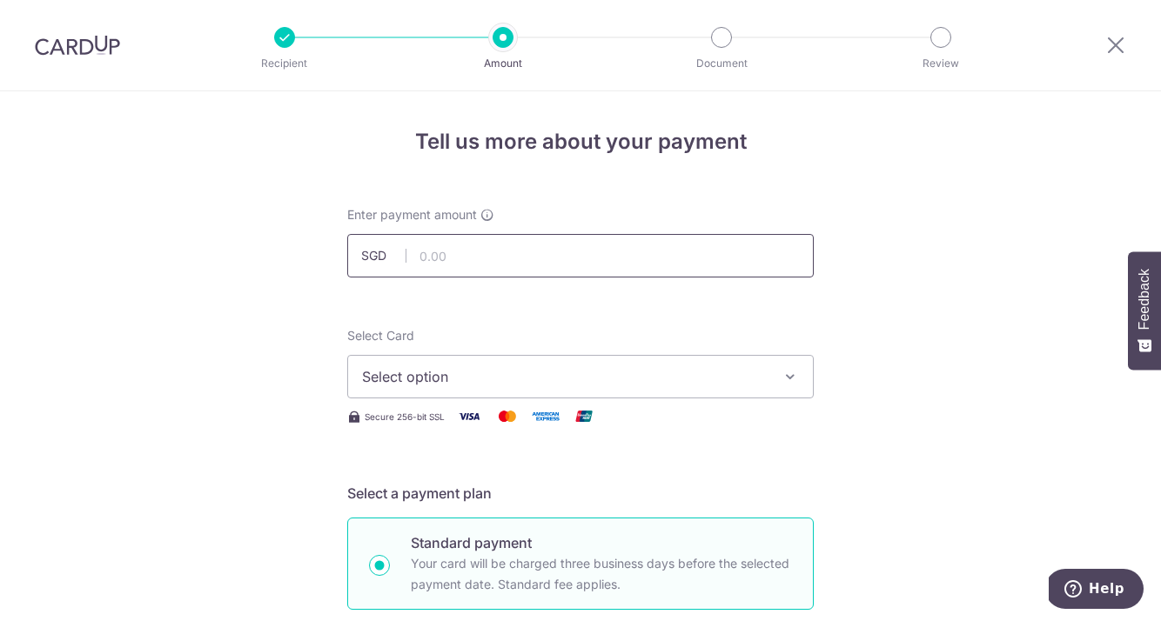
click at [486, 264] on input "text" at bounding box center [580, 256] width 467 height 44
click at [463, 270] on input "text" at bounding box center [580, 256] width 467 height 44
type input "3,520.17"
click at [485, 377] on span "Select option" at bounding box center [565, 376] width 406 height 21
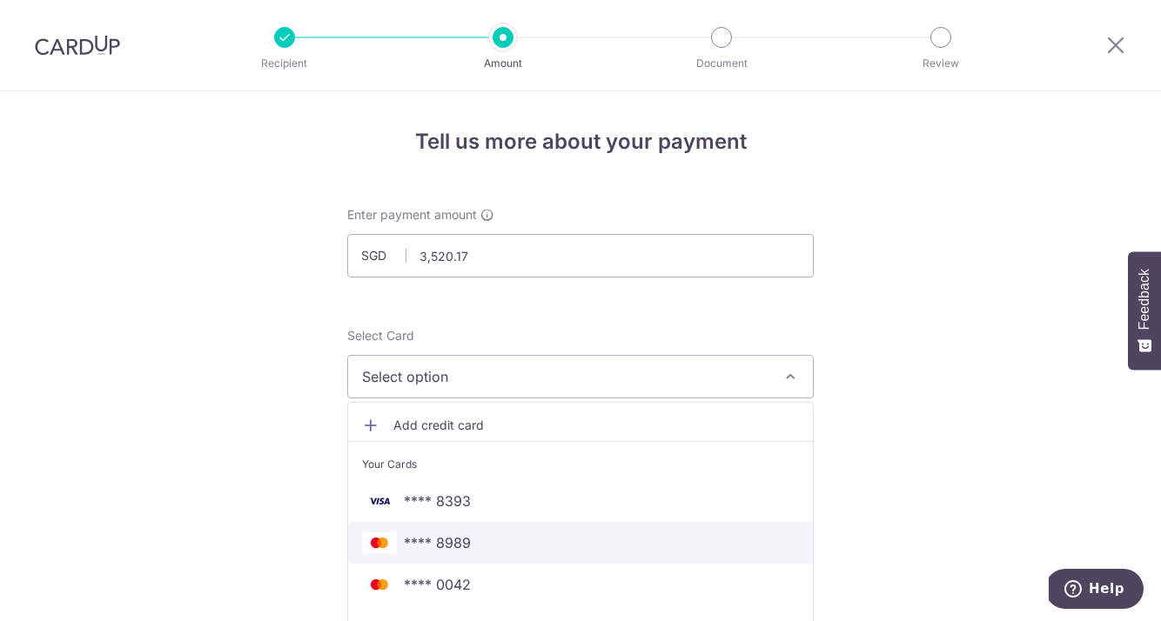
click at [461, 543] on span "**** 8989" at bounding box center [437, 543] width 67 height 21
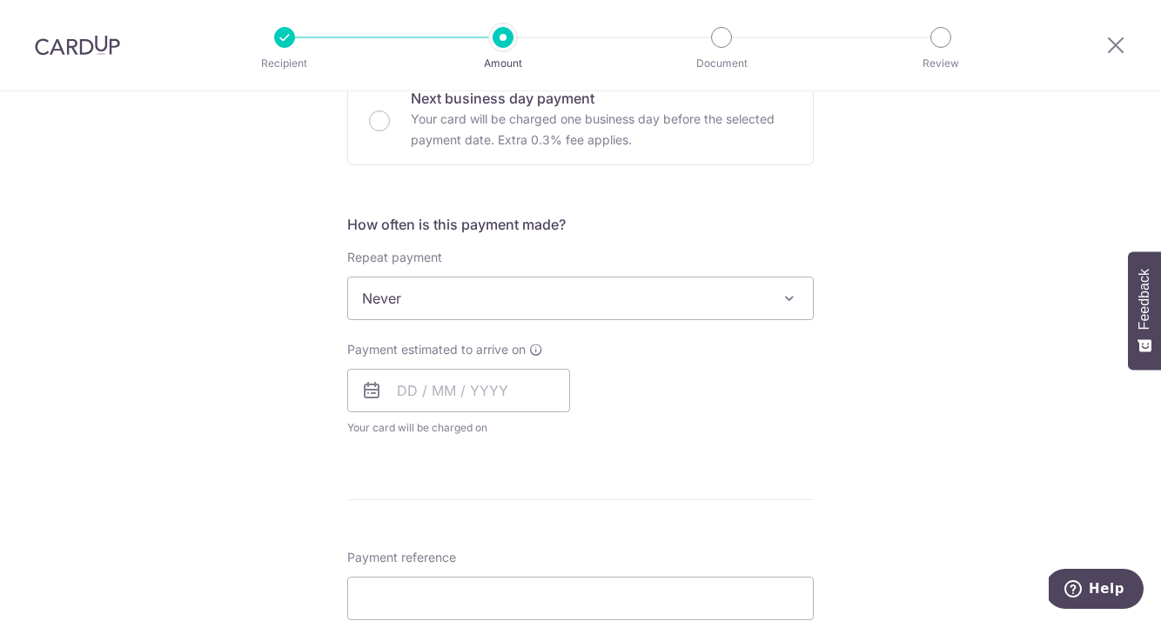
scroll to position [389, 0]
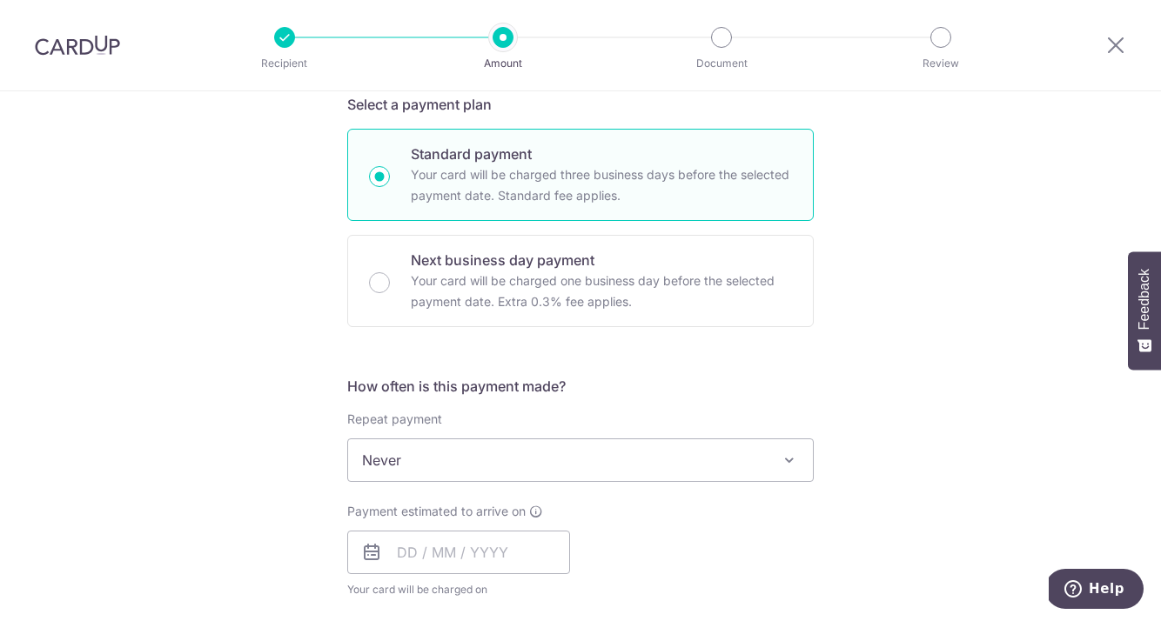
click at [434, 458] on span "Never" at bounding box center [580, 461] width 465 height 42
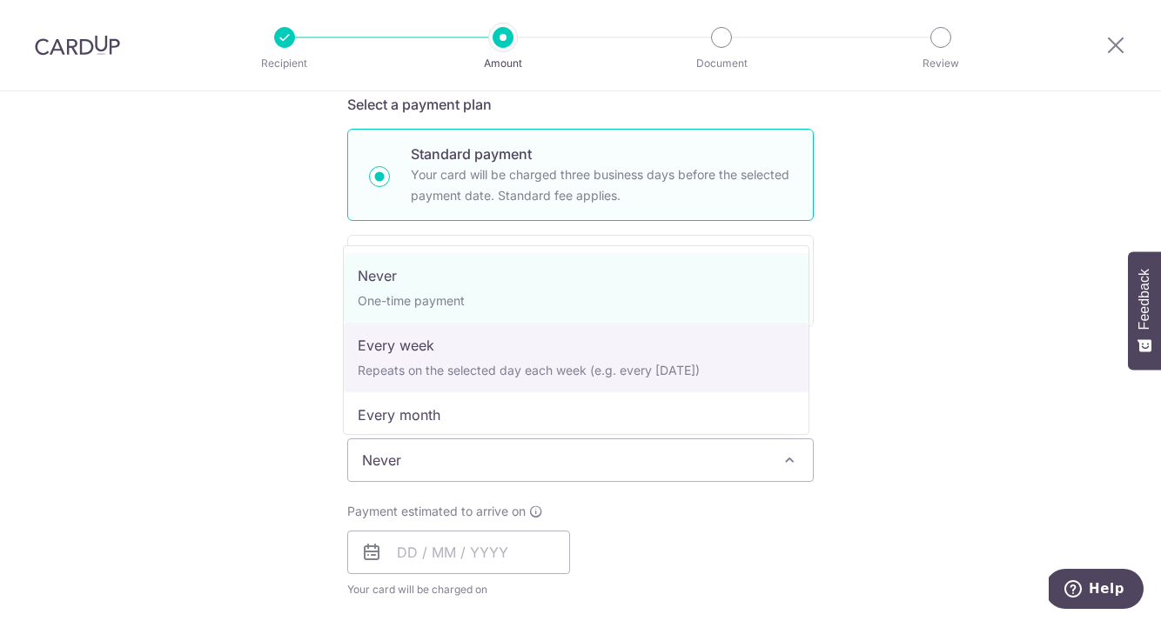
click at [292, 399] on div "Tell us more about your payment Enter payment amount SGD 3,520.17 3520.17 Selec…" at bounding box center [580, 489] width 1161 height 1574
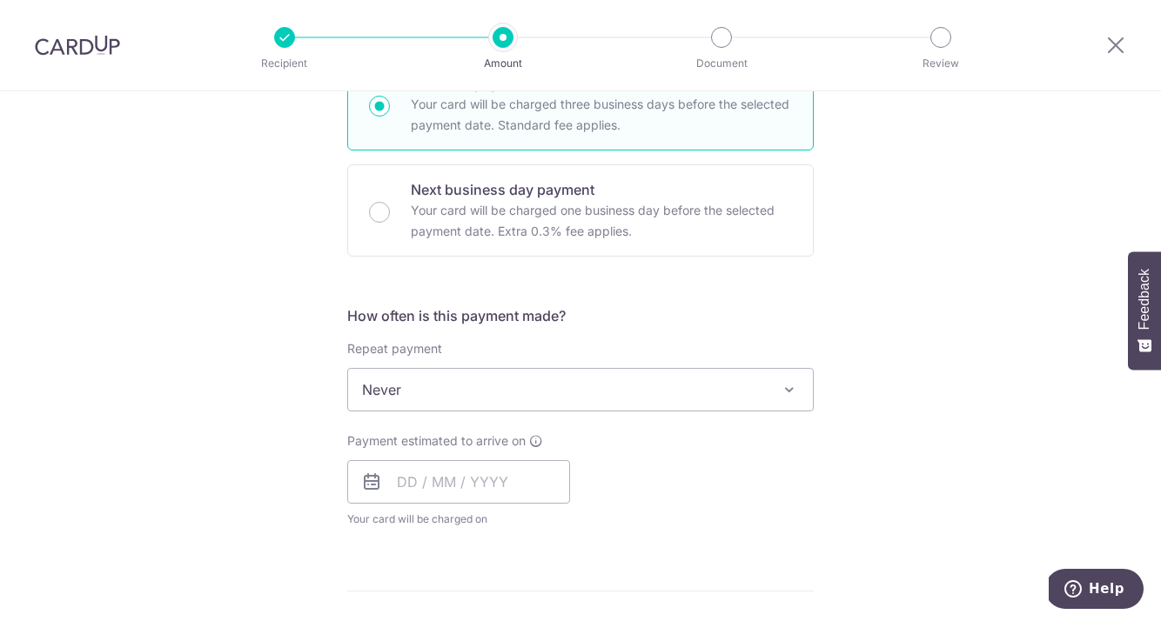
scroll to position [560, 0]
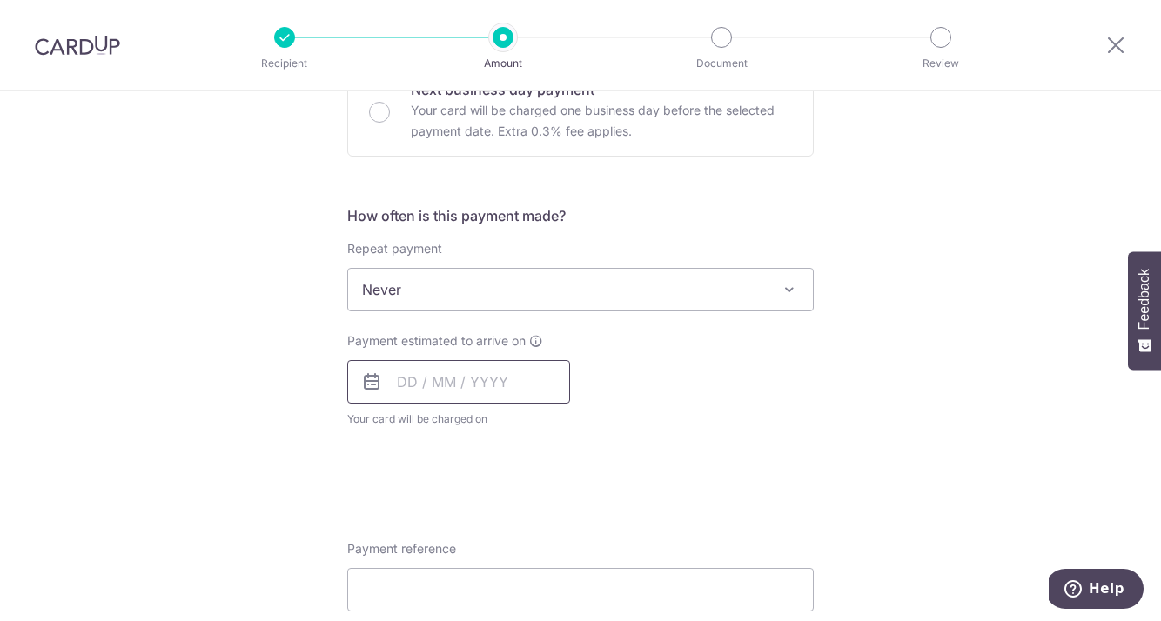
click at [439, 386] on input "text" at bounding box center [458, 382] width 223 height 44
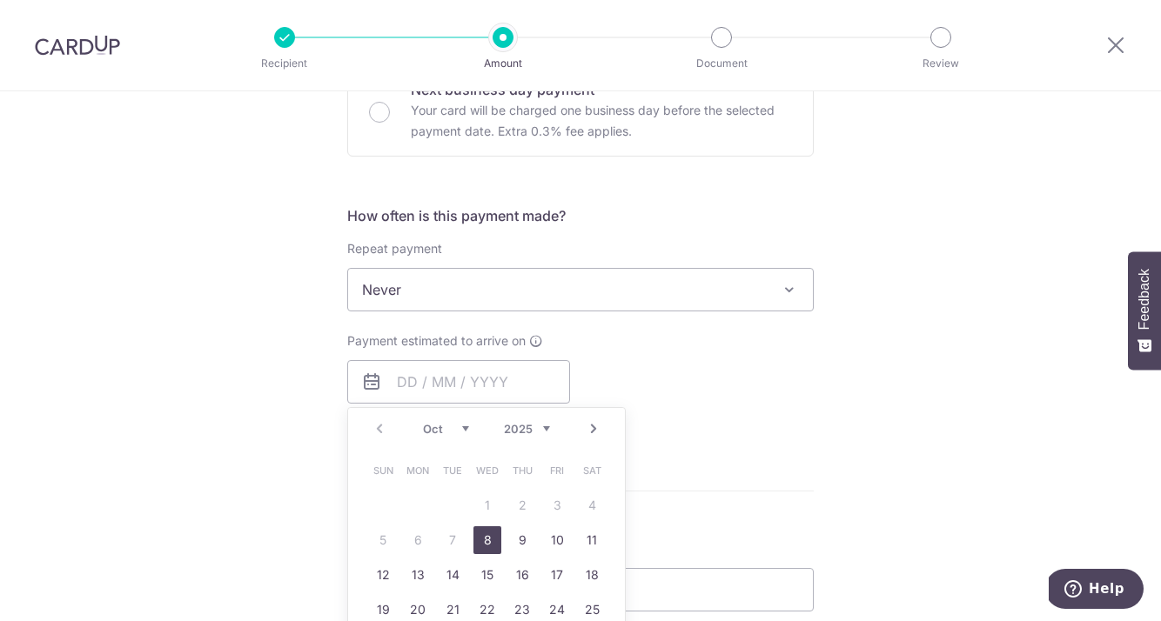
click at [484, 540] on link "8" at bounding box center [487, 541] width 28 height 28
type input "08/10/2025"
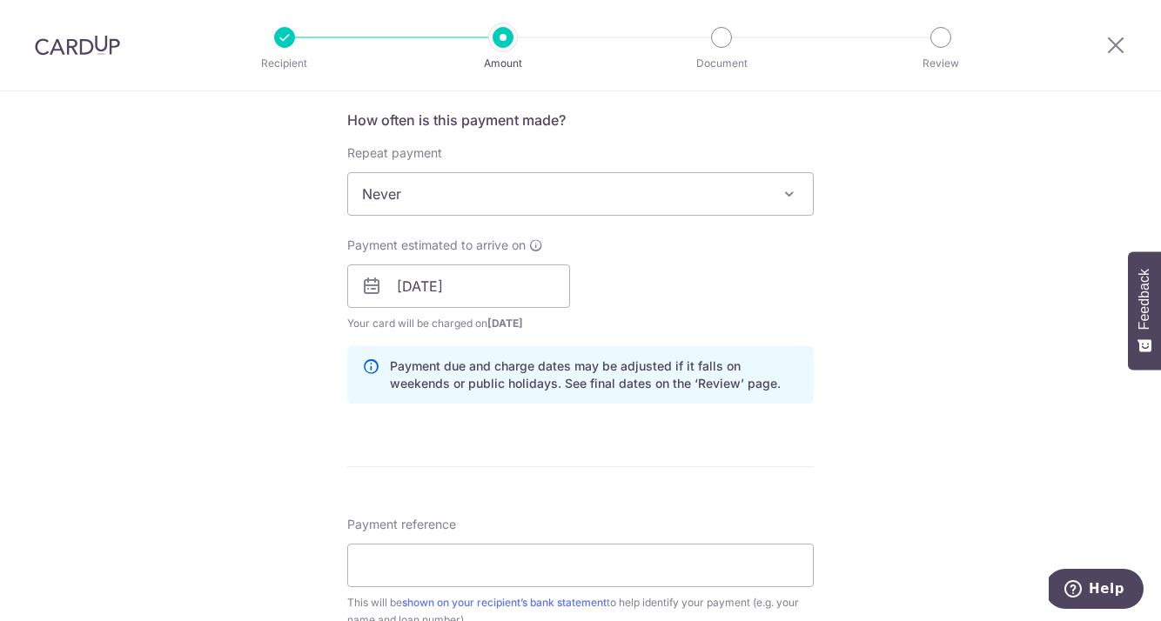
scroll to position [727, 0]
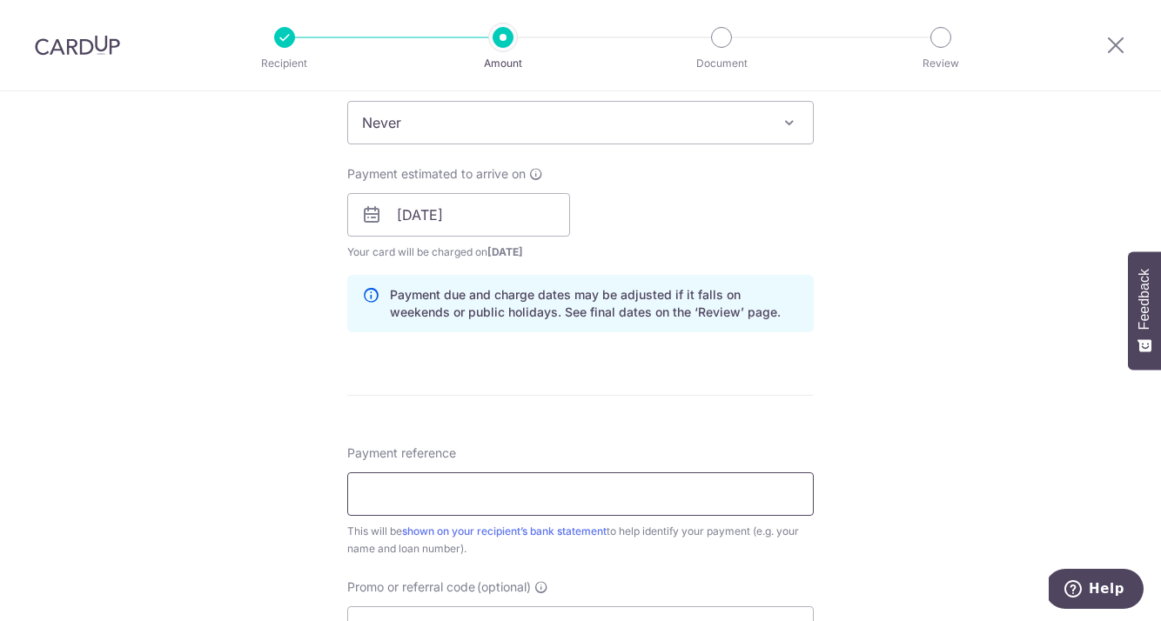
click at [410, 492] on input "Payment reference" at bounding box center [580, 495] width 467 height 44
type input "Mooi Residences 02-02"
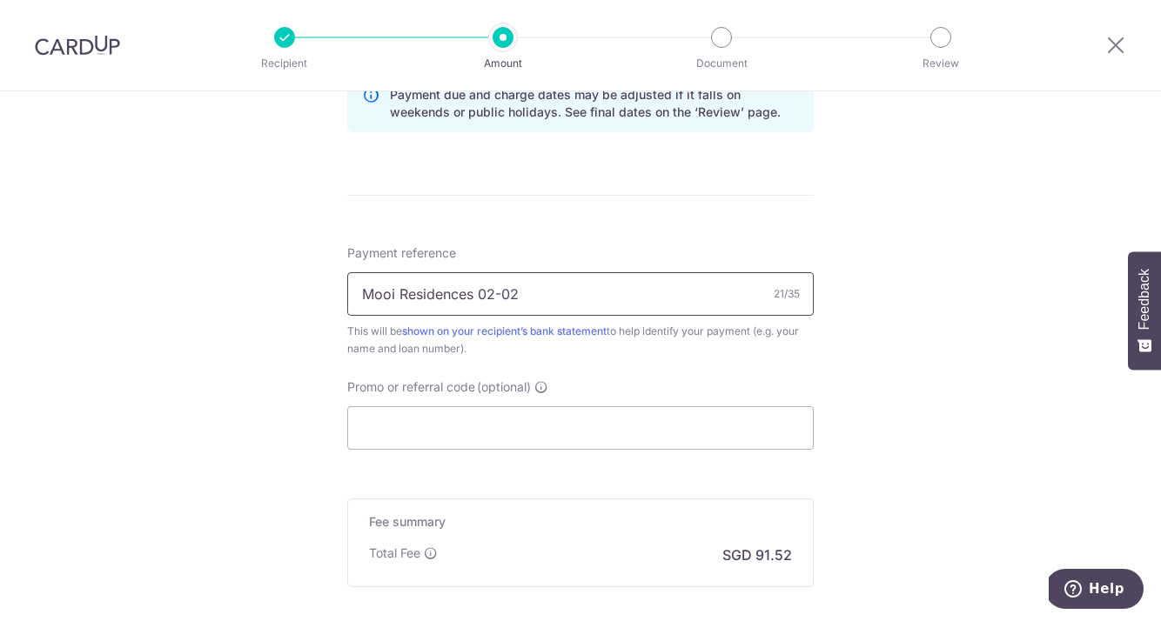
scroll to position [1052, 0]
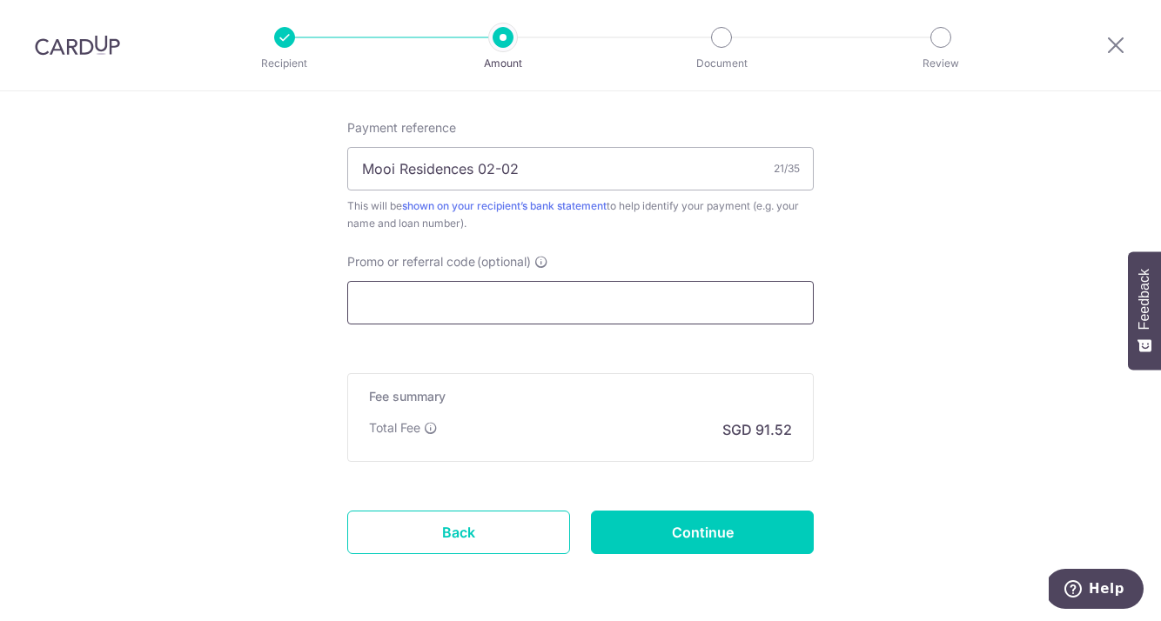
click at [402, 309] on input "Promo or referral code (optional)" at bounding box center [580, 303] width 467 height 44
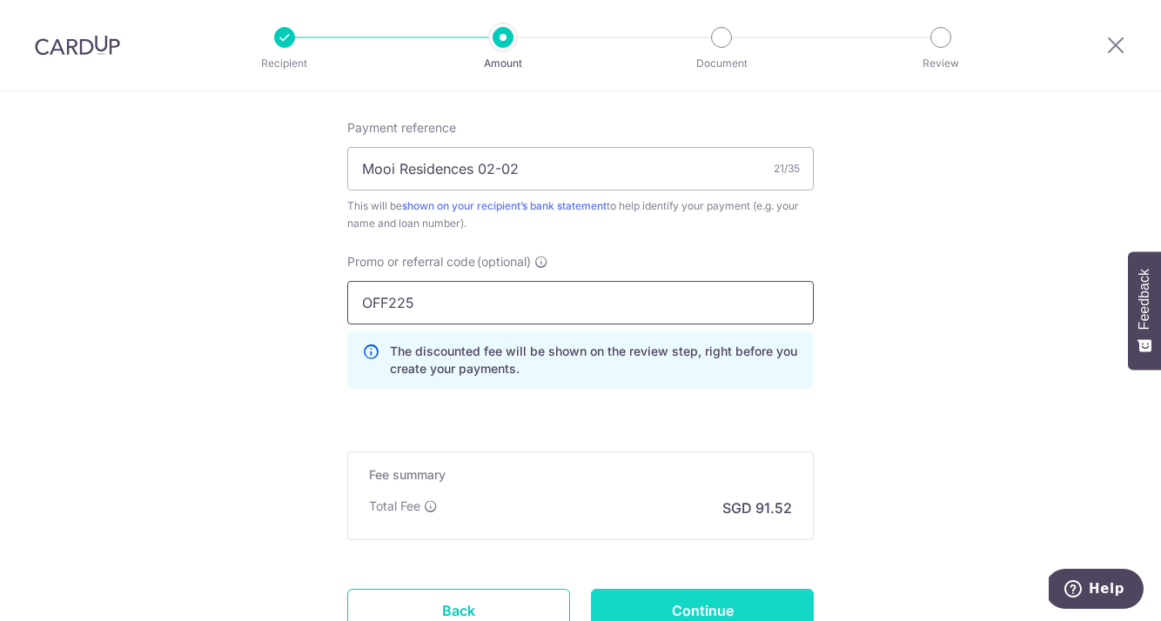
type input "OFF225"
click at [683, 596] on input "Continue" at bounding box center [702, 611] width 223 height 44
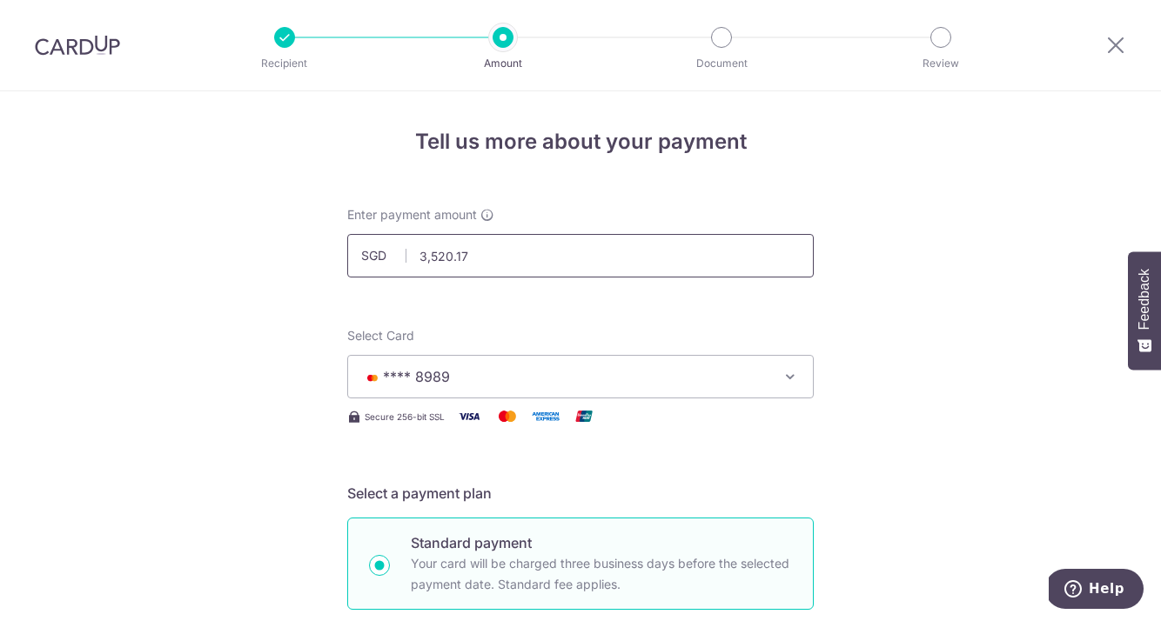
drag, startPoint x: 487, startPoint y: 254, endPoint x: 342, endPoint y: 254, distance: 145.3
click at [400, 253] on div "SGD 3,520.17 3520.17" at bounding box center [580, 256] width 467 height 44
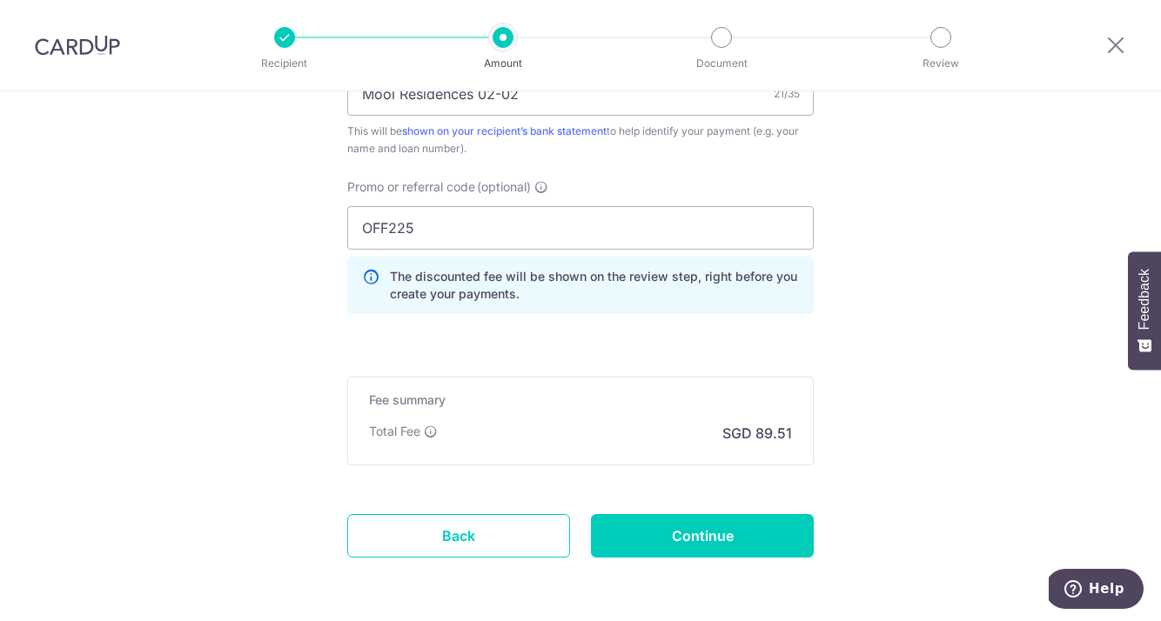
scroll to position [1194, 0]
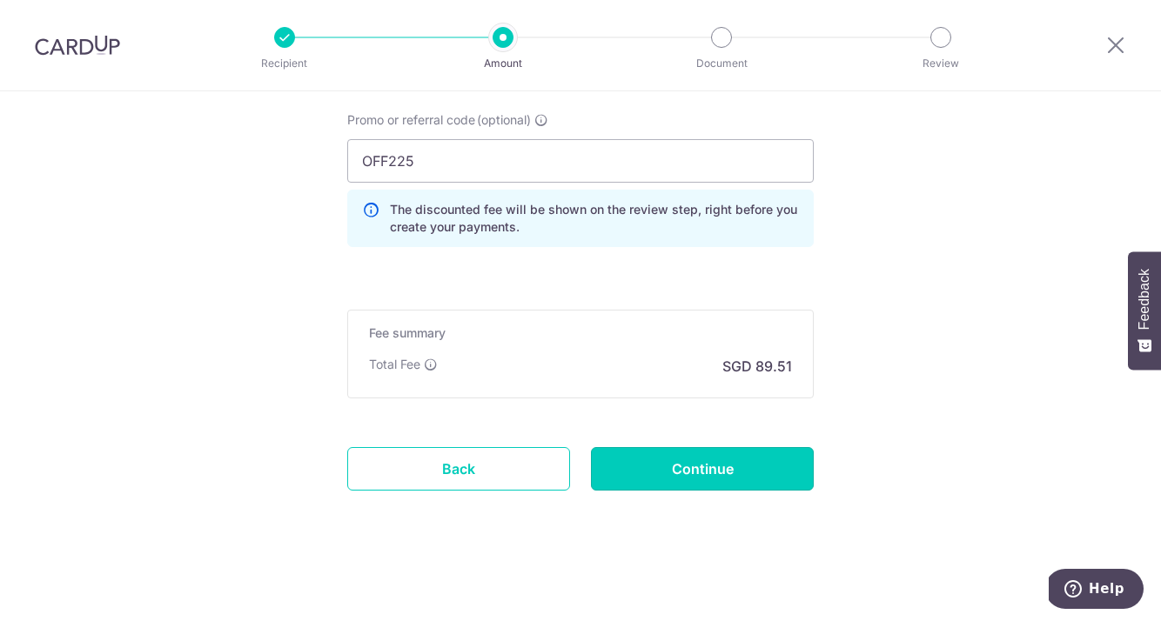
click at [654, 478] on input "Continue" at bounding box center [702, 469] width 223 height 44
type input "3,442.71"
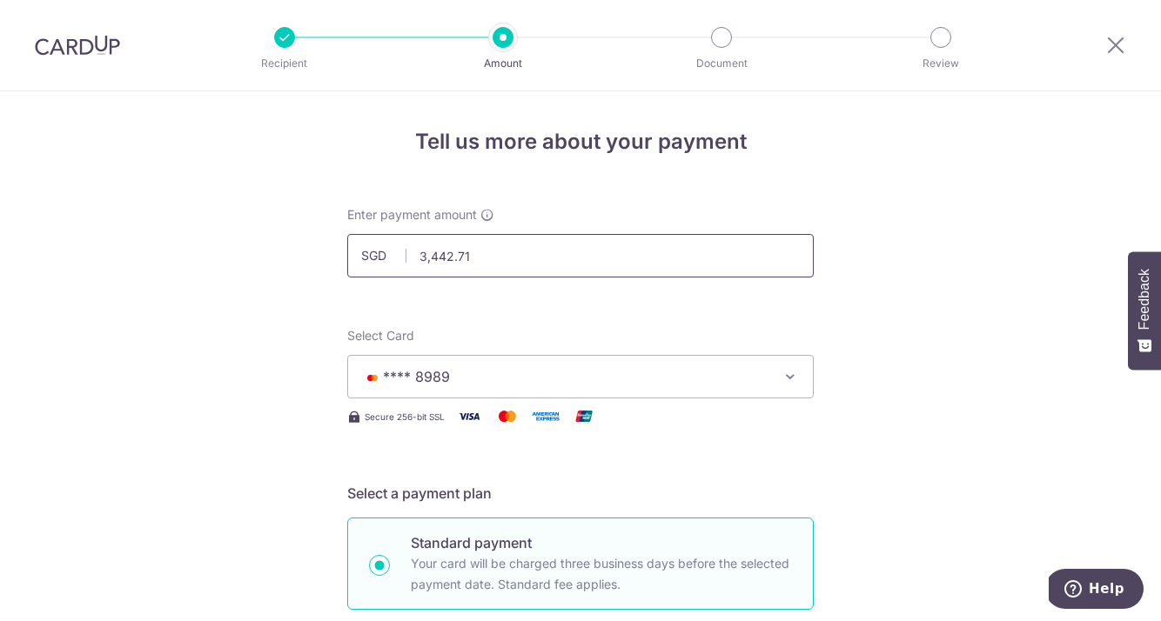
drag, startPoint x: 493, startPoint y: 253, endPoint x: 457, endPoint y: 246, distance: 36.4
click at [457, 245] on input "3,442.71" at bounding box center [580, 256] width 467 height 44
click at [456, 253] on input "3,442.71" at bounding box center [580, 256] width 467 height 44
drag, startPoint x: 455, startPoint y: 252, endPoint x: 522, endPoint y: 252, distance: 67.0
click at [502, 252] on input "3,442.71" at bounding box center [580, 256] width 467 height 44
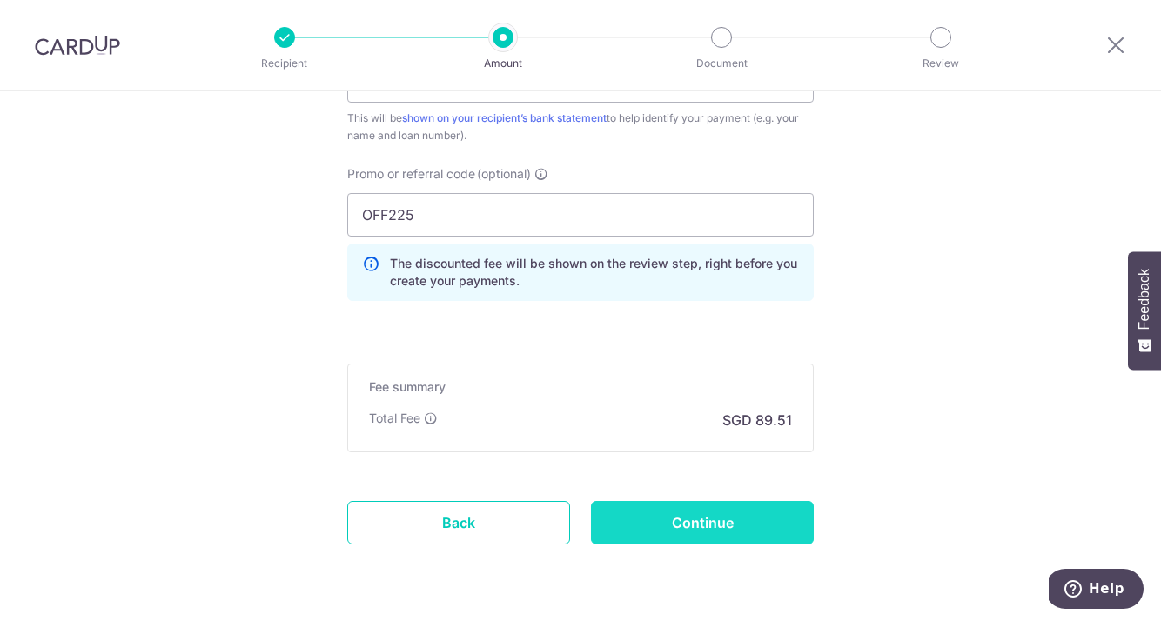
scroll to position [1194, 0]
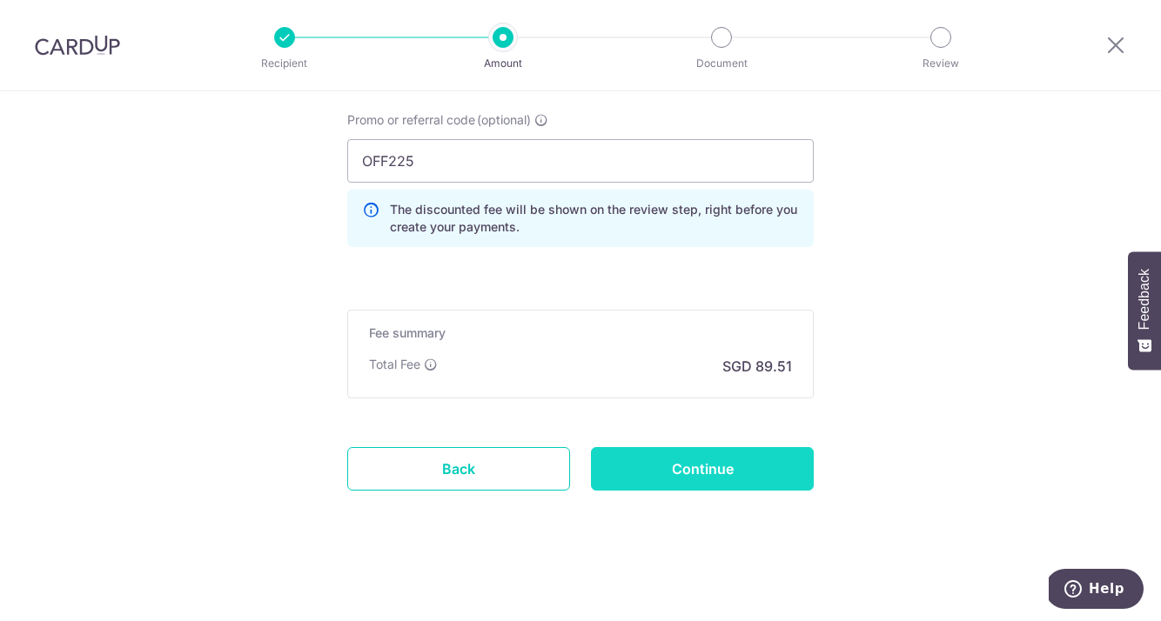
click at [634, 477] on input "Continue" at bounding box center [702, 469] width 223 height 44
type input "3,442.88"
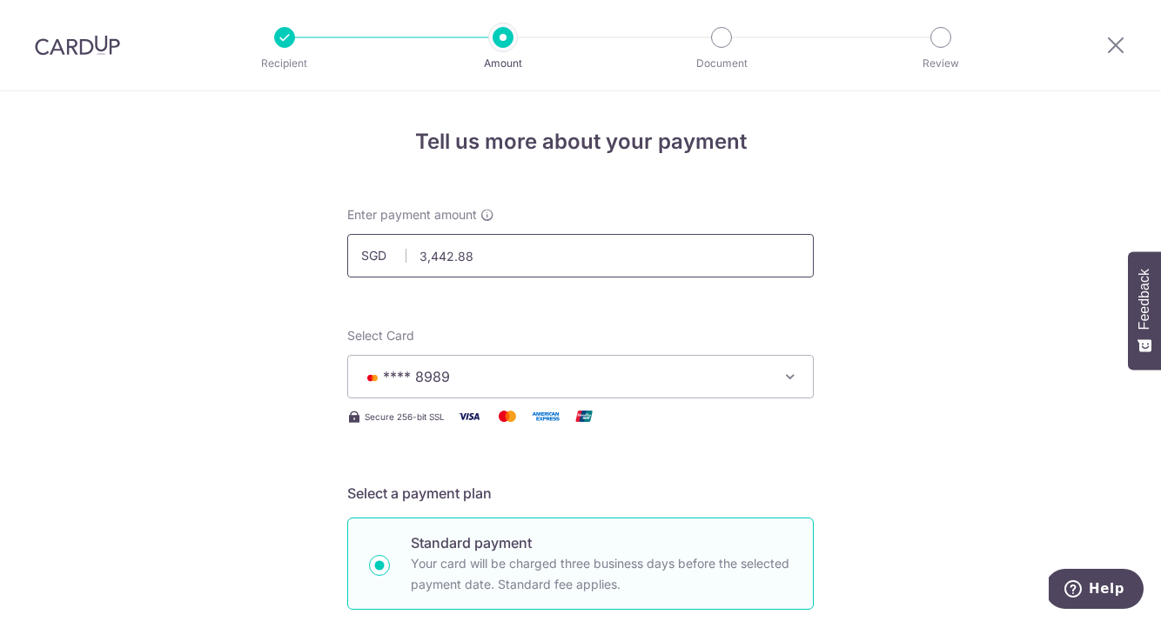
click at [495, 263] on input "3,442.88" at bounding box center [580, 256] width 467 height 44
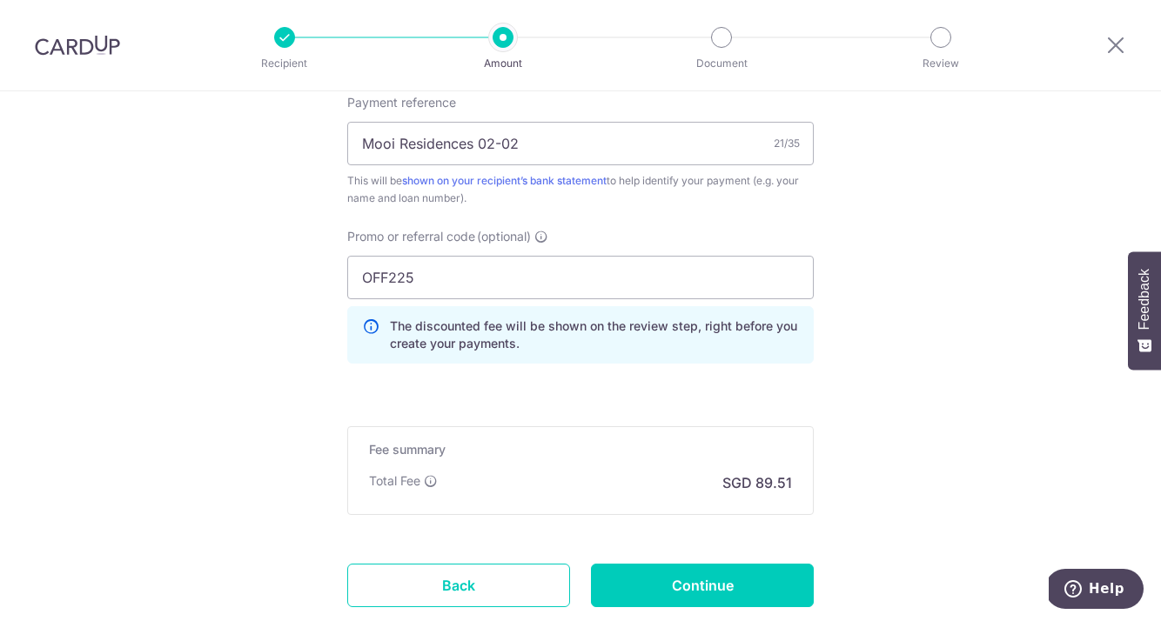
scroll to position [1079, 0]
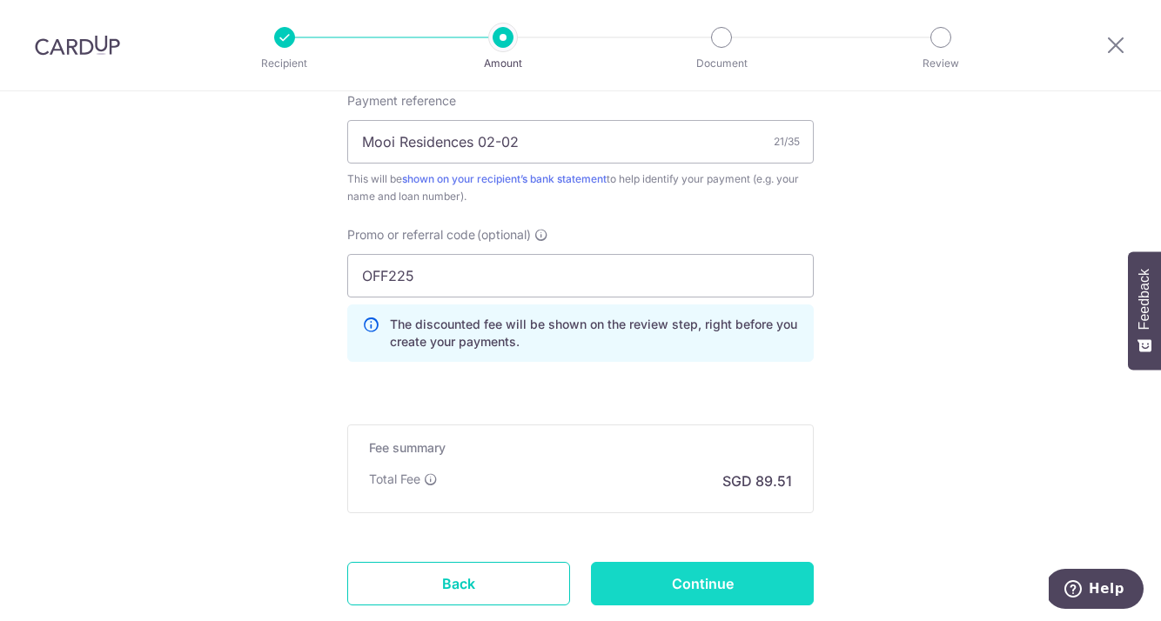
click at [670, 575] on input "Continue" at bounding box center [702, 584] width 223 height 44
type input "3,442.70"
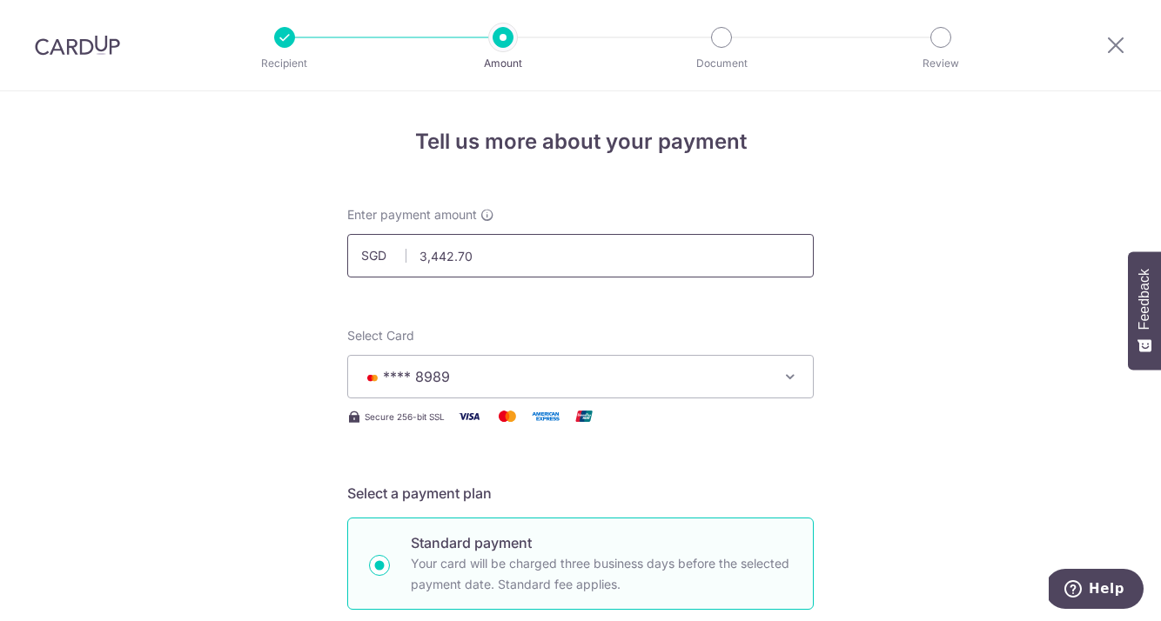
click at [480, 265] on input "3,442.70" at bounding box center [580, 256] width 467 height 44
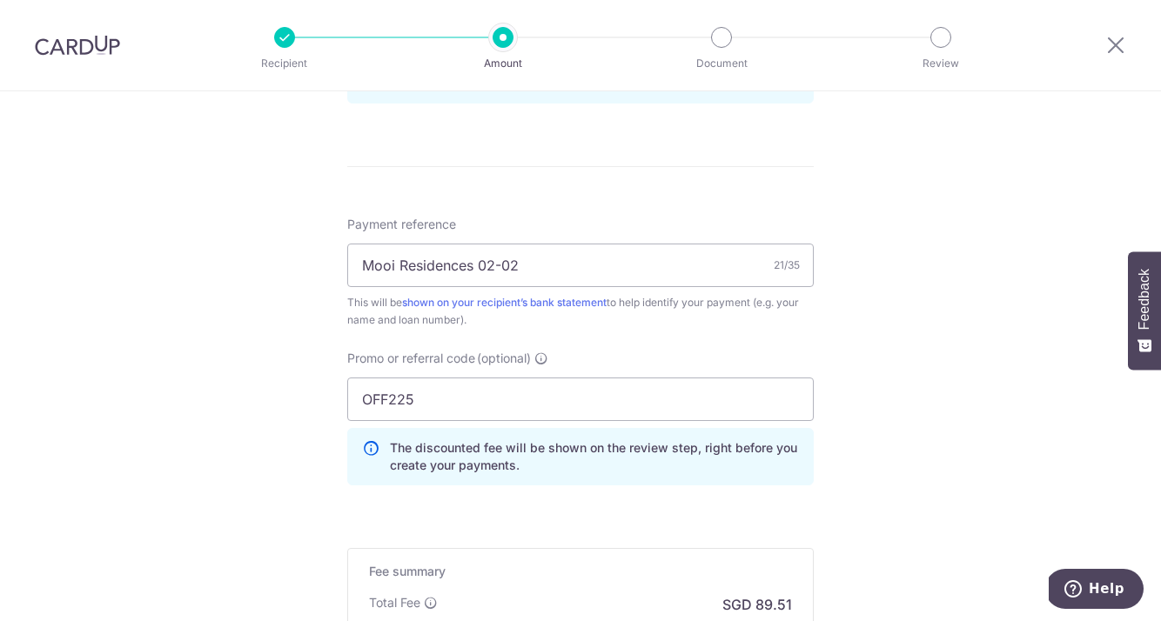
scroll to position [1088, 0]
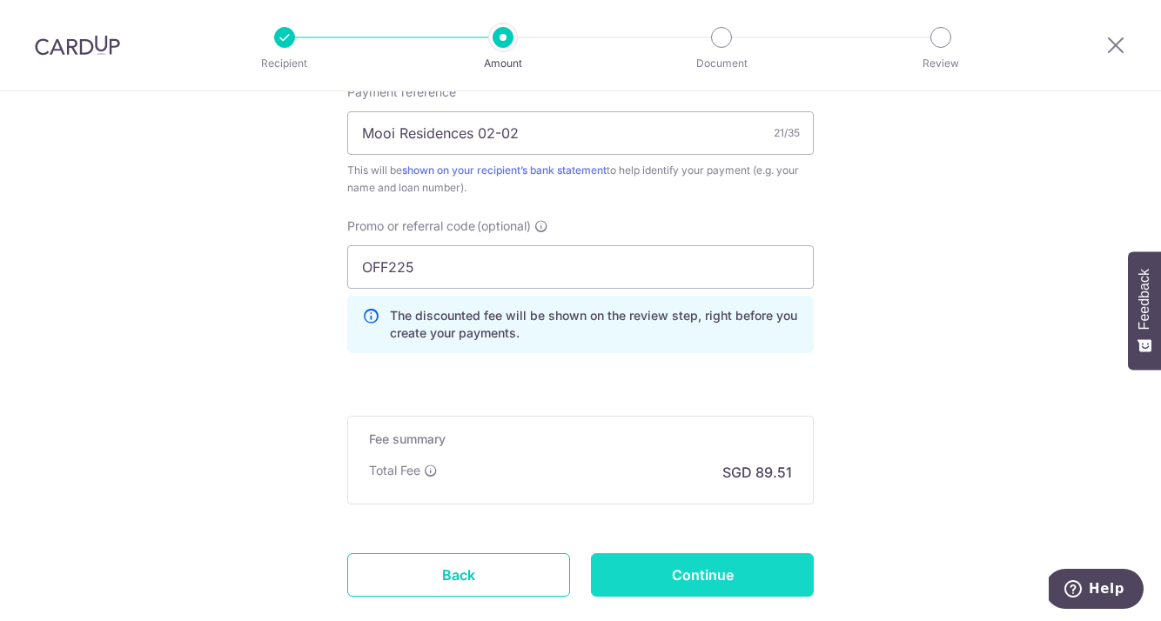
click at [704, 573] on input "Continue" at bounding box center [702, 576] width 223 height 44
type input "3,442.88"
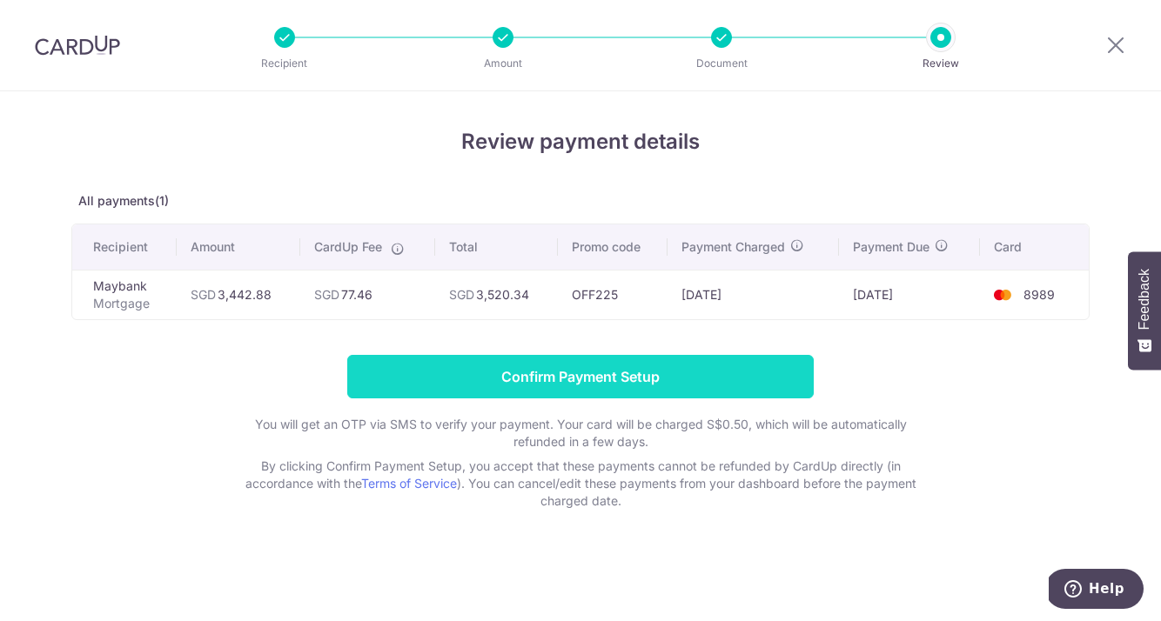
click at [613, 368] on input "Confirm Payment Setup" at bounding box center [580, 377] width 467 height 44
